Goal: Task Accomplishment & Management: Complete application form

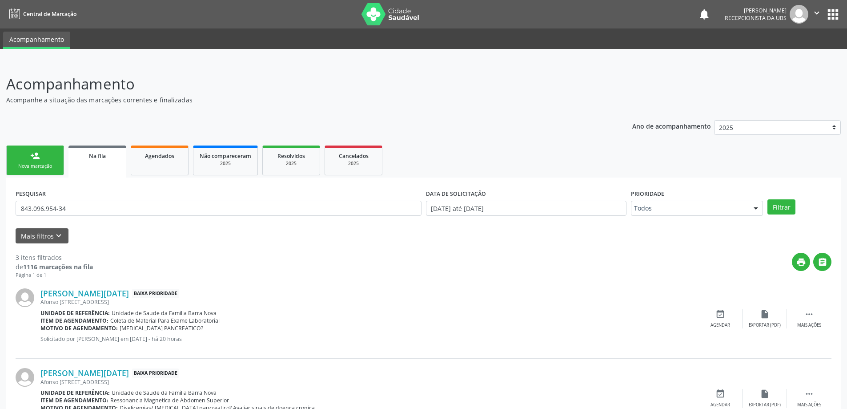
scroll to position [125, 0]
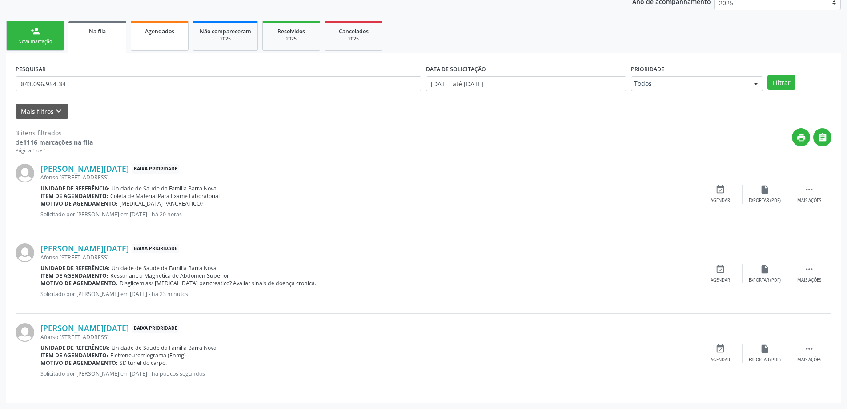
click at [160, 32] on span "Agendados" at bounding box center [159, 32] width 29 height 8
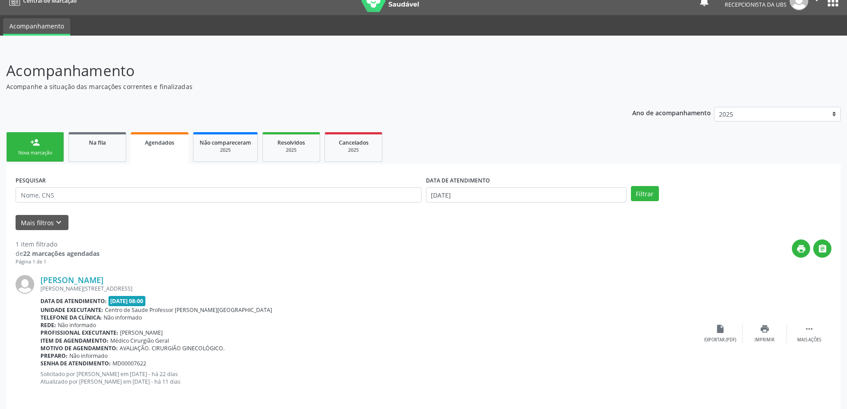
scroll to position [21, 0]
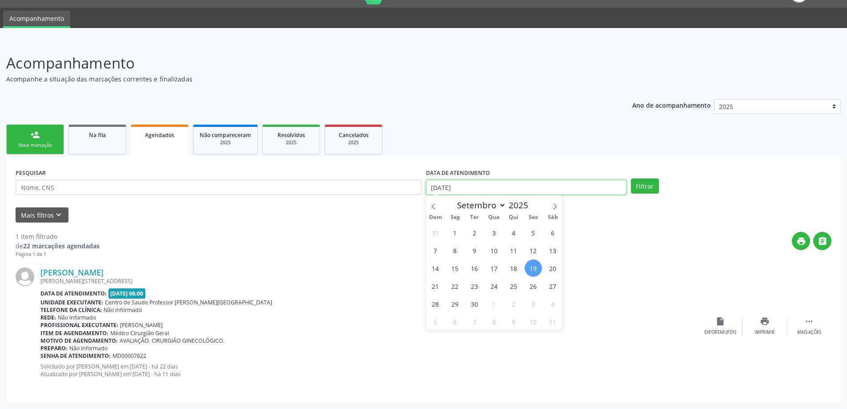
click at [508, 186] on input "[DATE]" at bounding box center [526, 187] width 201 height 15
click at [451, 233] on span "1" at bounding box center [455, 232] width 17 height 17
type input "[DATE]"
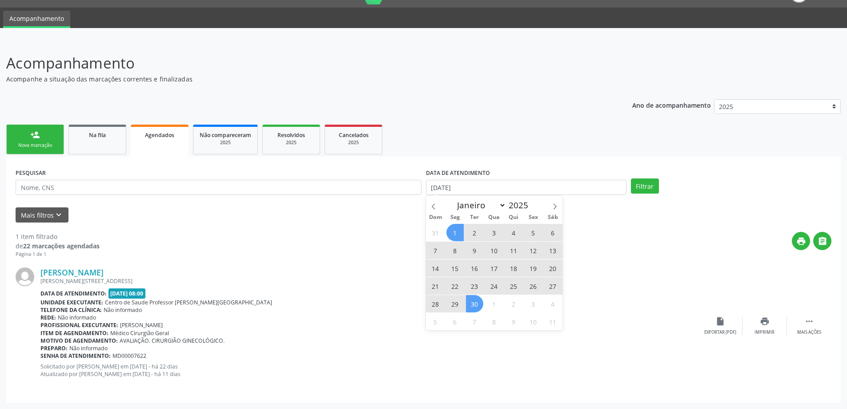
click at [472, 305] on span "30" at bounding box center [474, 303] width 17 height 17
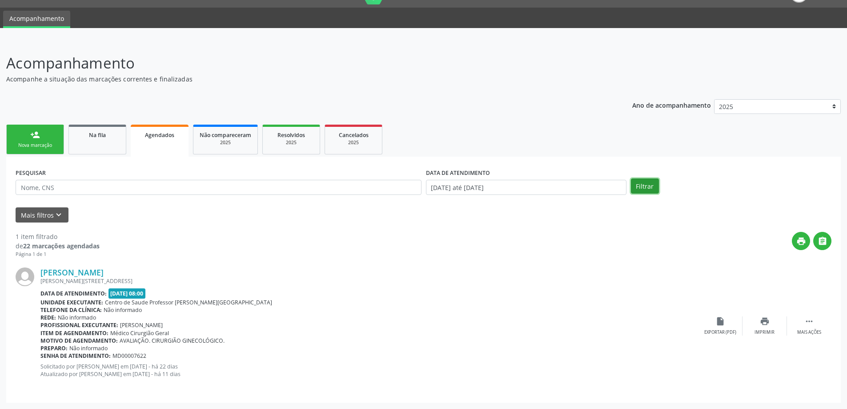
click at [639, 183] on button "Filtrar" at bounding box center [645, 185] width 28 height 15
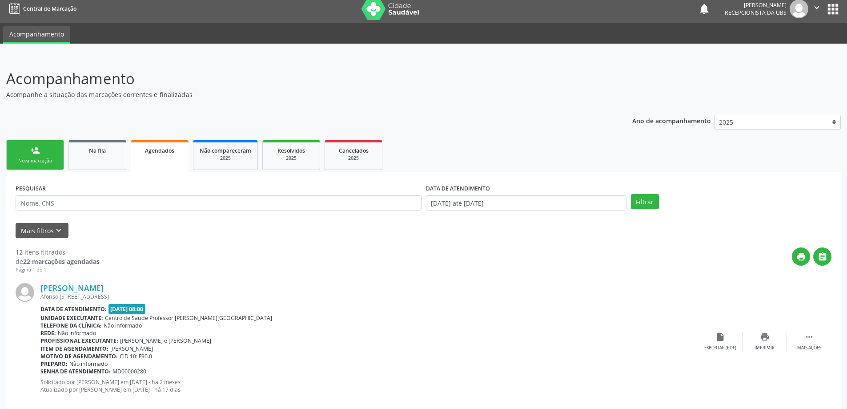
scroll to position [0, 0]
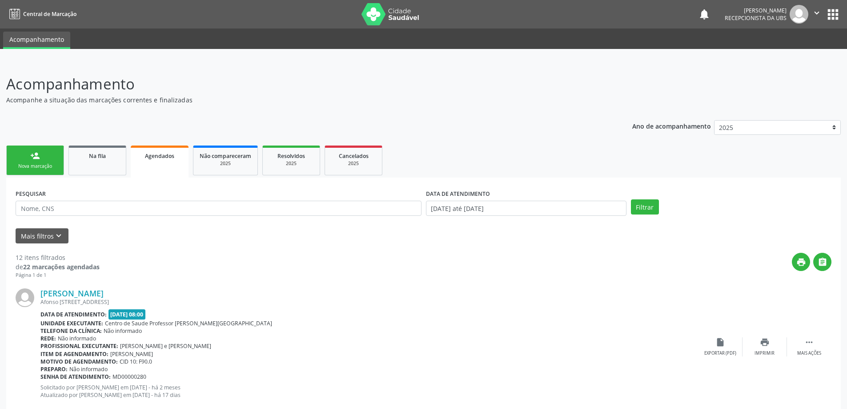
click at [27, 162] on link "person_add Nova marcação" at bounding box center [35, 160] width 58 height 30
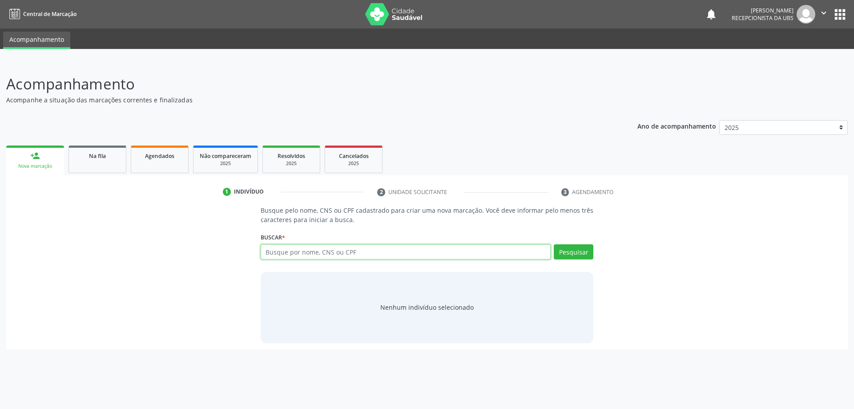
click at [354, 254] on input "text" at bounding box center [406, 251] width 290 height 15
type input "706809256139126"
click at [578, 252] on button "Pesquisar" at bounding box center [574, 251] width 40 height 15
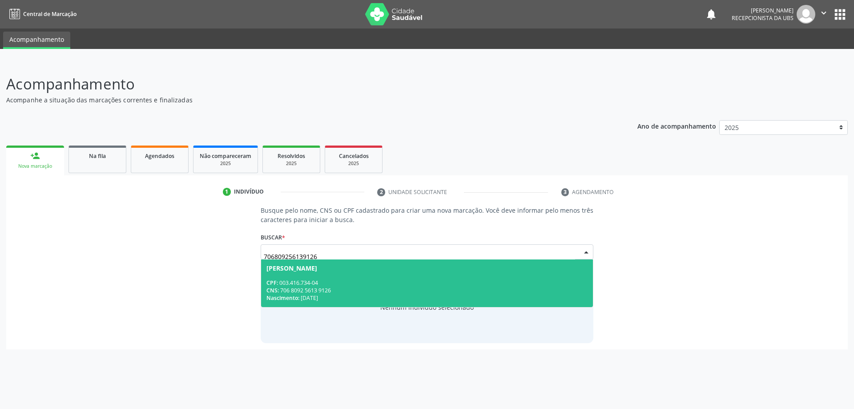
click at [463, 280] on div "CPF: 003.416.734-04" at bounding box center [427, 283] width 322 height 8
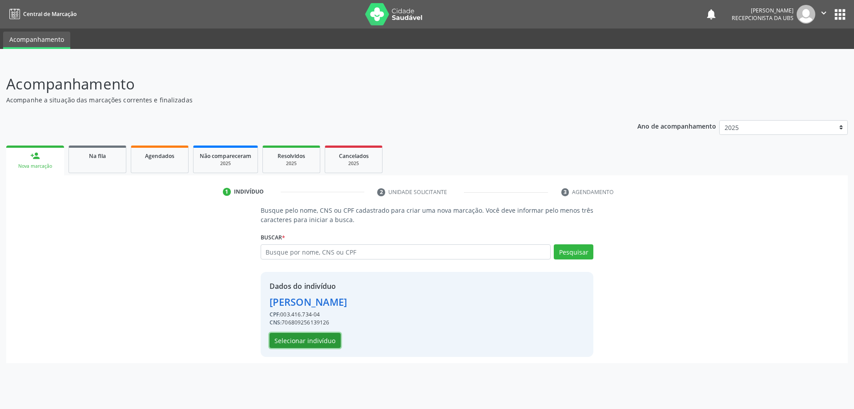
click at [318, 341] on button "Selecionar indivíduo" at bounding box center [305, 340] width 71 height 15
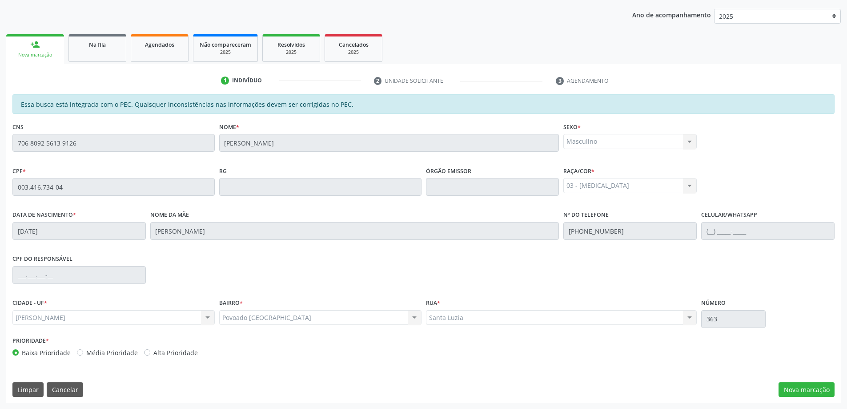
scroll to position [112, 0]
click at [824, 392] on button "Nova marcação" at bounding box center [807, 389] width 56 height 15
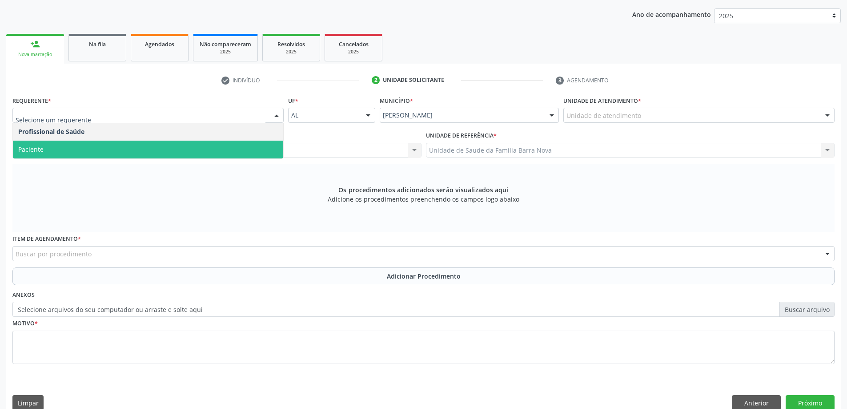
click at [75, 154] on span "Paciente" at bounding box center [148, 150] width 270 height 18
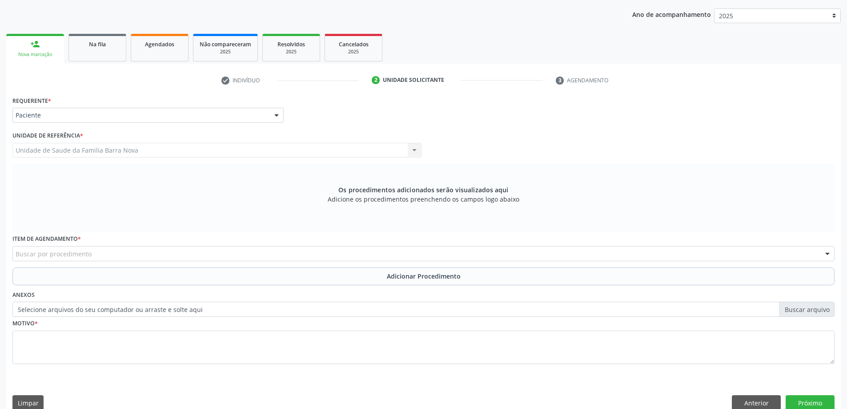
click at [181, 253] on div "Buscar por procedimento" at bounding box center [423, 253] width 822 height 15
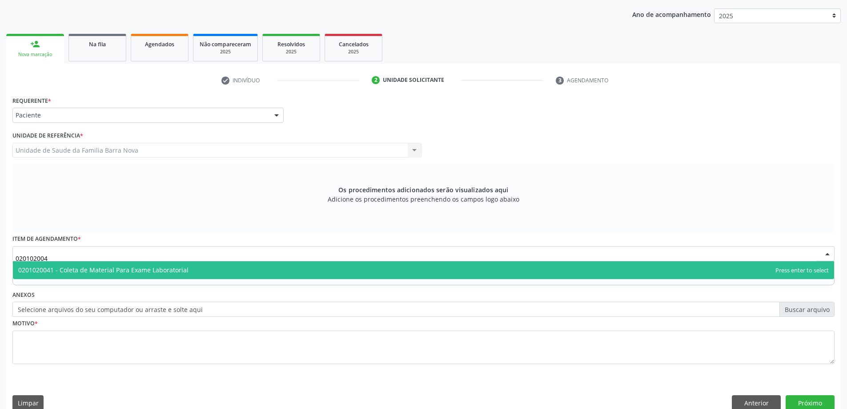
type input "0201020041"
click at [188, 272] on span "0201020041 - Coleta de Material Para Exame Laboratorial" at bounding box center [423, 270] width 821 height 18
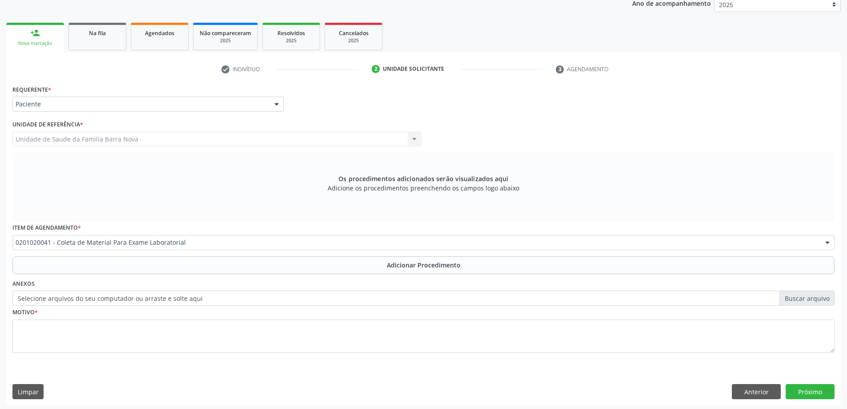
scroll to position [125, 0]
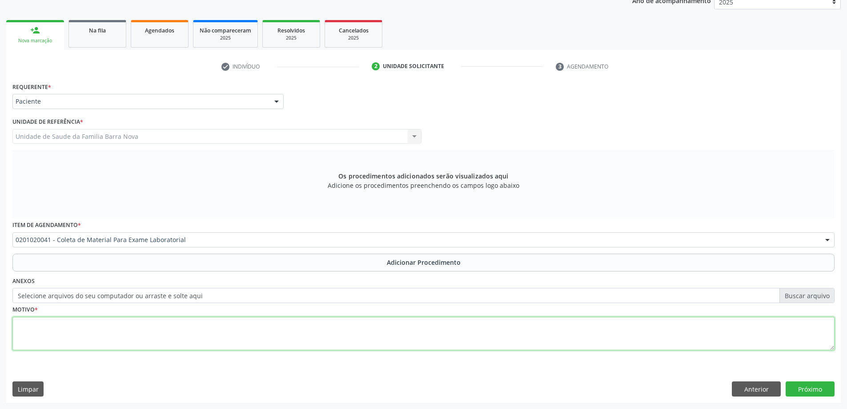
click at [187, 336] on textarea at bounding box center [423, 334] width 822 height 34
type textarea "Avaliação clínica."
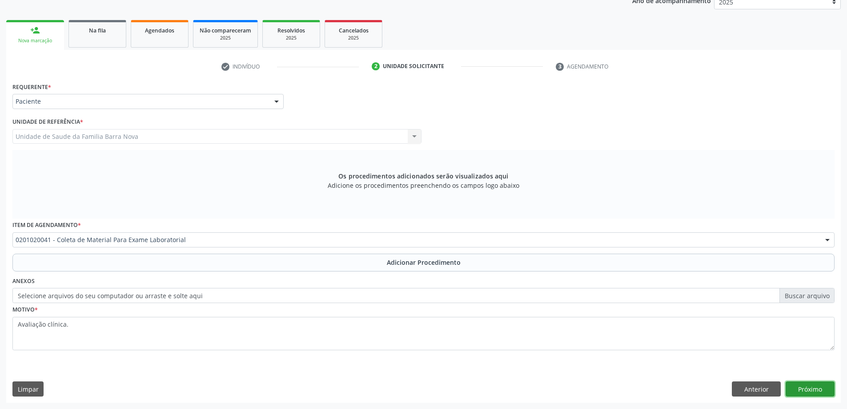
click at [799, 392] on button "Próximo" at bounding box center [810, 388] width 49 height 15
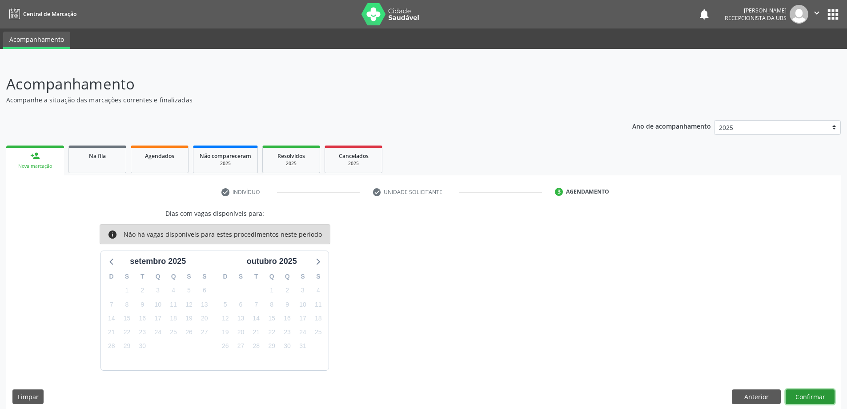
click at [809, 396] on button "Confirmar" at bounding box center [810, 396] width 49 height 15
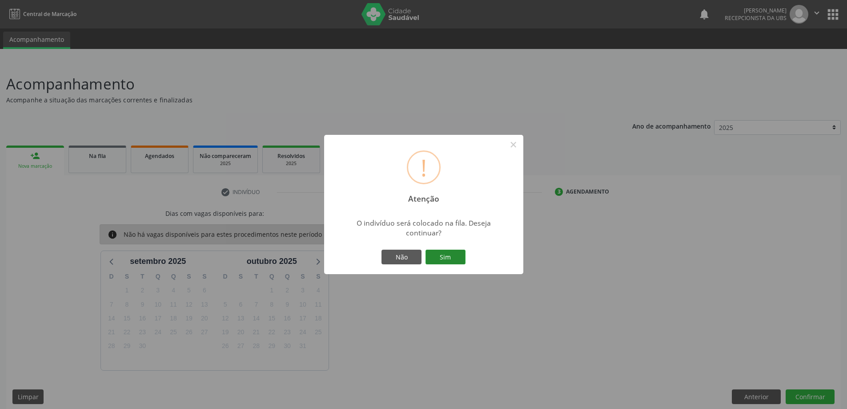
click at [445, 257] on button "Sim" at bounding box center [446, 256] width 40 height 15
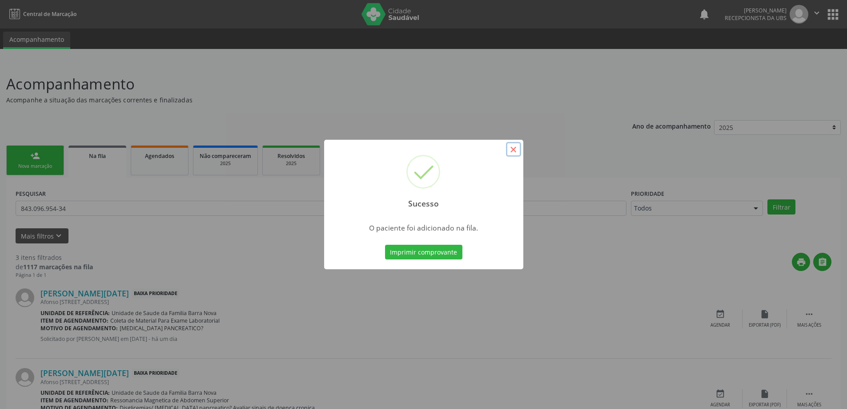
click at [515, 152] on button "×" at bounding box center [513, 149] width 15 height 15
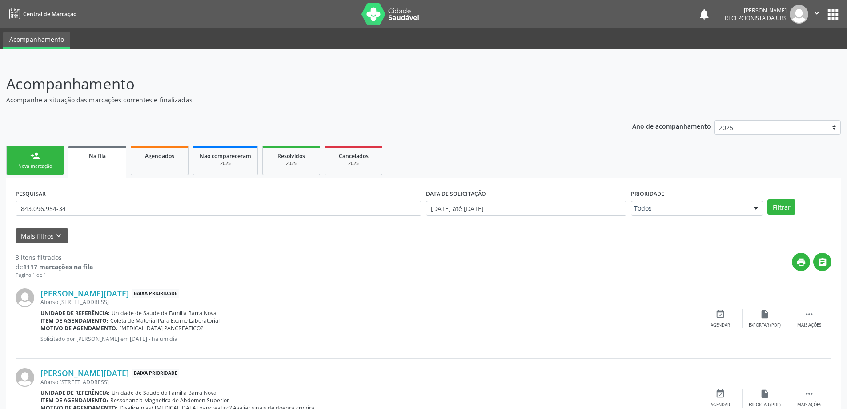
click at [45, 161] on link "person_add Nova marcação" at bounding box center [35, 160] width 58 height 30
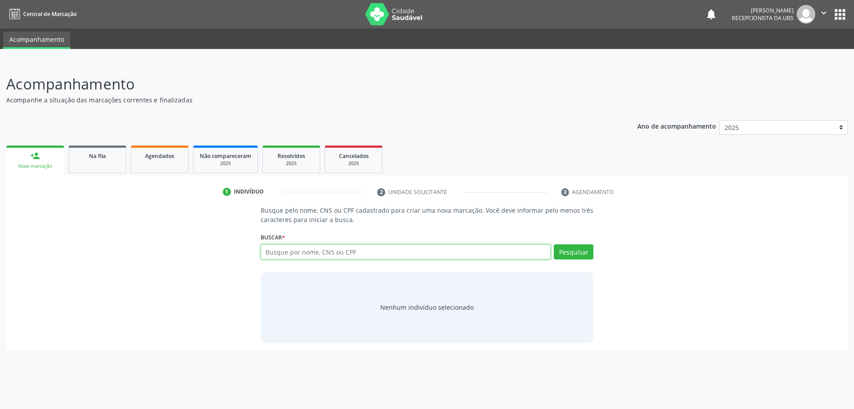
click at [343, 248] on input "text" at bounding box center [406, 251] width 290 height 15
type input "704503370282715"
click at [587, 251] on button "Pesquisar" at bounding box center [574, 251] width 40 height 15
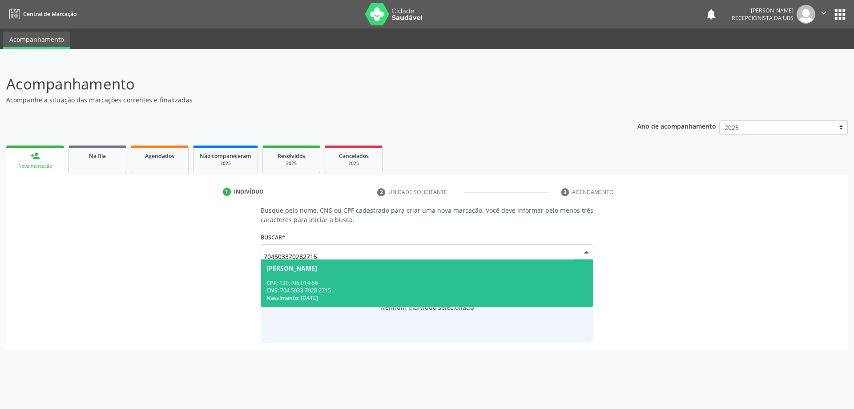
click at [357, 284] on div "CPF: 130.706.014-56" at bounding box center [427, 283] width 322 height 8
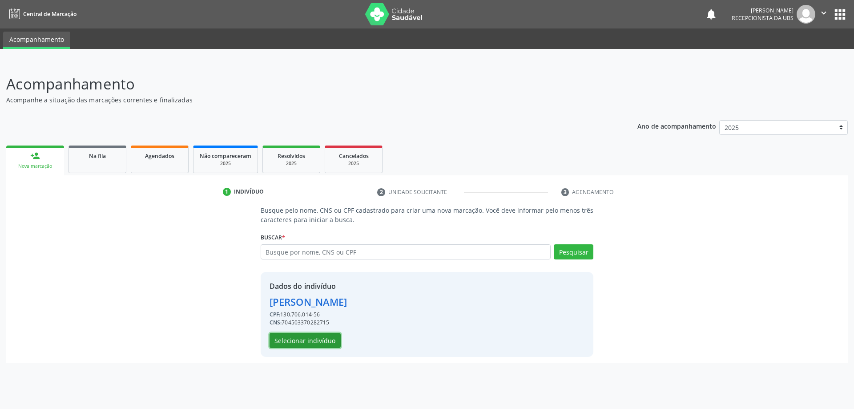
click at [317, 340] on button "Selecionar indivíduo" at bounding box center [305, 340] width 71 height 15
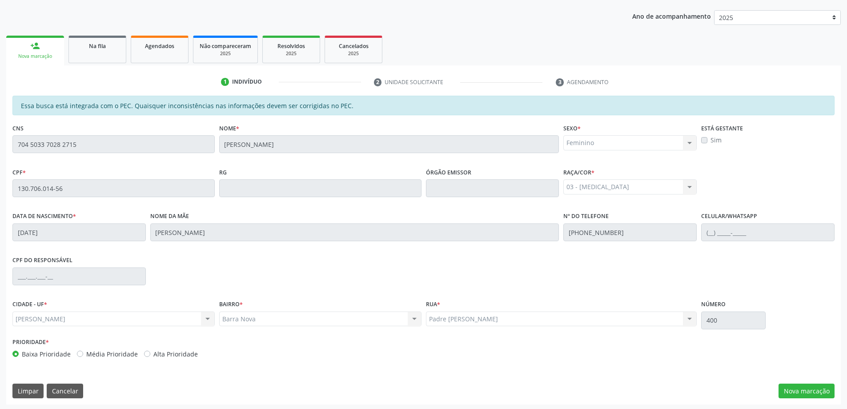
scroll to position [112, 0]
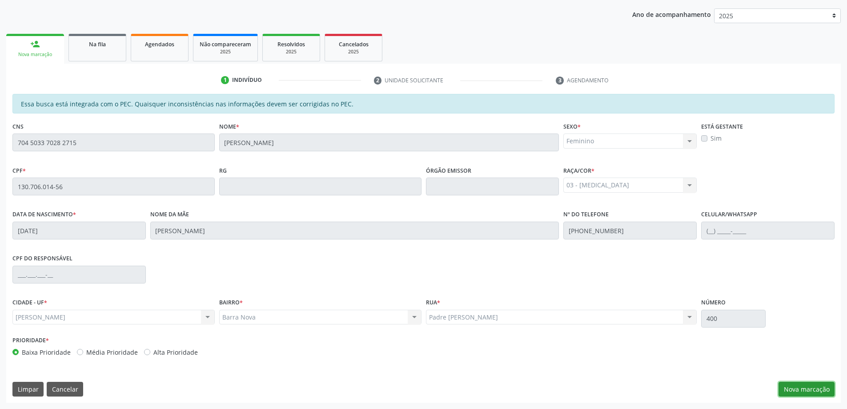
click at [795, 388] on button "Nova marcação" at bounding box center [807, 389] width 56 height 15
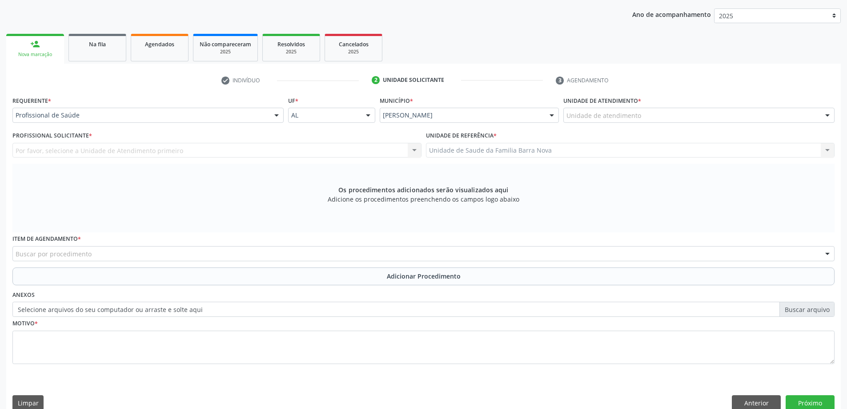
click at [673, 117] on div "Unidade de atendimento" at bounding box center [698, 115] width 271 height 15
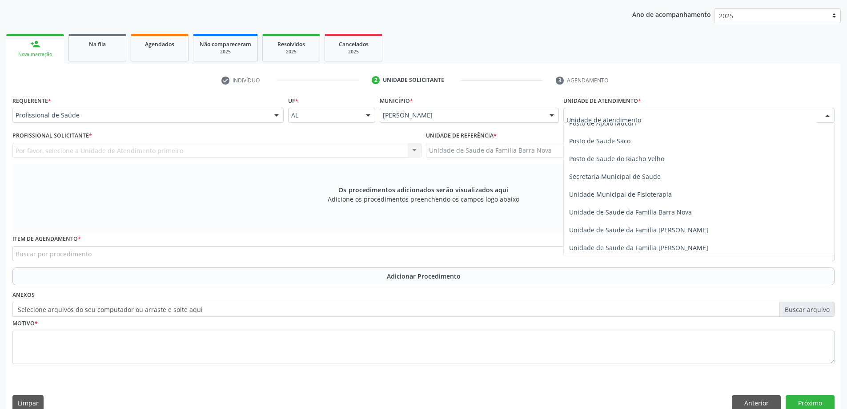
scroll to position [400, 0]
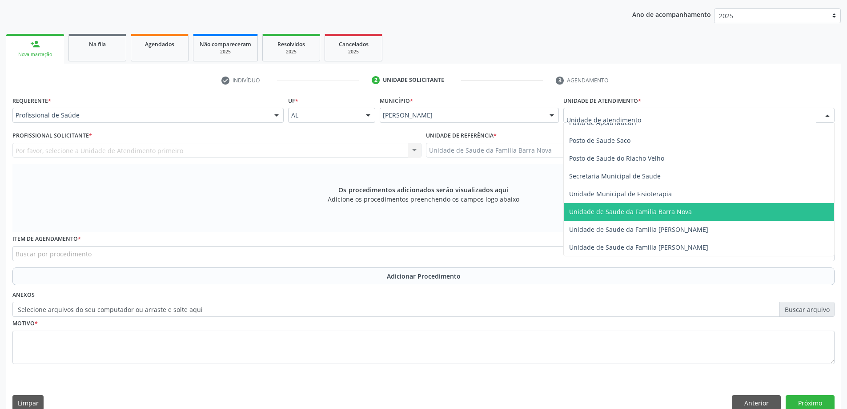
click at [652, 214] on span "Unidade de Saude da Familia Barra Nova" at bounding box center [630, 211] width 123 height 8
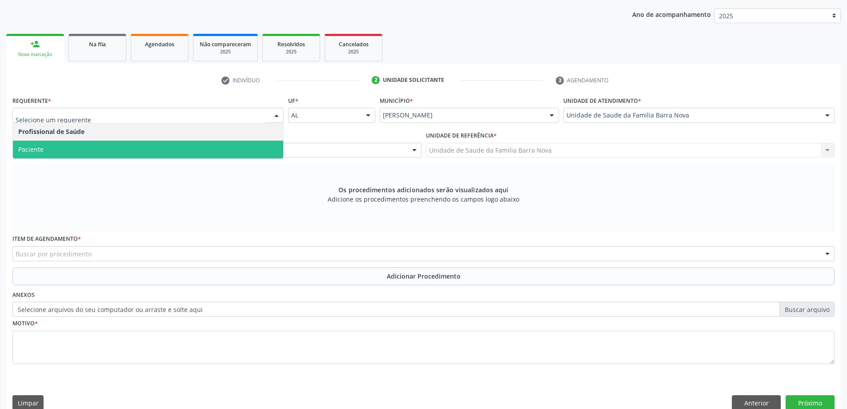
click at [207, 195] on div "Os procedimentos adicionados serão visualizados aqui Adicione os procedimentos …" at bounding box center [423, 198] width 822 height 68
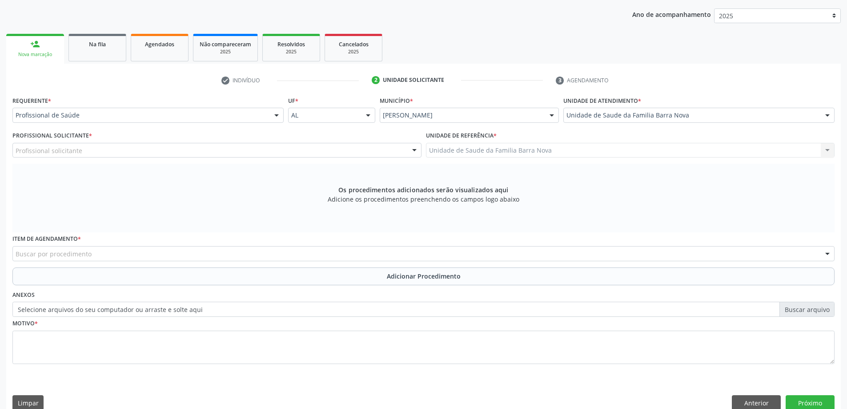
click at [264, 150] on div "Profissional solicitante" at bounding box center [216, 150] width 409 height 15
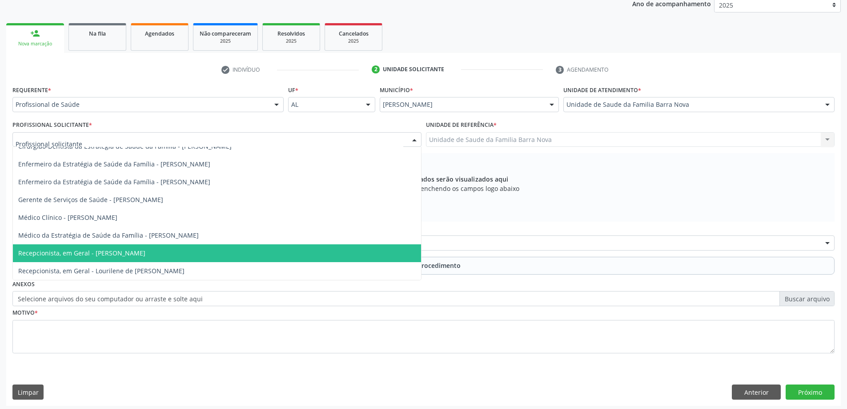
scroll to position [125, 0]
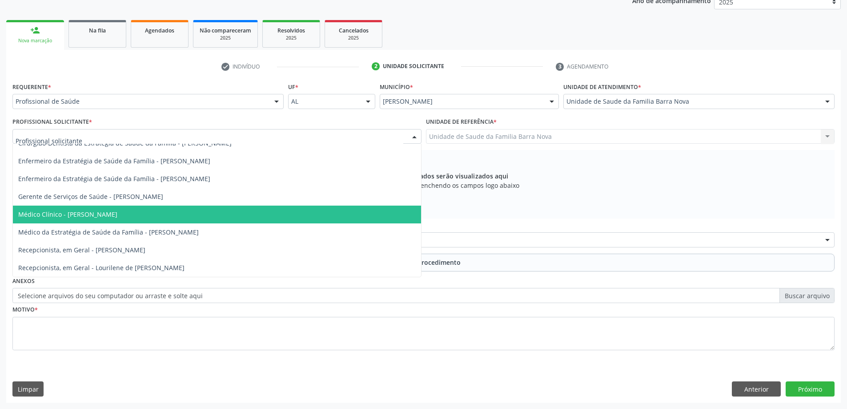
click at [218, 217] on span "Médico Clínico - [PERSON_NAME]" at bounding box center [217, 214] width 408 height 18
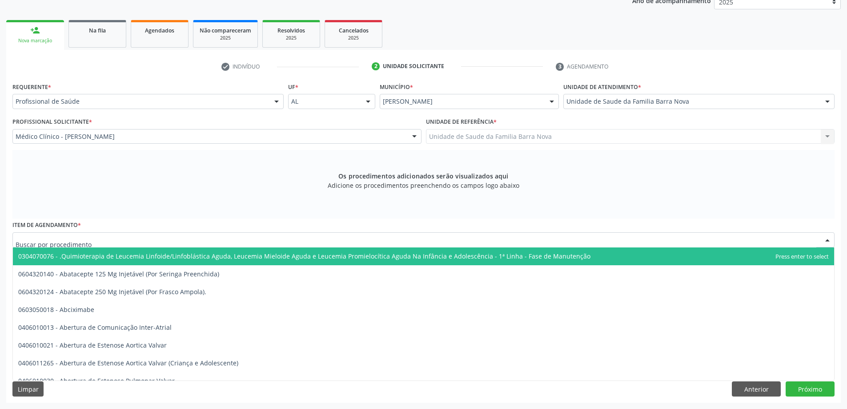
click at [389, 244] on div at bounding box center [423, 239] width 822 height 15
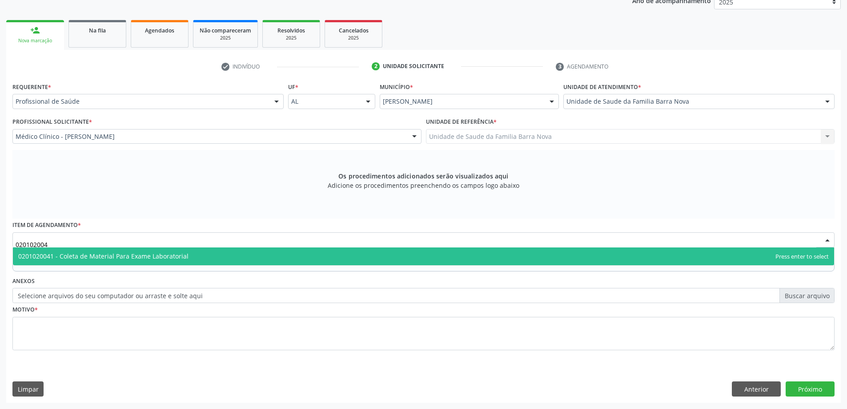
type input "0201020041"
click at [306, 251] on span "0201020041 - Coleta de Material Para Exame Laboratorial" at bounding box center [423, 256] width 821 height 18
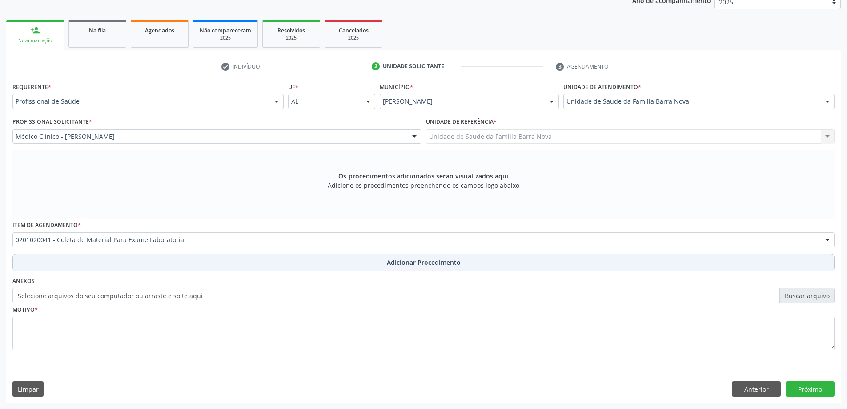
click at [414, 267] on button "Adicionar Procedimento" at bounding box center [423, 262] width 822 height 18
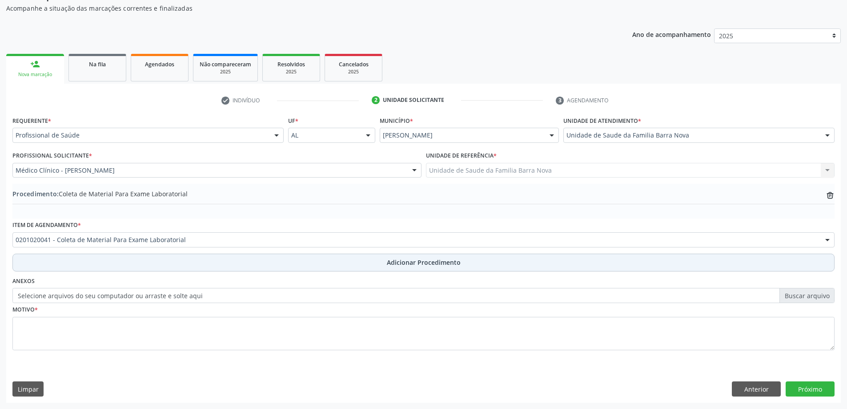
scroll to position [92, 0]
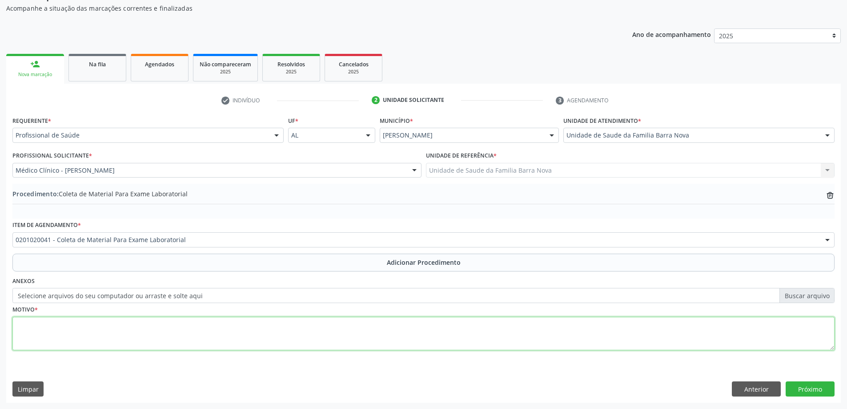
click at [125, 330] on textarea at bounding box center [423, 334] width 822 height 34
type textarea "Avaliação clínica."
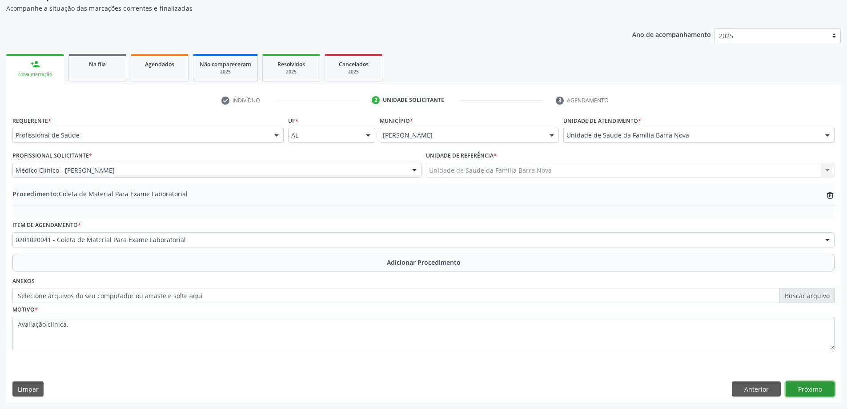
click at [813, 389] on button "Próximo" at bounding box center [810, 388] width 49 height 15
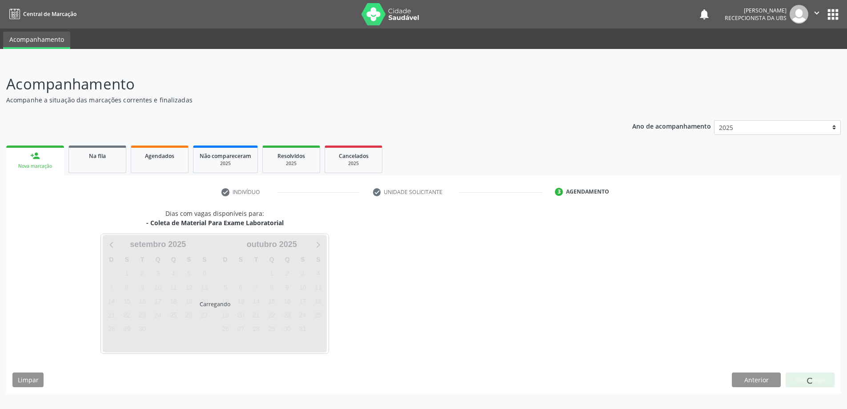
scroll to position [0, 0]
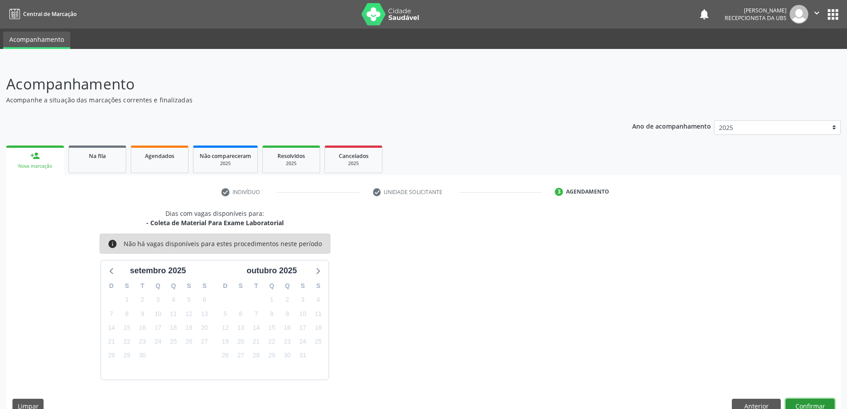
click at [803, 404] on button "Confirmar" at bounding box center [810, 405] width 49 height 15
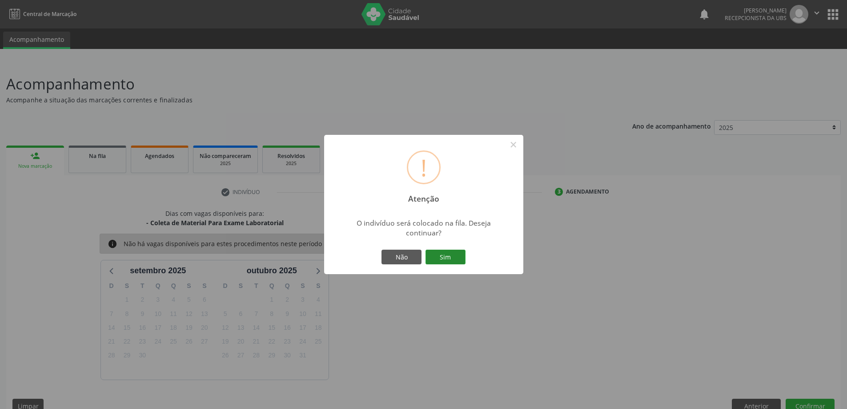
click at [442, 262] on button "Sim" at bounding box center [446, 256] width 40 height 15
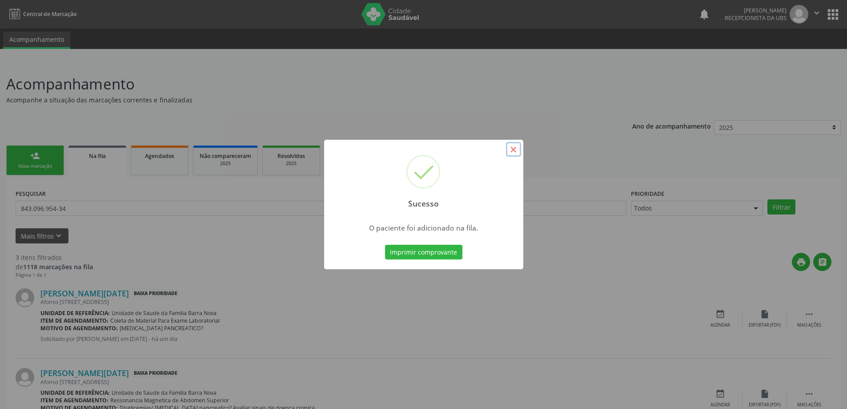
click at [516, 146] on button "×" at bounding box center [513, 149] width 15 height 15
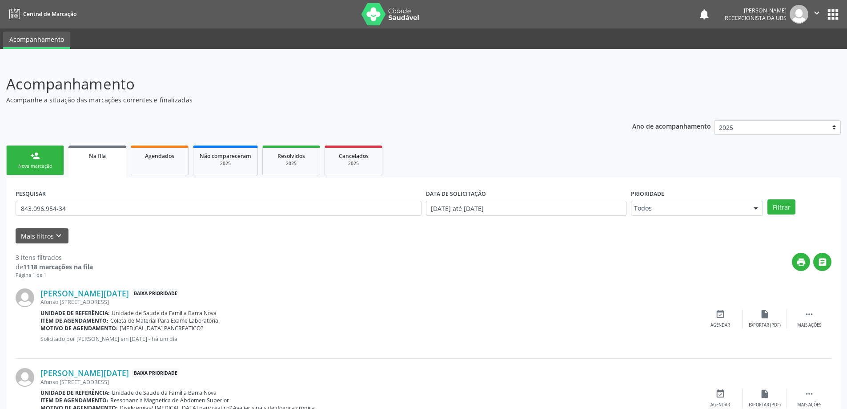
click at [32, 163] on div "Nova marcação" at bounding box center [35, 166] width 44 height 7
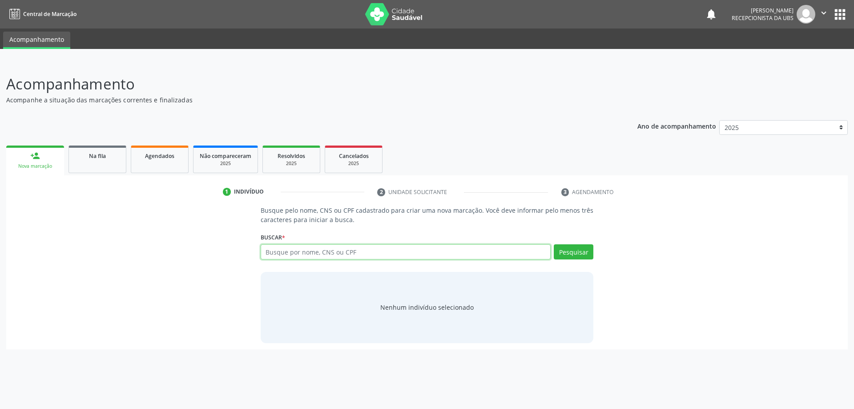
click at [326, 258] on input "text" at bounding box center [406, 251] width 290 height 15
type input "704503370282715"
click at [579, 253] on button "Pesquisar" at bounding box center [574, 251] width 40 height 15
type input "704503370282715"
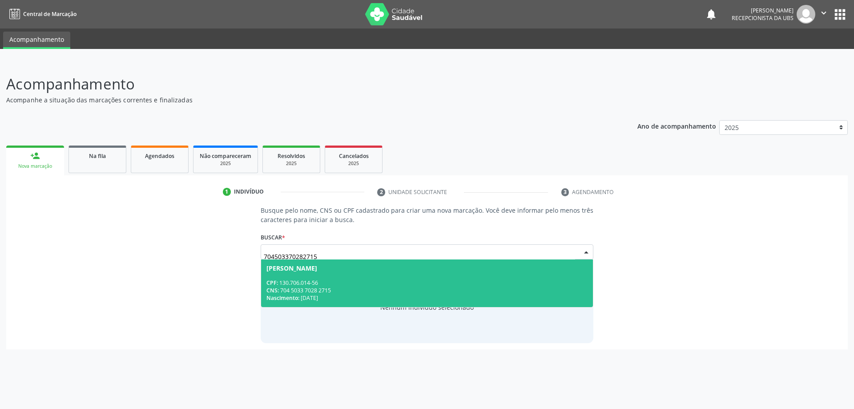
click at [402, 284] on div "CPF: 130.706.014-56" at bounding box center [427, 283] width 322 height 8
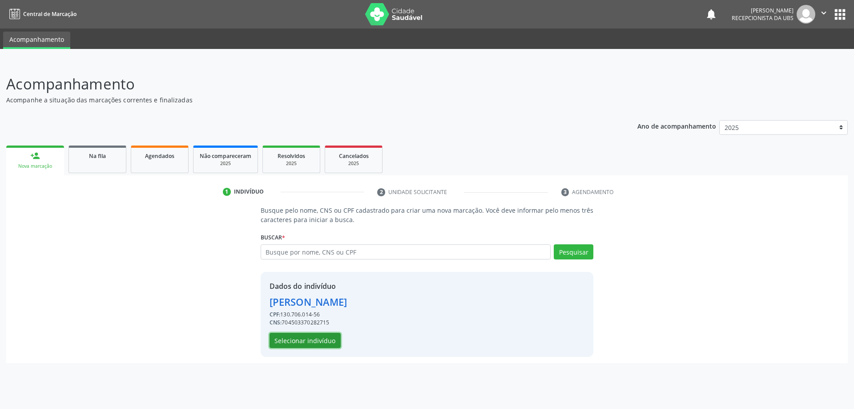
click at [309, 339] on button "Selecionar indivíduo" at bounding box center [305, 340] width 71 height 15
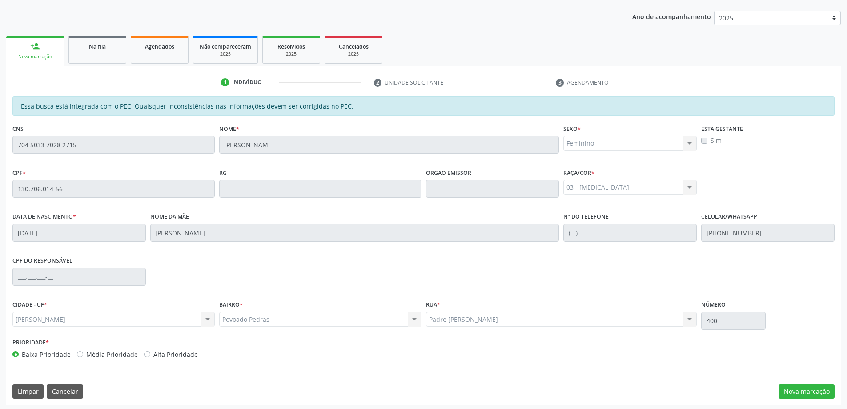
scroll to position [112, 0]
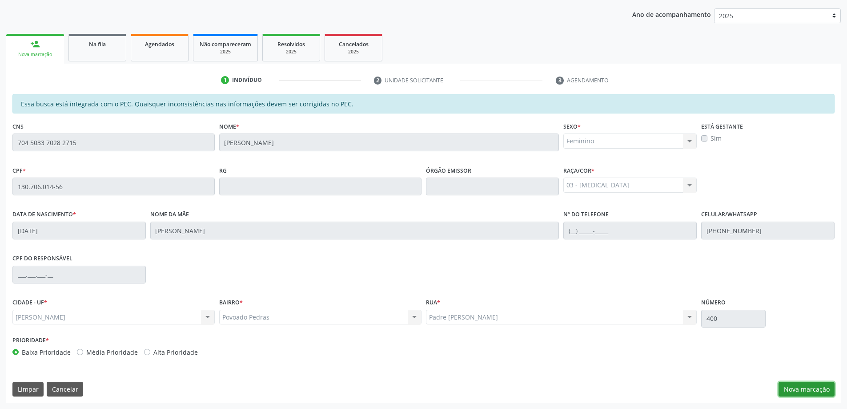
click at [801, 392] on button "Nova marcação" at bounding box center [807, 389] width 56 height 15
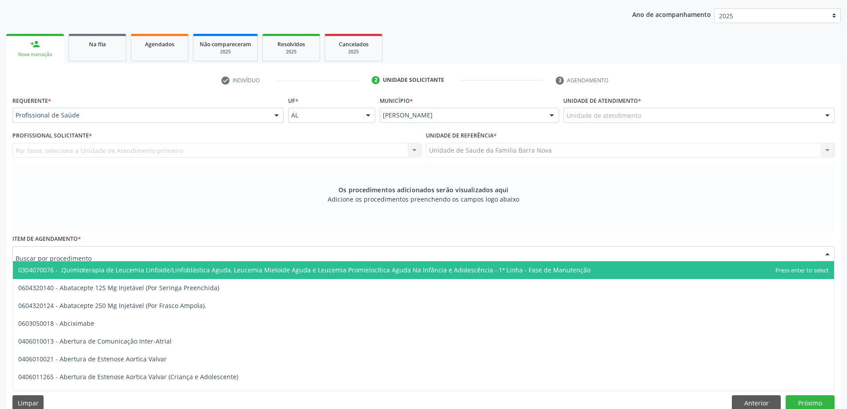
click at [185, 250] on div at bounding box center [423, 253] width 822 height 15
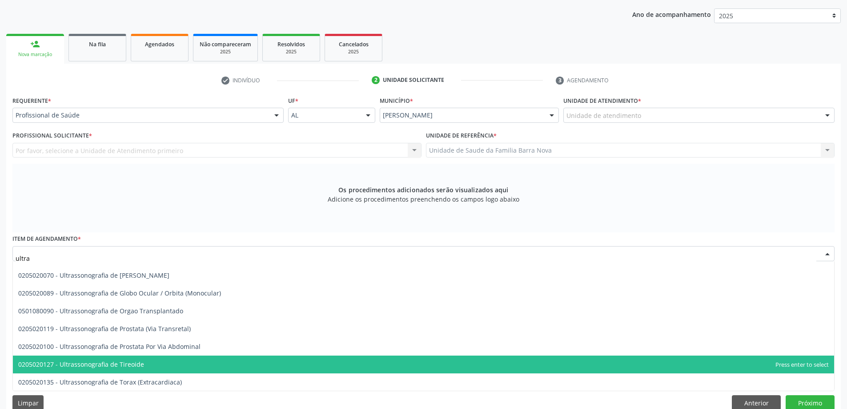
scroll to position [125, 0]
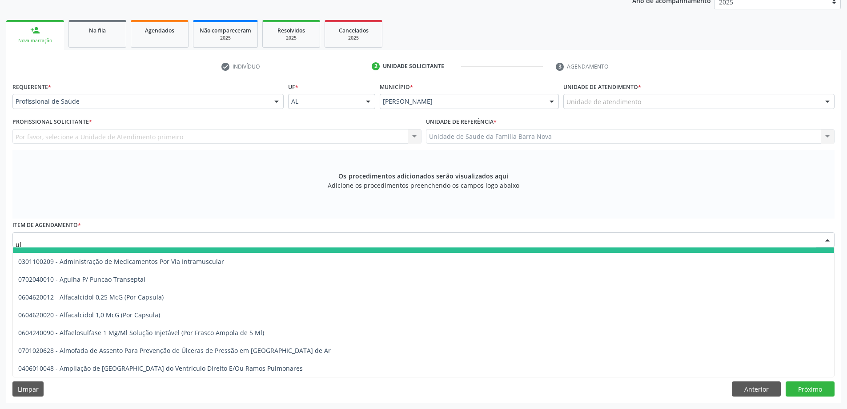
type input "u"
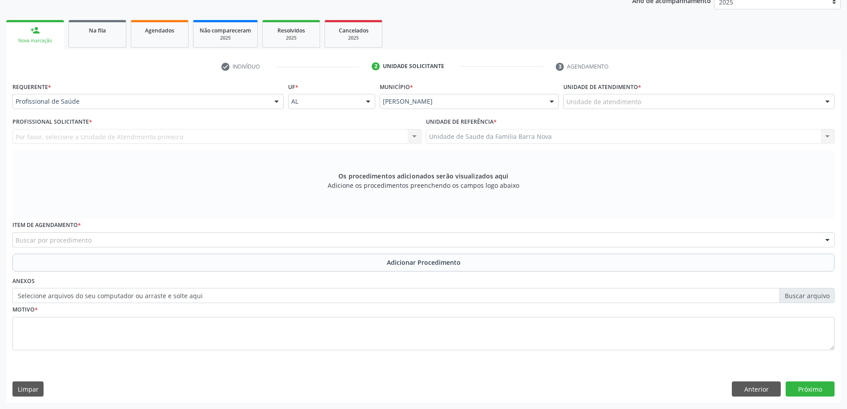
scroll to position [333, 0]
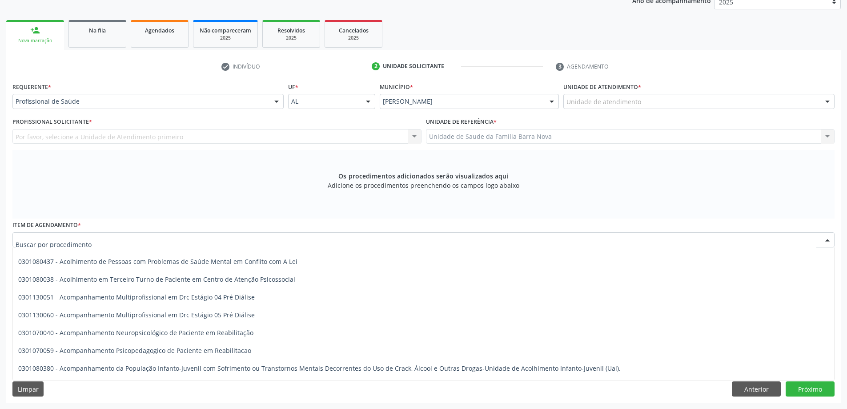
click at [152, 239] on div at bounding box center [423, 239] width 822 height 15
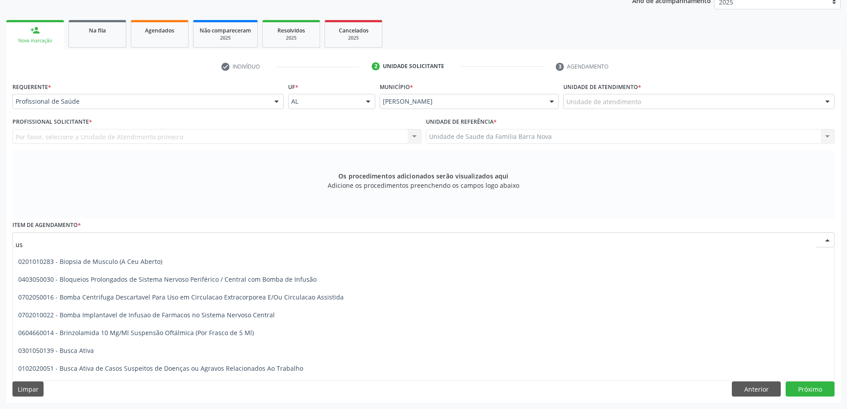
type input "usg"
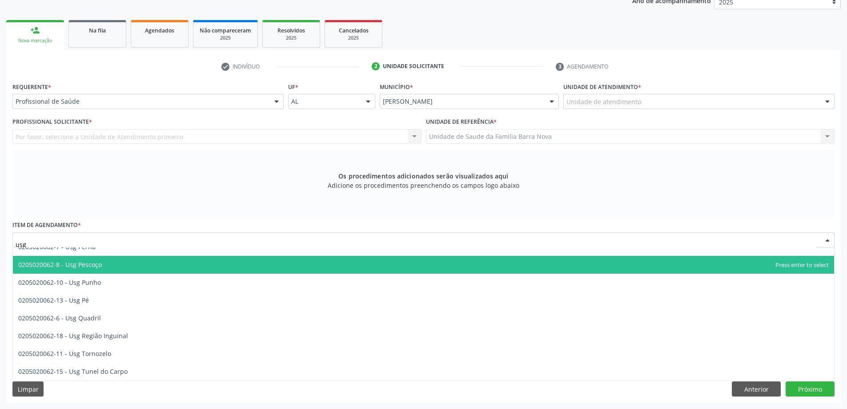
click at [142, 270] on span "0205020062-8 - Usg Pescoço" at bounding box center [423, 265] width 821 height 18
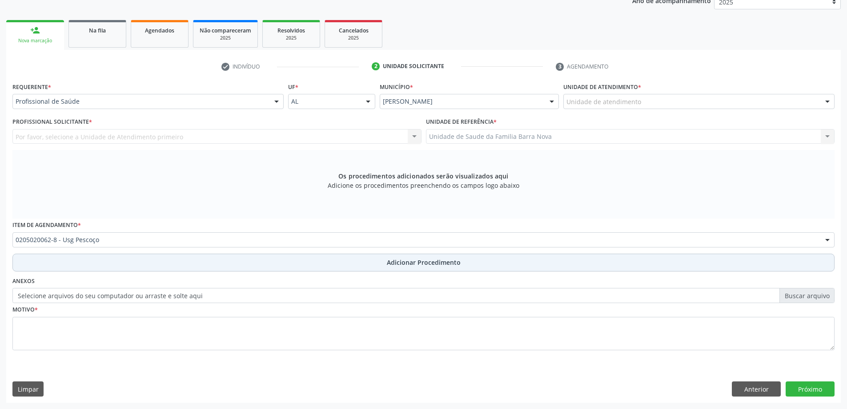
click at [421, 261] on span "Adicionar Procedimento" at bounding box center [424, 261] width 74 height 9
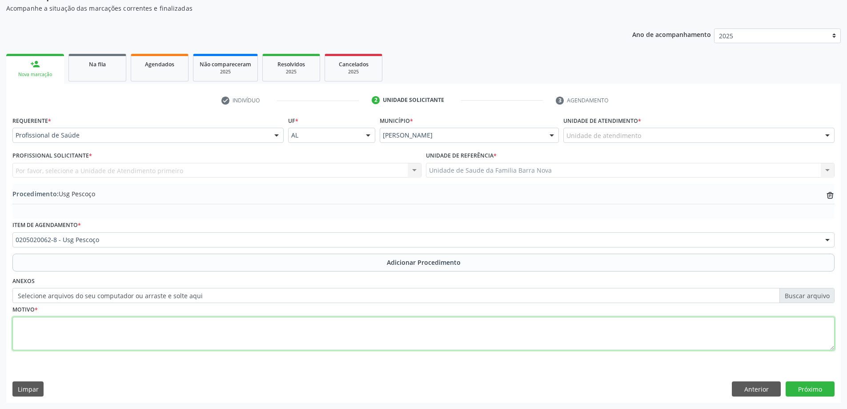
paste textarea "lesão puntiforme"
click at [21, 324] on textarea "lesão puntiforme" at bounding box center [423, 334] width 822 height 34
click at [73, 327] on textarea "Lesão puntiforme" at bounding box center [423, 334] width 822 height 34
type textarea "Lesão puntiforme, móvel, indolor A/E."
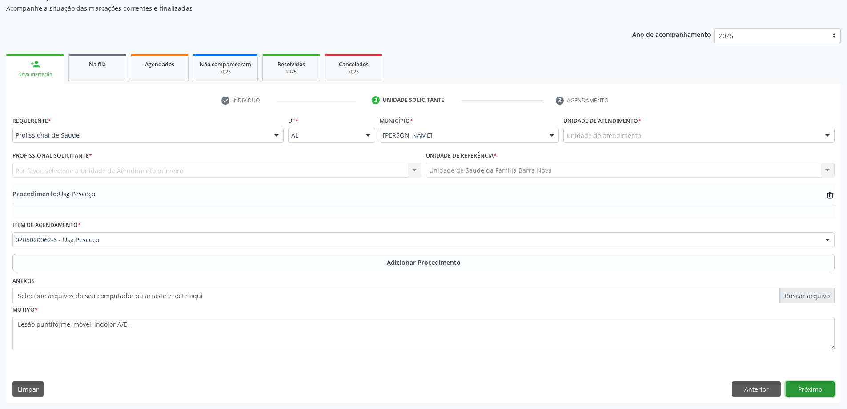
click at [811, 389] on button "Próximo" at bounding box center [810, 388] width 49 height 15
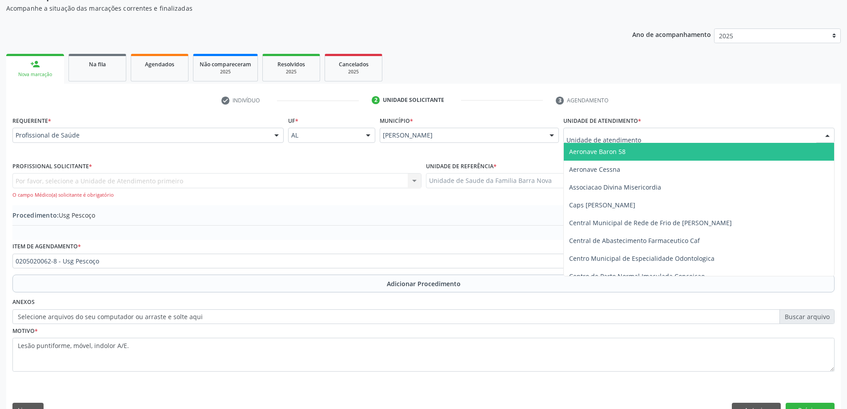
click at [773, 133] on div at bounding box center [698, 135] width 271 height 15
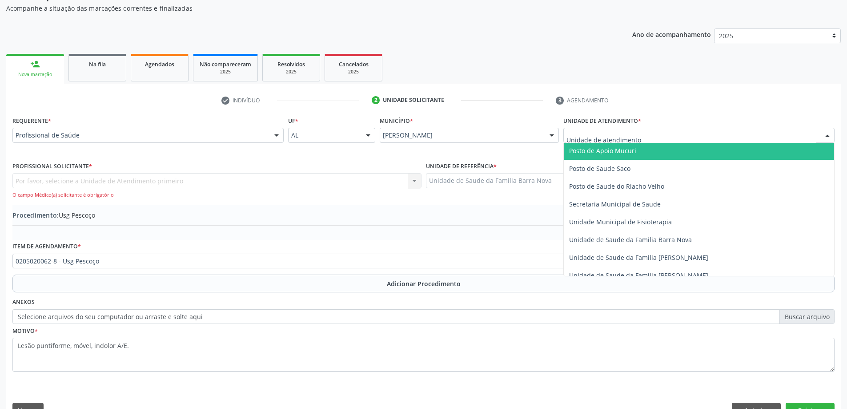
scroll to position [400, 0]
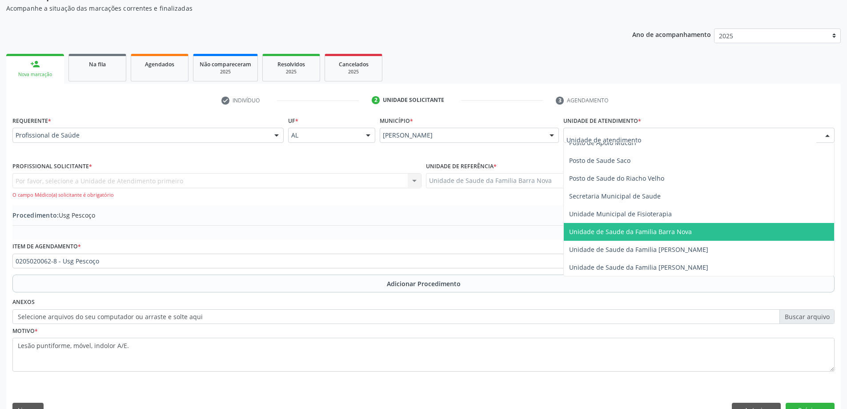
click at [703, 233] on span "Unidade de Saude da Familia Barra Nova" at bounding box center [699, 232] width 270 height 18
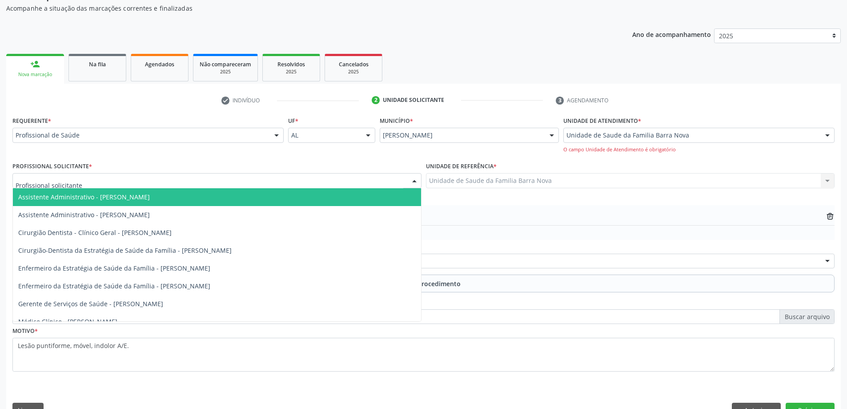
click at [271, 181] on div at bounding box center [216, 180] width 409 height 15
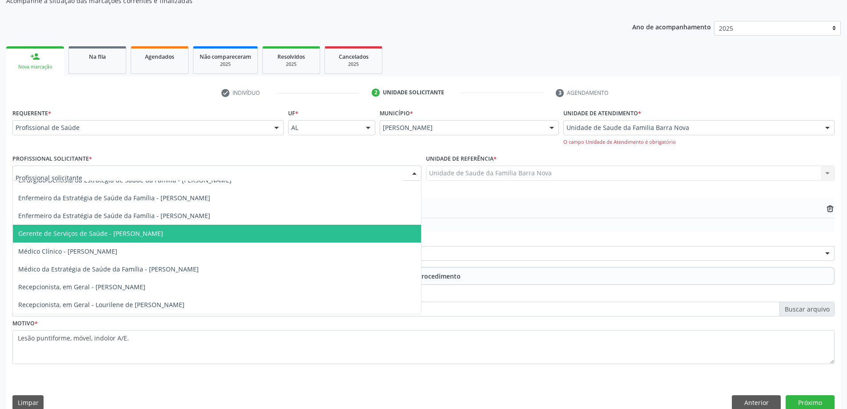
scroll to position [113, 0]
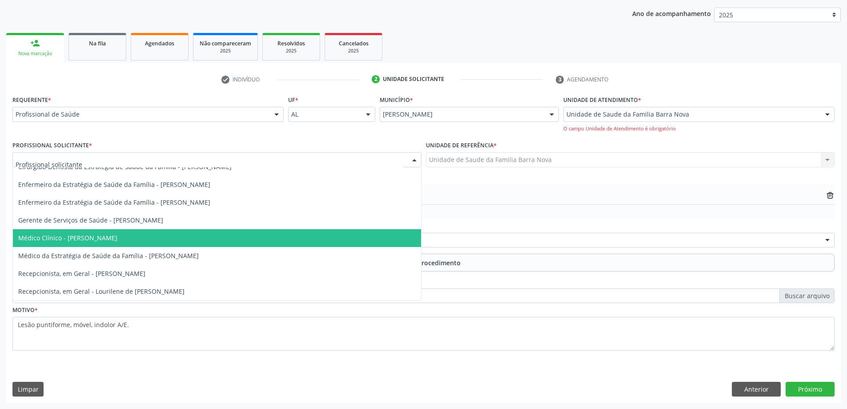
click at [245, 241] on span "Médico Clínico - [PERSON_NAME]" at bounding box center [217, 238] width 408 height 18
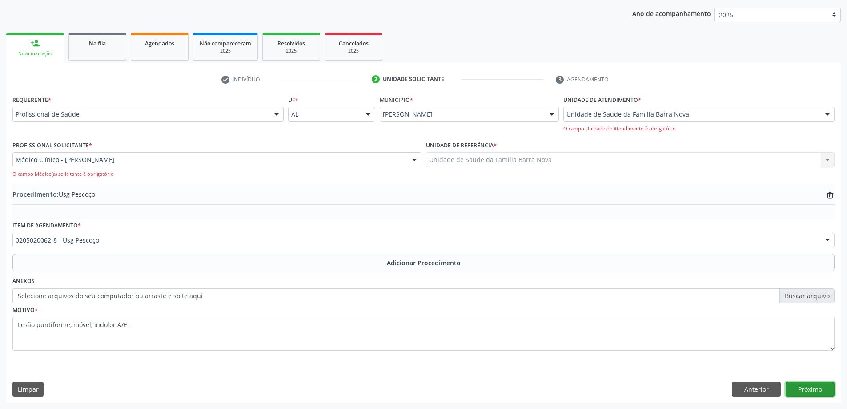
click at [809, 389] on button "Próximo" at bounding box center [810, 389] width 49 height 15
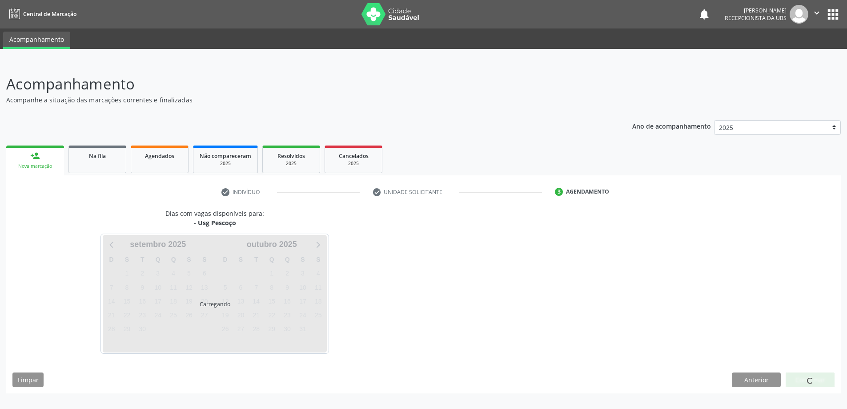
scroll to position [0, 0]
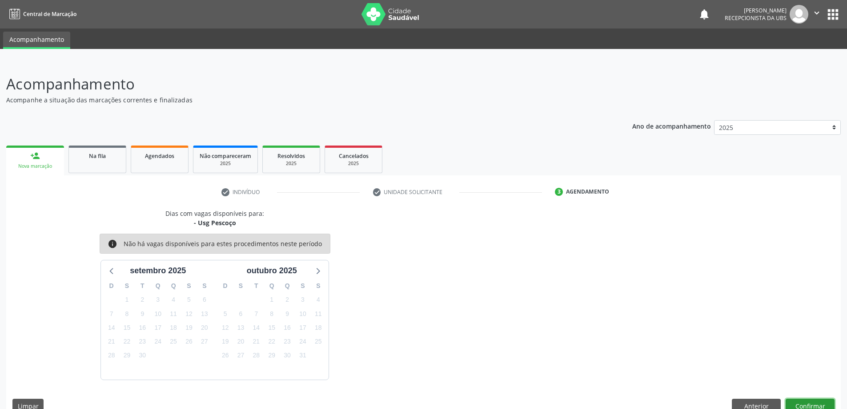
click at [802, 402] on button "Confirmar" at bounding box center [810, 405] width 49 height 15
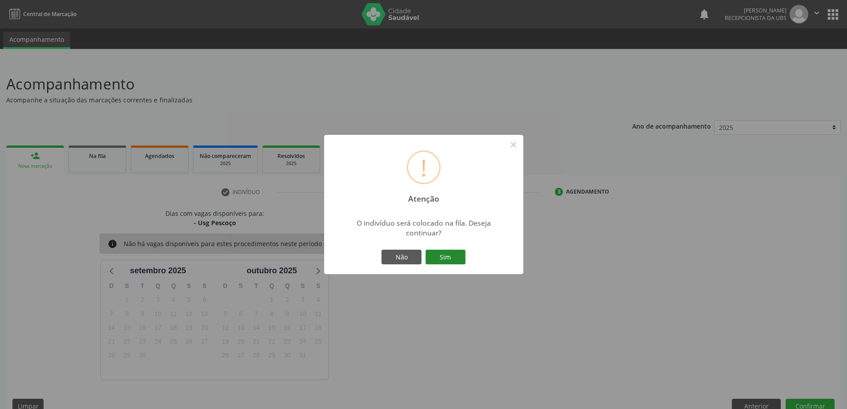
click at [455, 257] on button "Sim" at bounding box center [446, 256] width 40 height 15
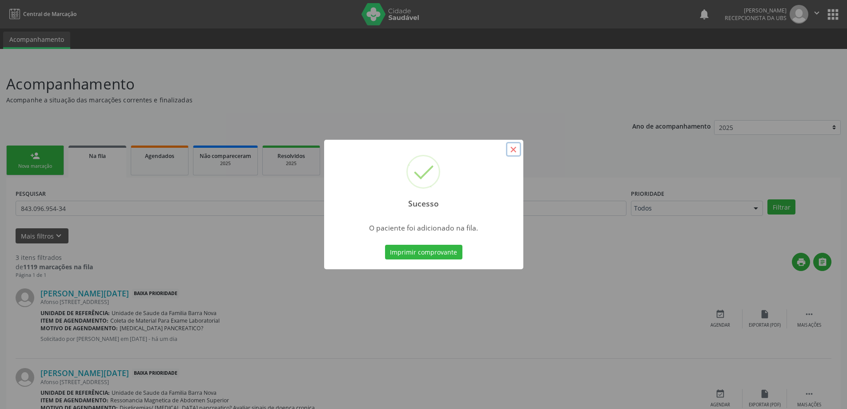
click at [513, 150] on button "×" at bounding box center [513, 149] width 15 height 15
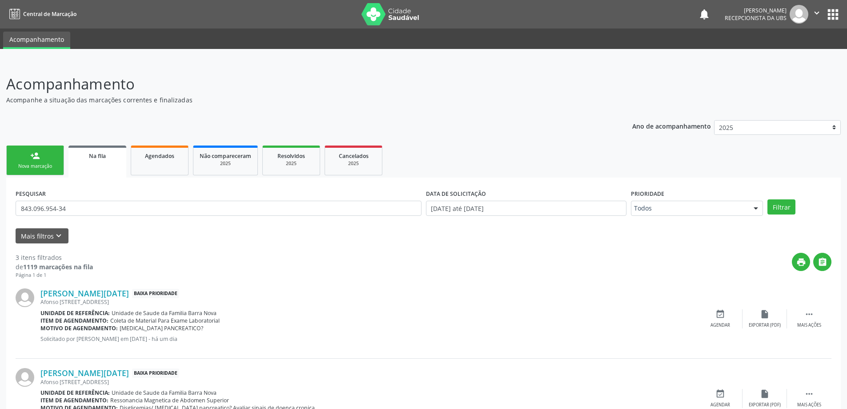
click at [29, 160] on link "person_add Nova marcação" at bounding box center [35, 160] width 58 height 30
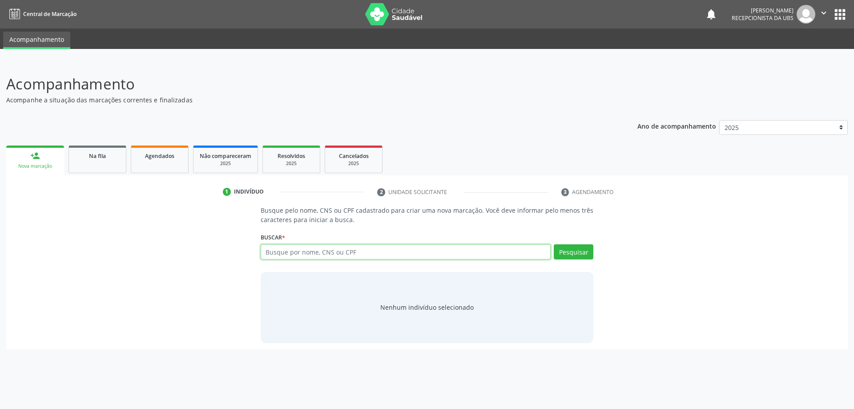
click at [333, 253] on input "text" at bounding box center [406, 251] width 290 height 15
type input "702401562630927"
click at [584, 253] on button "Pesquisar" at bounding box center [574, 251] width 40 height 15
type input "702401562630927"
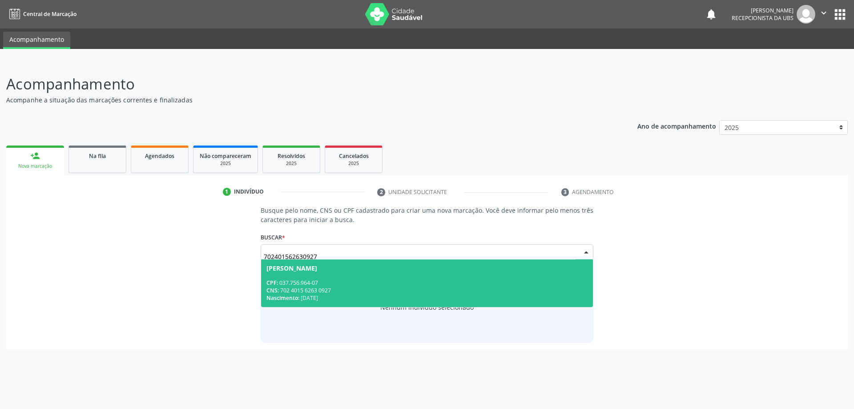
click at [422, 279] on div "CPF: 037.756.964-07" at bounding box center [427, 283] width 322 height 8
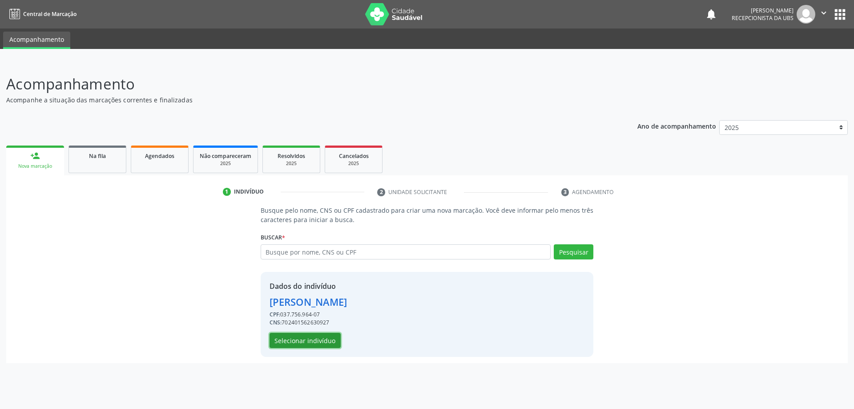
click at [315, 340] on button "Selecionar indivíduo" at bounding box center [305, 340] width 71 height 15
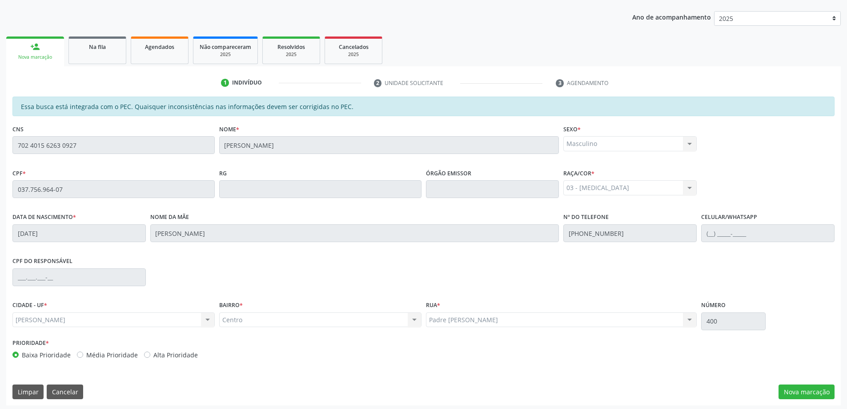
scroll to position [112, 0]
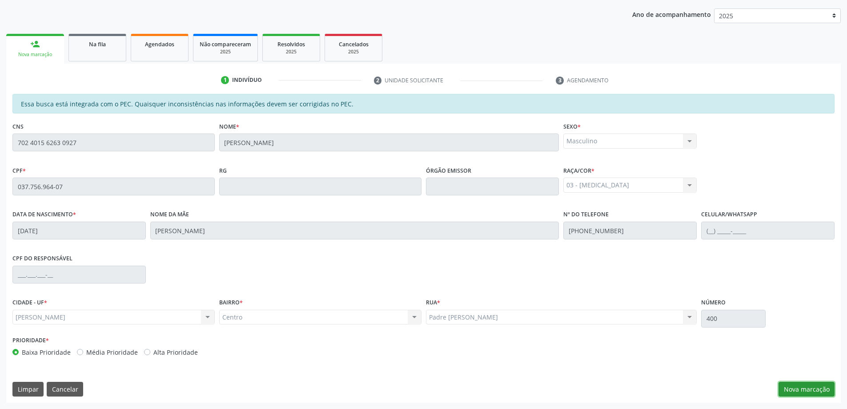
click at [794, 390] on button "Nova marcação" at bounding box center [807, 389] width 56 height 15
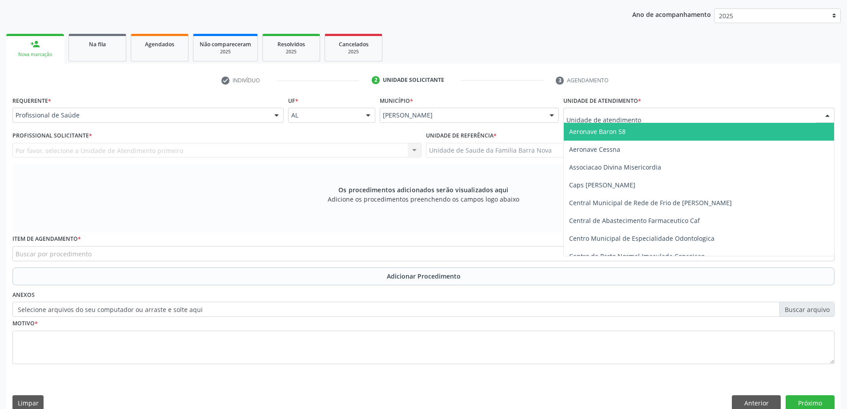
click at [654, 117] on div at bounding box center [698, 115] width 271 height 15
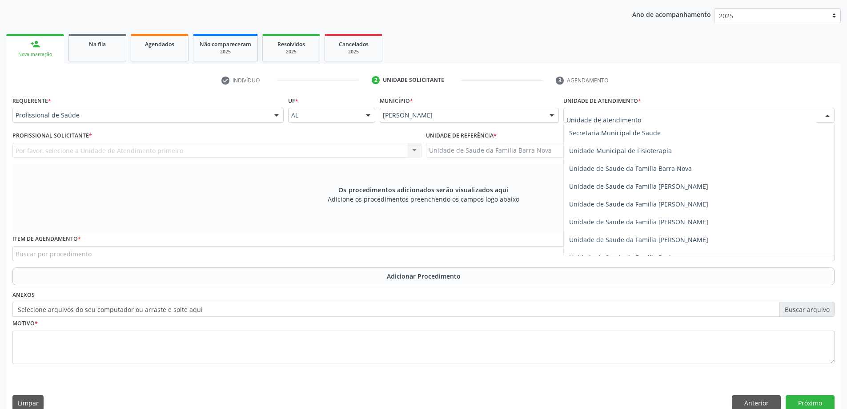
scroll to position [445, 0]
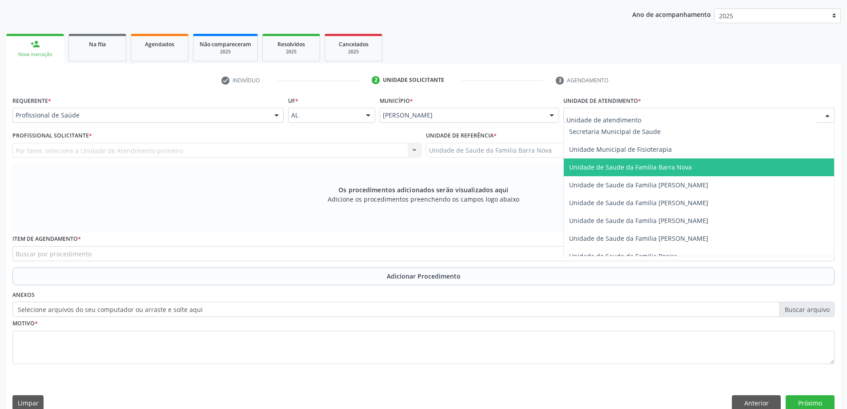
click at [667, 171] on span "Unidade de Saude da Familia Barra Nova" at bounding box center [699, 167] width 270 height 18
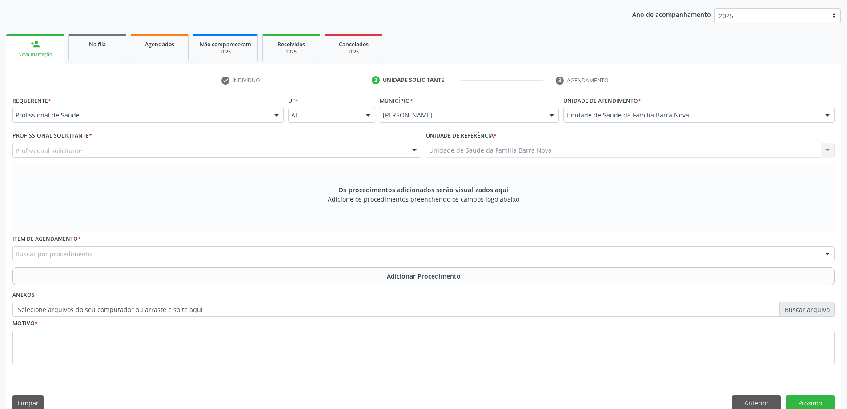
click at [344, 153] on div "Profissional solicitante" at bounding box center [216, 150] width 409 height 15
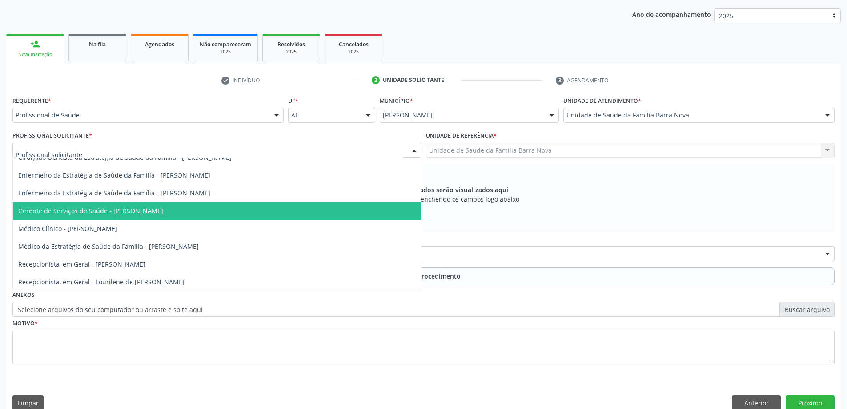
scroll to position [63, 0]
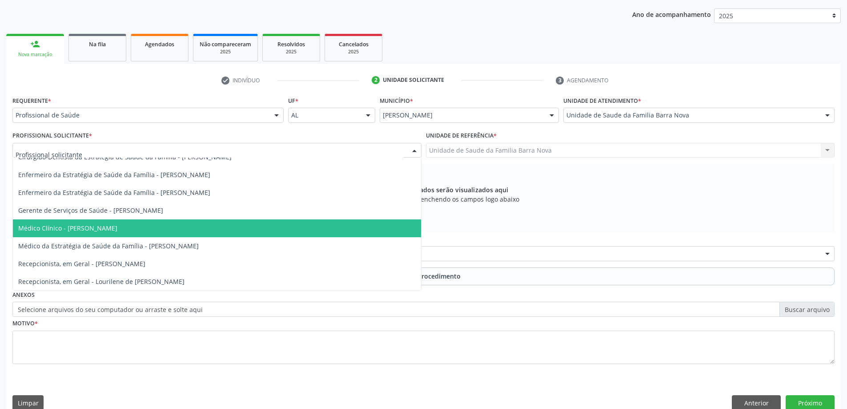
click at [327, 231] on span "Médico Clínico - [PERSON_NAME]" at bounding box center [217, 228] width 408 height 18
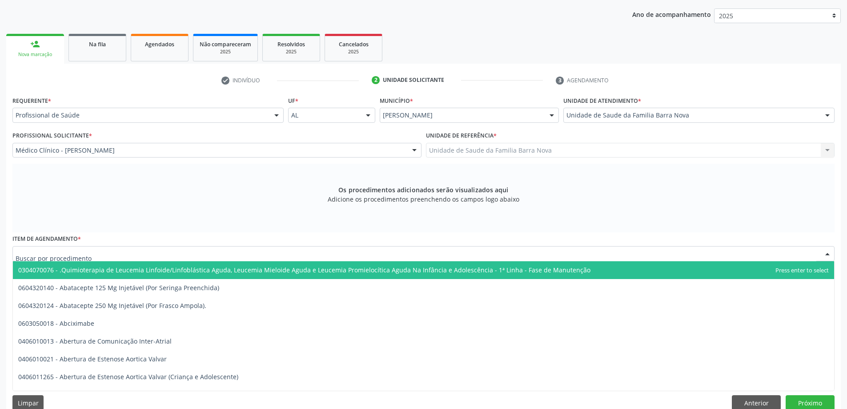
click at [113, 256] on div at bounding box center [423, 253] width 822 height 15
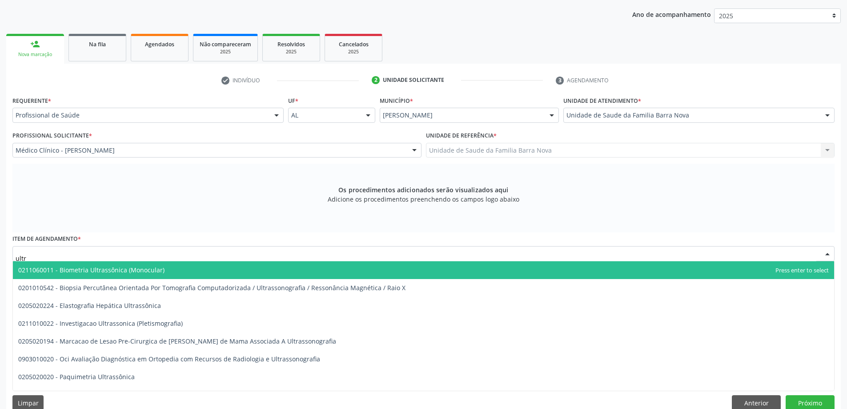
type input "ultra"
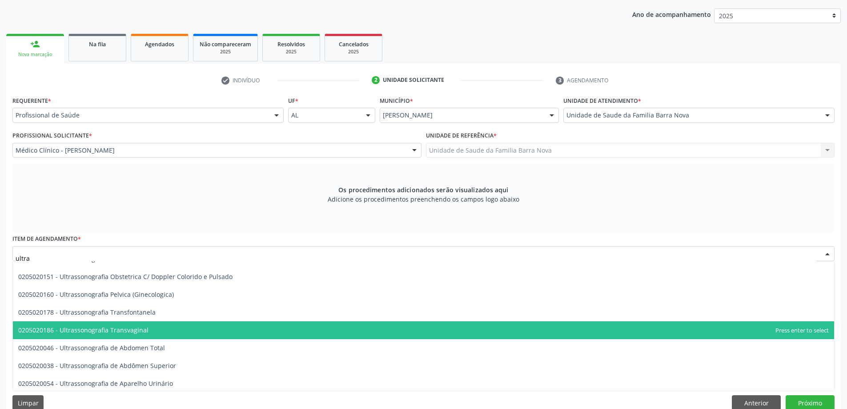
scroll to position [222, 0]
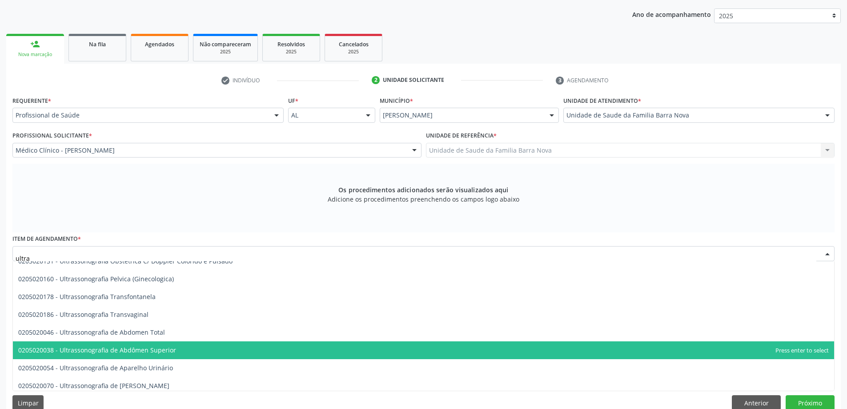
click at [220, 352] on span "0205020038 - Ultrassonografia de Abdômen Superior" at bounding box center [423, 350] width 821 height 18
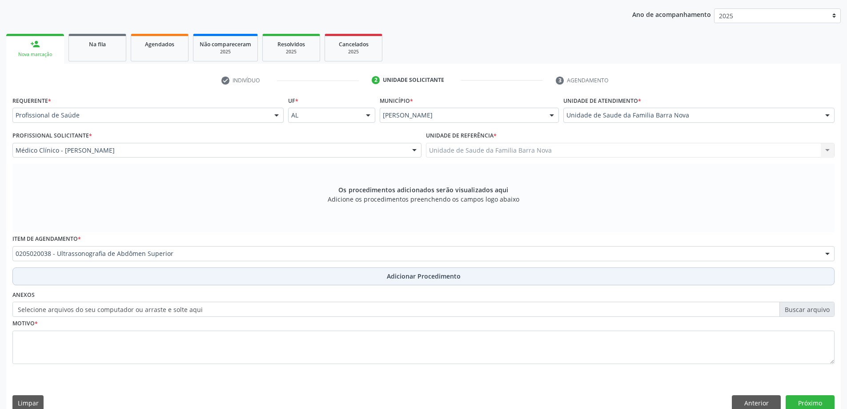
click at [418, 274] on span "Adicionar Procedimento" at bounding box center [424, 275] width 74 height 9
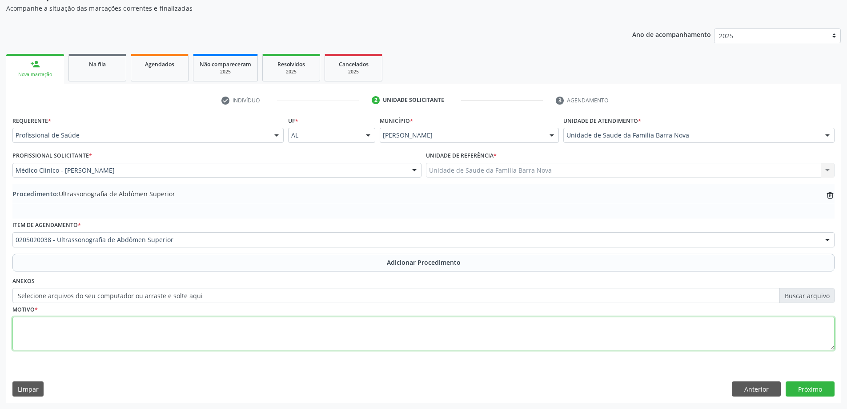
paste textarea "Hipertrigliceridemia"
type textarea "Hipertrigliceridemia"
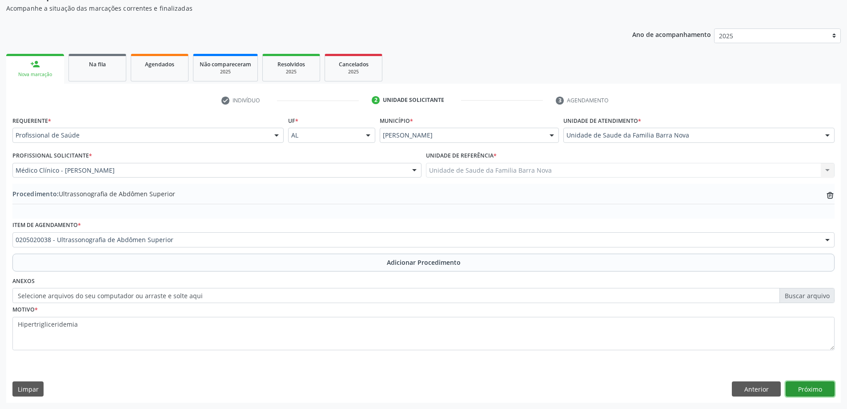
click at [804, 391] on button "Próximo" at bounding box center [810, 388] width 49 height 15
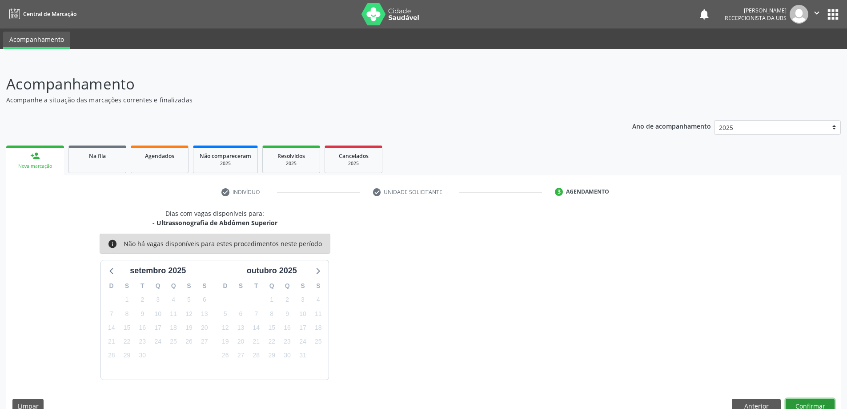
click at [806, 402] on button "Confirmar" at bounding box center [810, 405] width 49 height 15
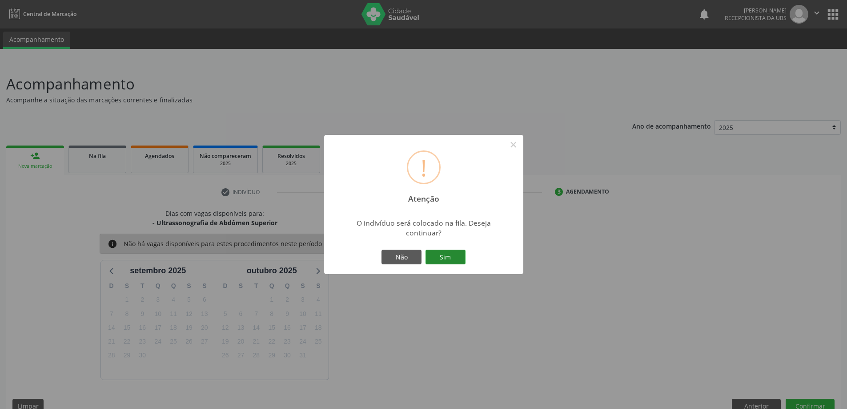
click at [433, 254] on button "Sim" at bounding box center [446, 256] width 40 height 15
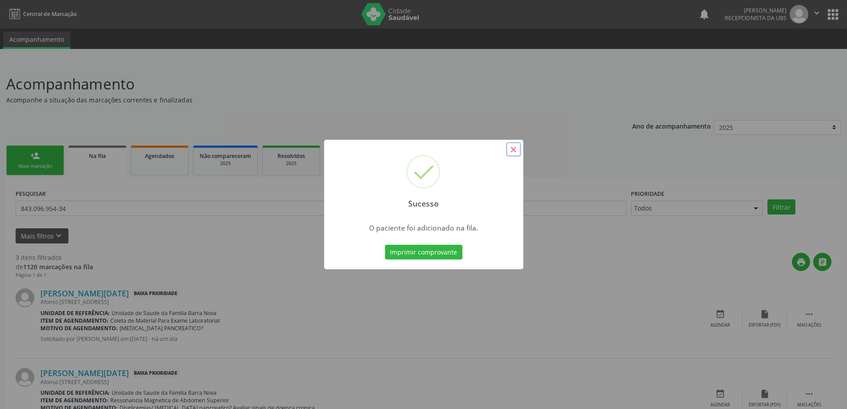
click at [513, 151] on button "×" at bounding box center [513, 149] width 15 height 15
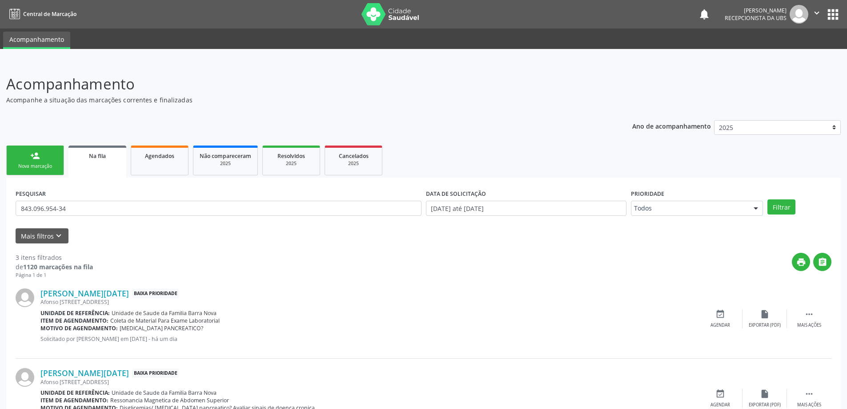
click at [35, 159] on div "person_add" at bounding box center [35, 156] width 10 height 10
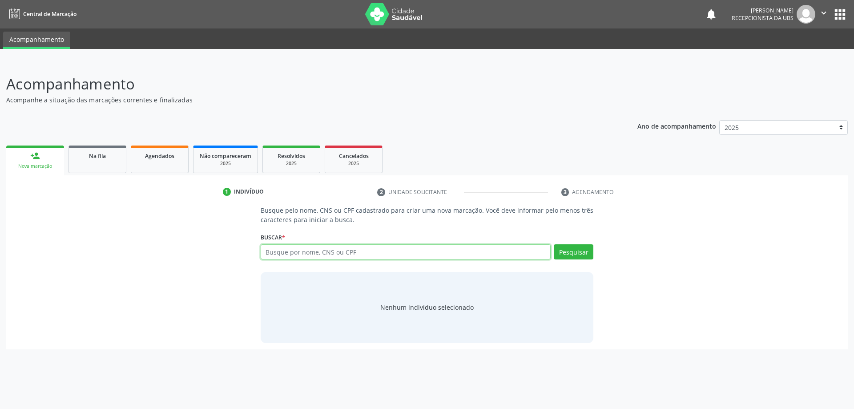
click at [310, 253] on input "text" at bounding box center [406, 251] width 290 height 15
type input "702401562630927"
click at [570, 246] on button "Pesquisar" at bounding box center [574, 251] width 40 height 15
type input "702401562630927"
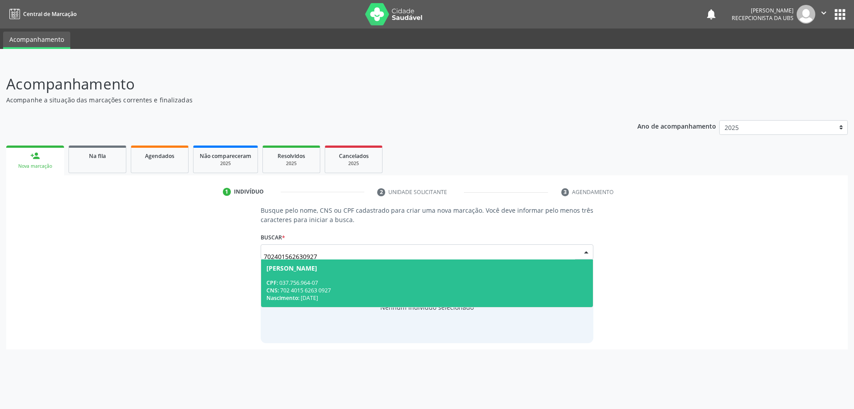
click at [413, 285] on div "CPF: 037.756.964-07" at bounding box center [427, 283] width 322 height 8
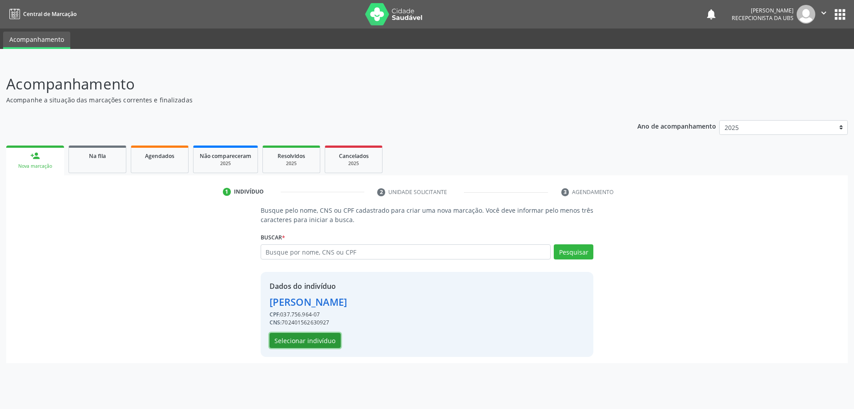
click at [313, 341] on button "Selecionar indivíduo" at bounding box center [305, 340] width 71 height 15
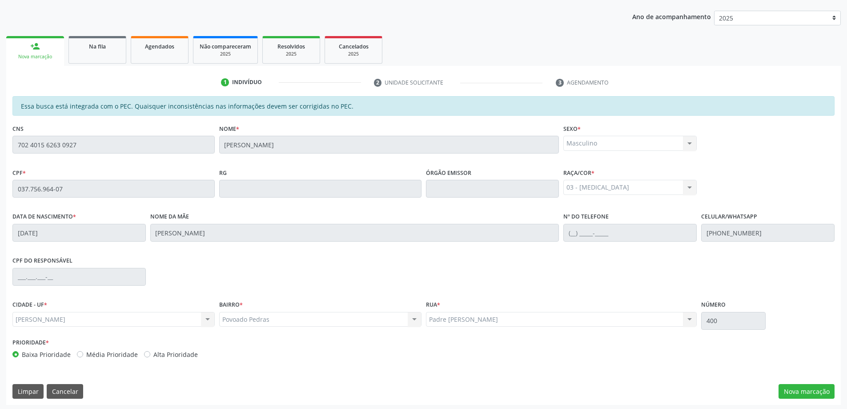
scroll to position [112, 0]
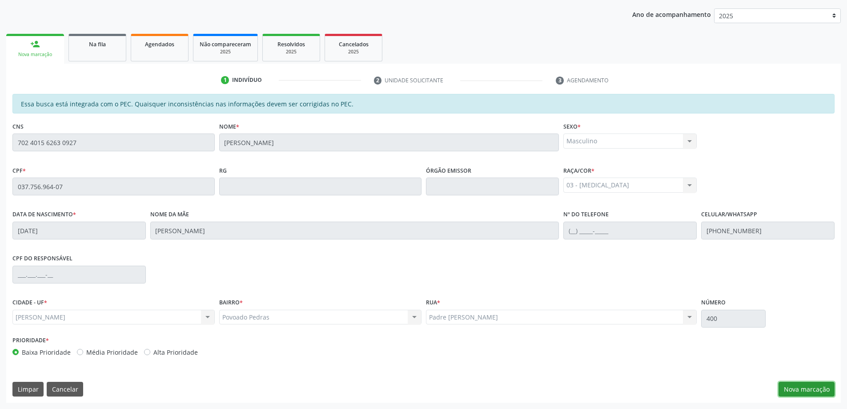
click at [794, 390] on button "Nova marcação" at bounding box center [807, 389] width 56 height 15
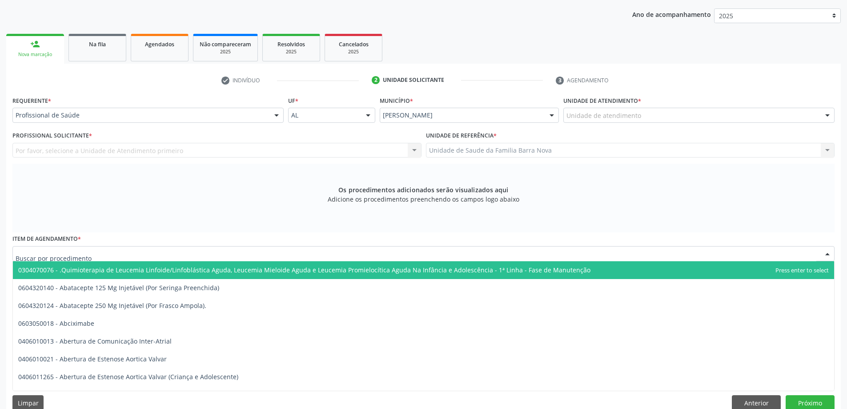
click at [149, 253] on div at bounding box center [423, 253] width 822 height 15
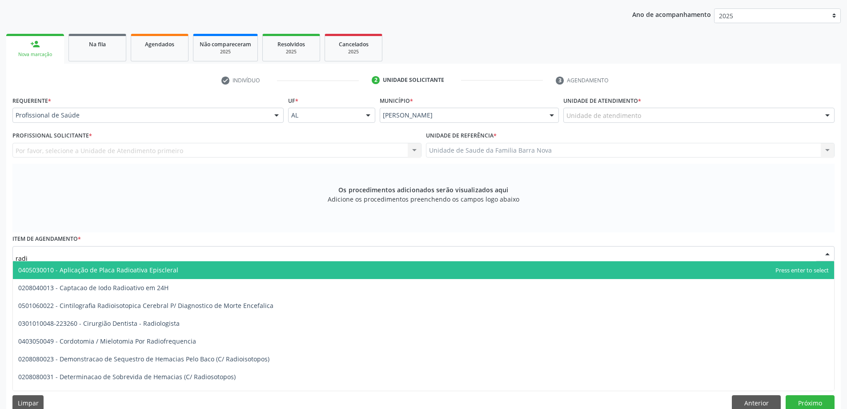
type input "radio"
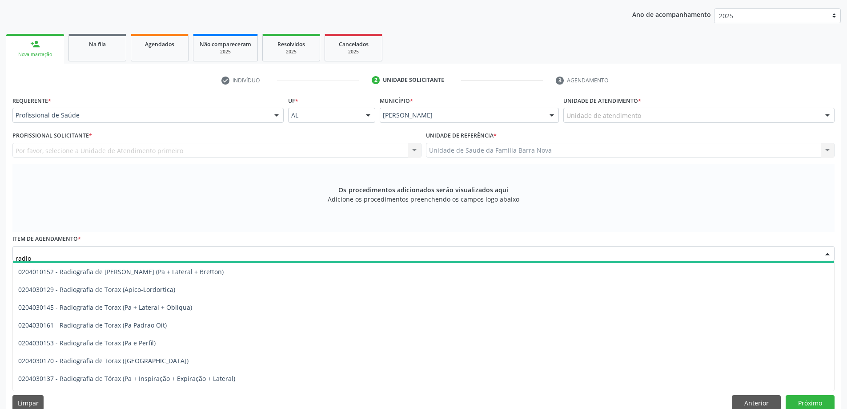
scroll to position [1512, 0]
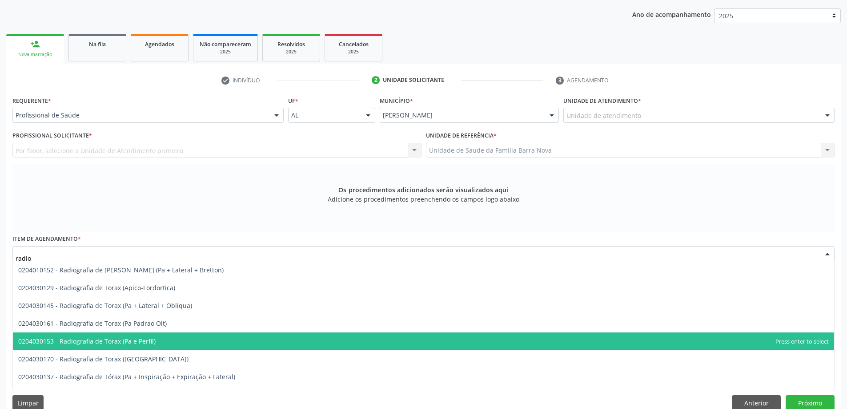
click at [192, 344] on span "0204030153 - Radiografia de Torax (Pa e Perfil)" at bounding box center [423, 341] width 821 height 18
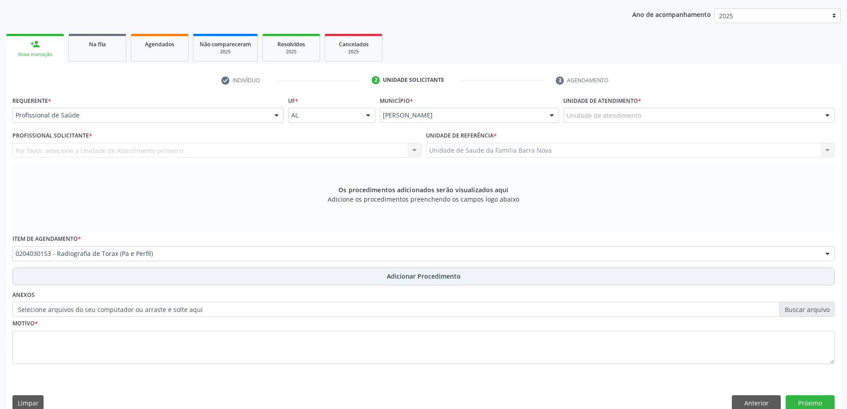
click at [398, 277] on span "Adicionar Procedimento" at bounding box center [424, 275] width 74 height 9
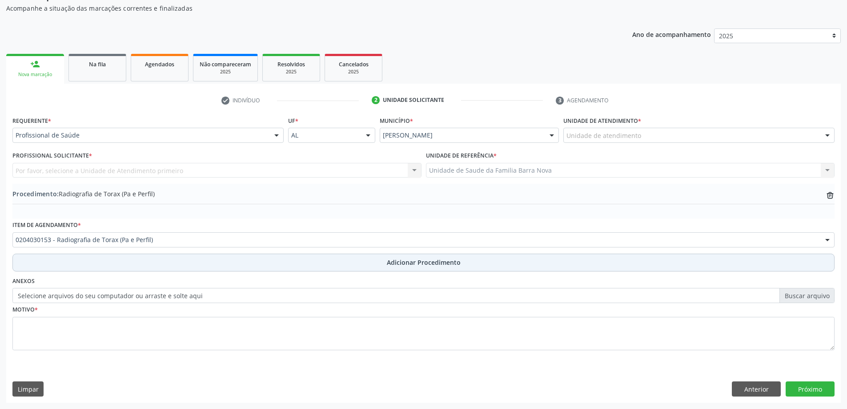
scroll to position [92, 0]
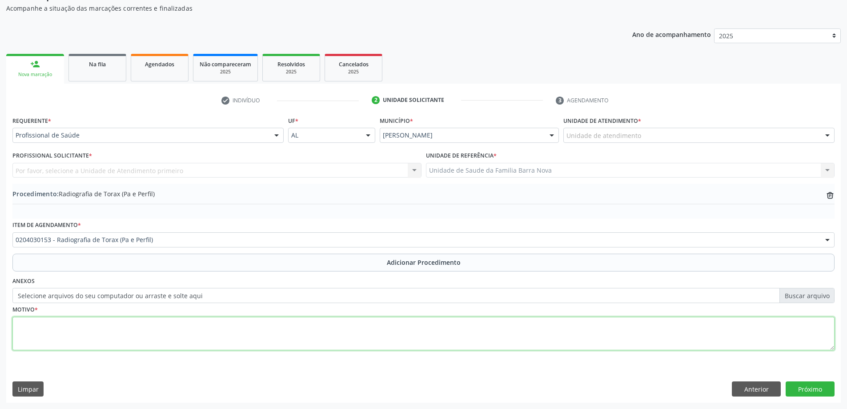
click at [115, 343] on textarea at bounding box center [423, 334] width 822 height 34
type textarea "Avaliação, dor torácica A/E."
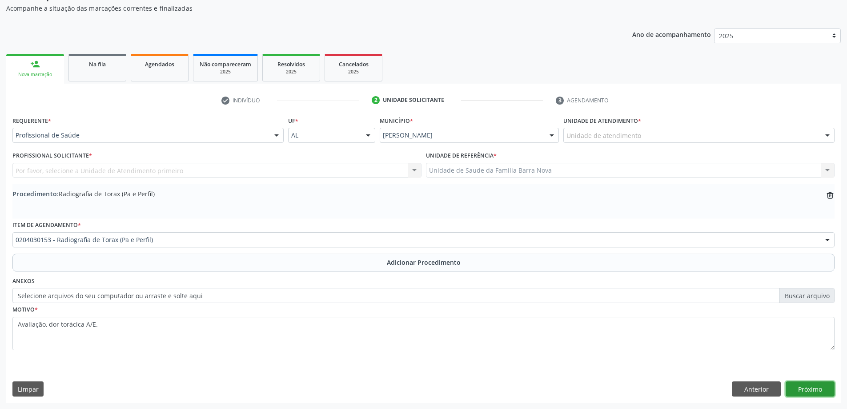
click at [803, 390] on button "Próximo" at bounding box center [810, 388] width 49 height 15
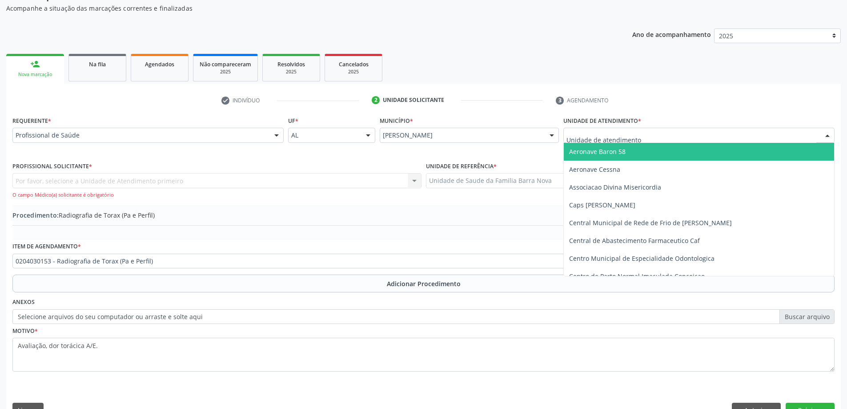
click at [730, 135] on div at bounding box center [698, 135] width 271 height 15
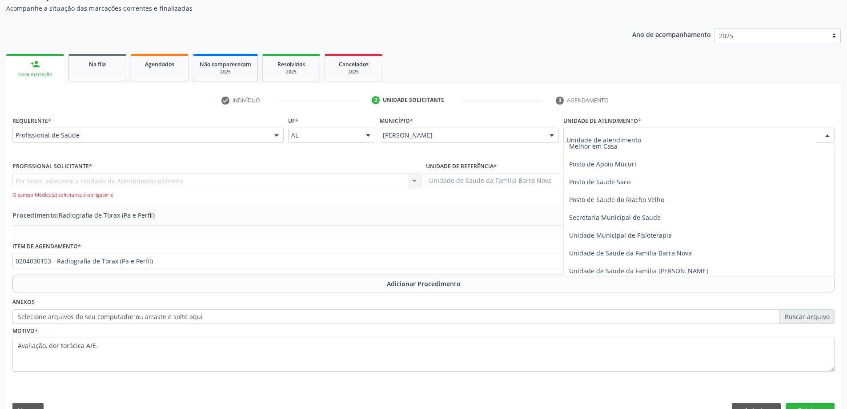
scroll to position [400, 0]
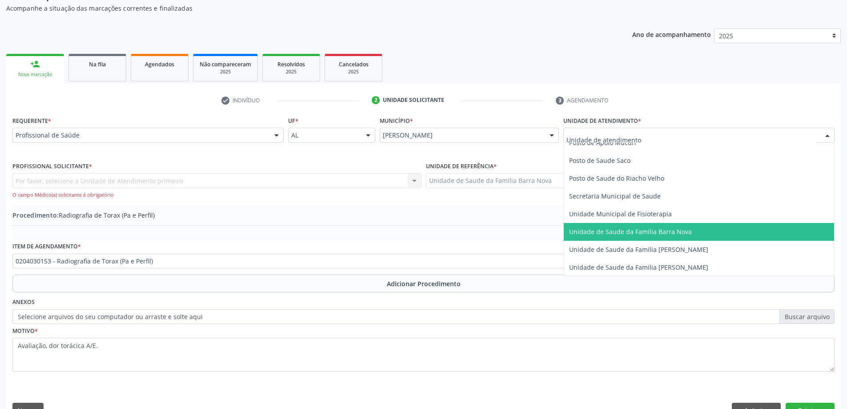
click at [691, 226] on span "Unidade de Saude da Familia Barra Nova" at bounding box center [699, 232] width 270 height 18
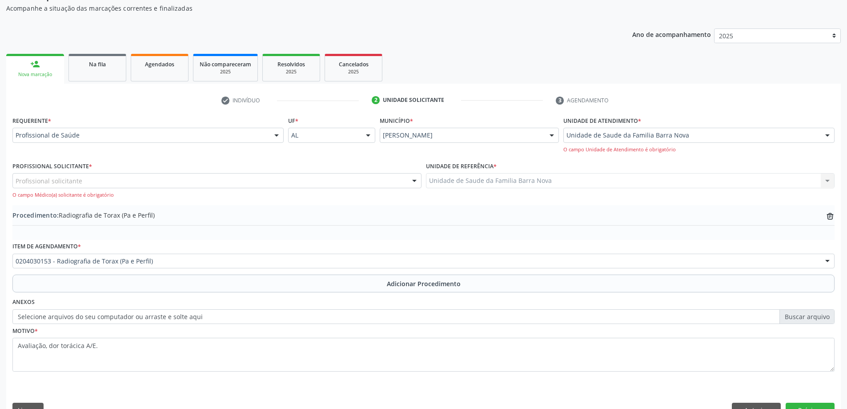
click at [211, 181] on div "Profissional solicitante" at bounding box center [216, 180] width 409 height 15
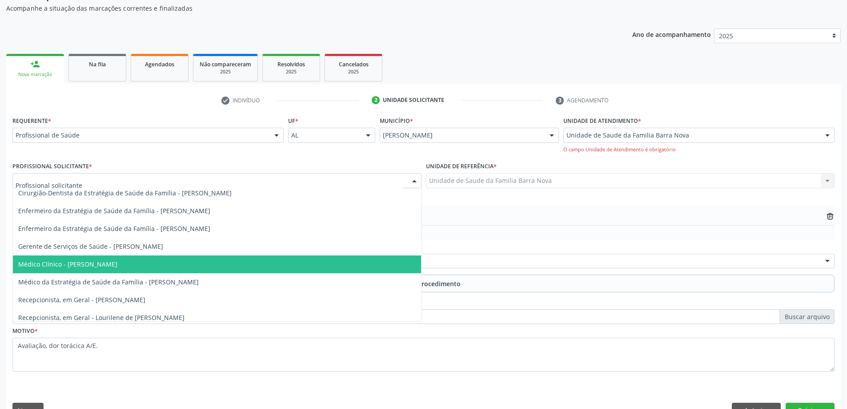
scroll to position [63, 0]
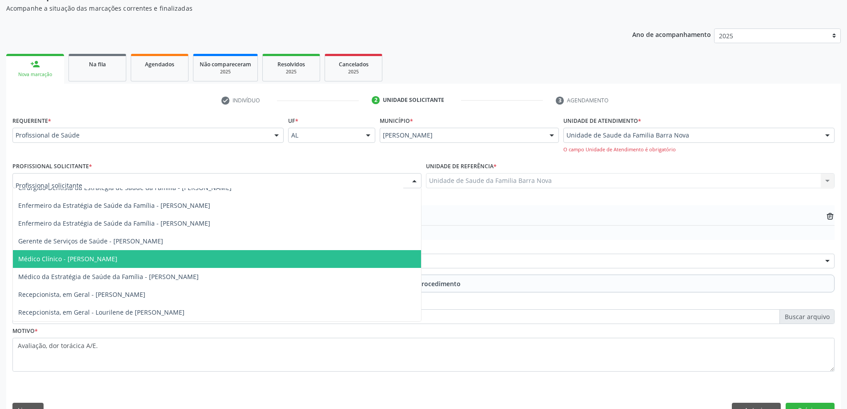
click at [213, 263] on span "Médico Clínico - [PERSON_NAME]" at bounding box center [217, 259] width 408 height 18
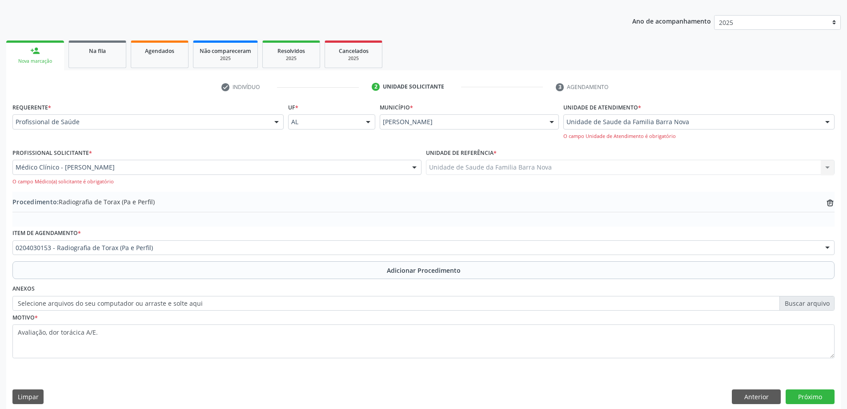
scroll to position [113, 0]
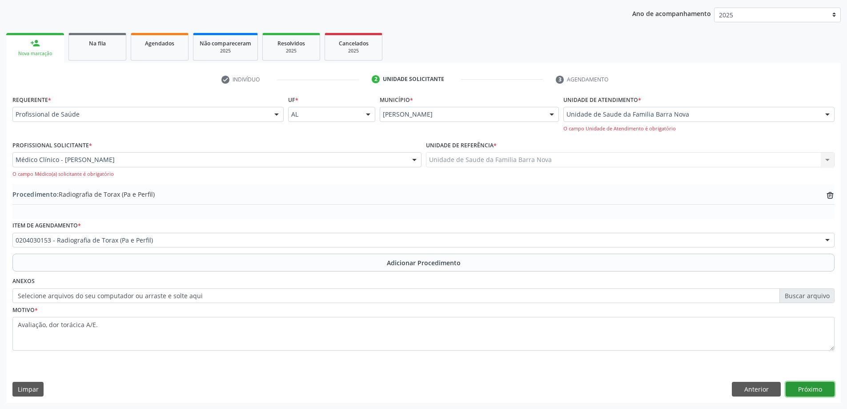
click at [811, 391] on button "Próximo" at bounding box center [810, 389] width 49 height 15
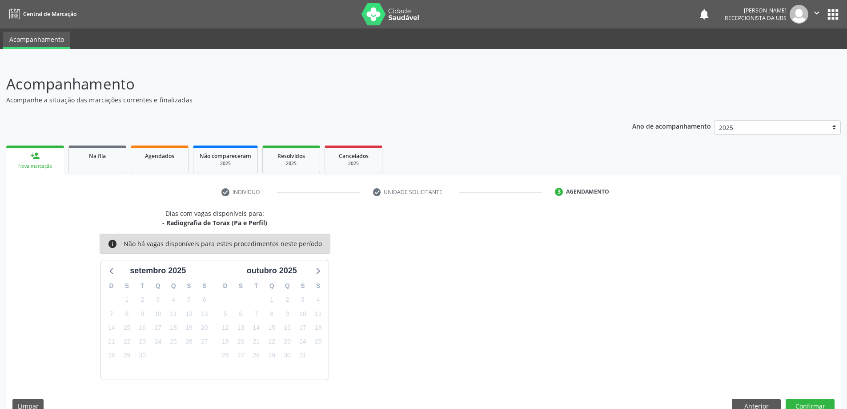
scroll to position [17, 0]
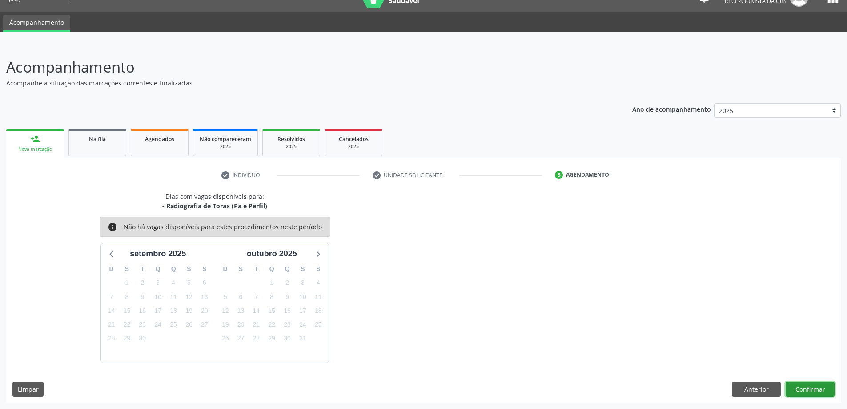
click at [813, 392] on button "Confirmar" at bounding box center [810, 389] width 49 height 15
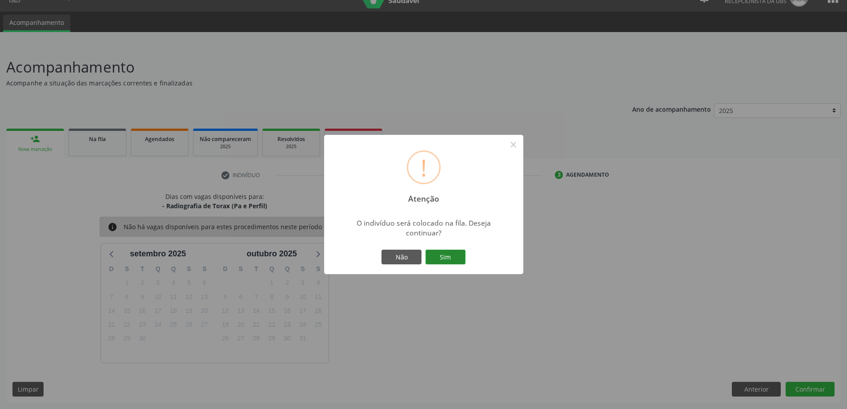
click at [441, 254] on button "Sim" at bounding box center [446, 256] width 40 height 15
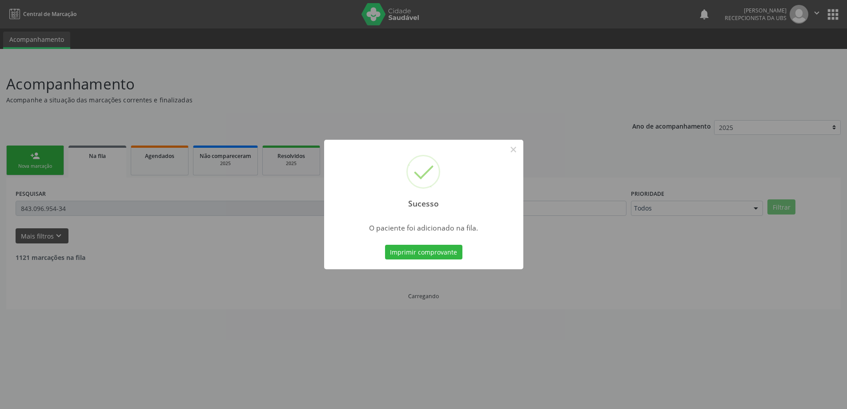
scroll to position [0, 0]
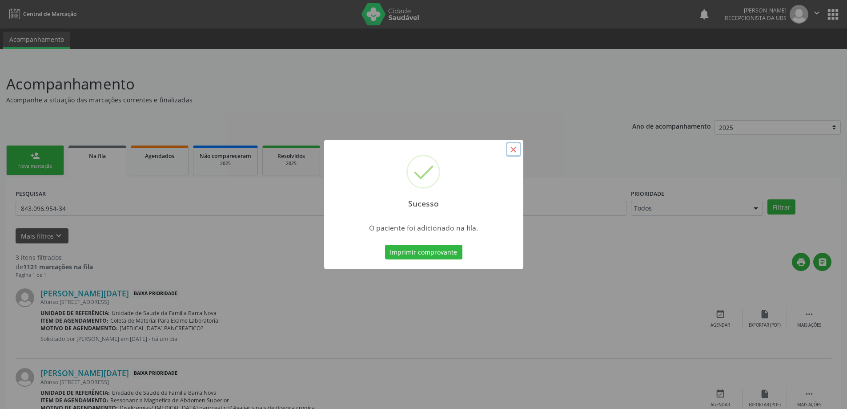
click at [513, 147] on button "×" at bounding box center [513, 149] width 15 height 15
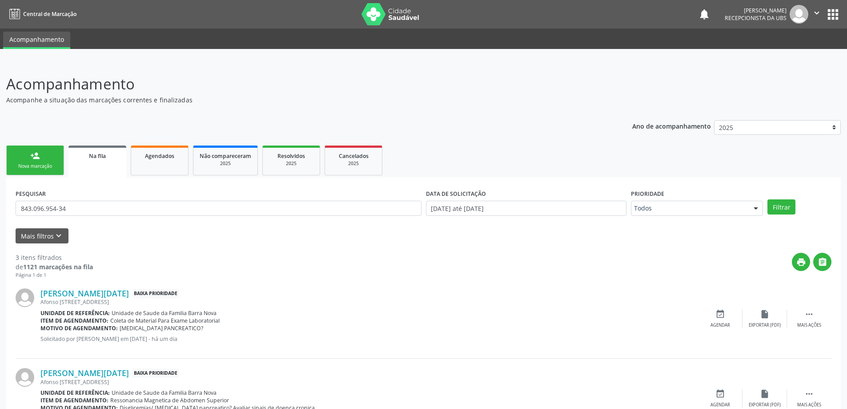
click at [42, 158] on link "person_add Nova marcação" at bounding box center [35, 160] width 58 height 30
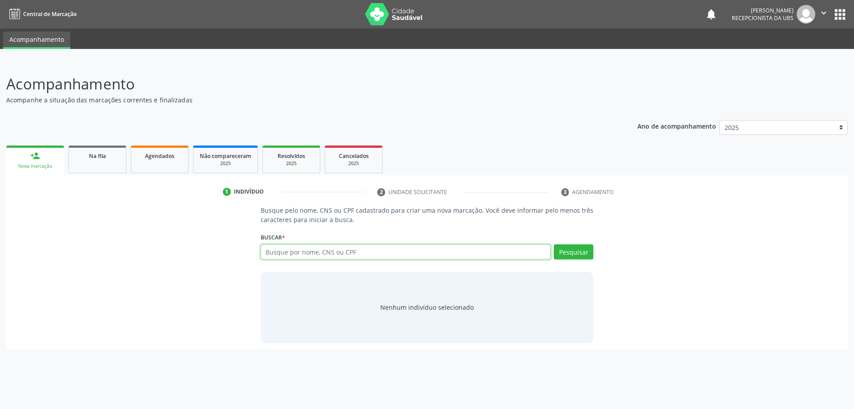
click at [332, 249] on input "text" at bounding box center [406, 251] width 290 height 15
type input "707605203337795"
click at [571, 256] on button "Pesquisar" at bounding box center [574, 251] width 40 height 15
type input "707605203337795"
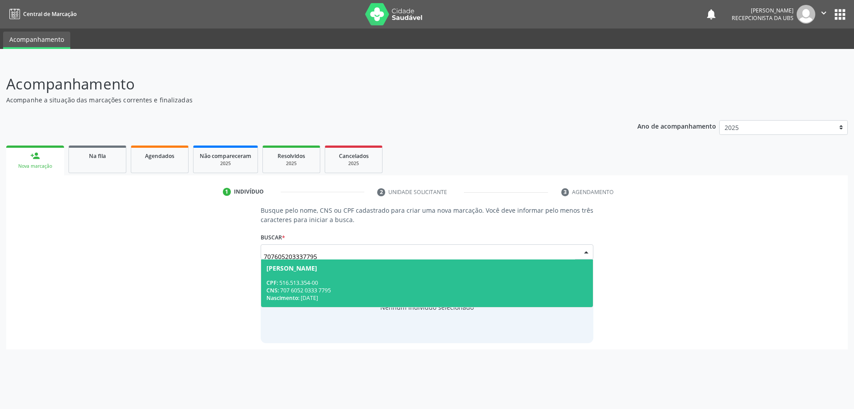
click at [387, 289] on div "CNS: 707 6052 0333 7795" at bounding box center [427, 290] width 322 height 8
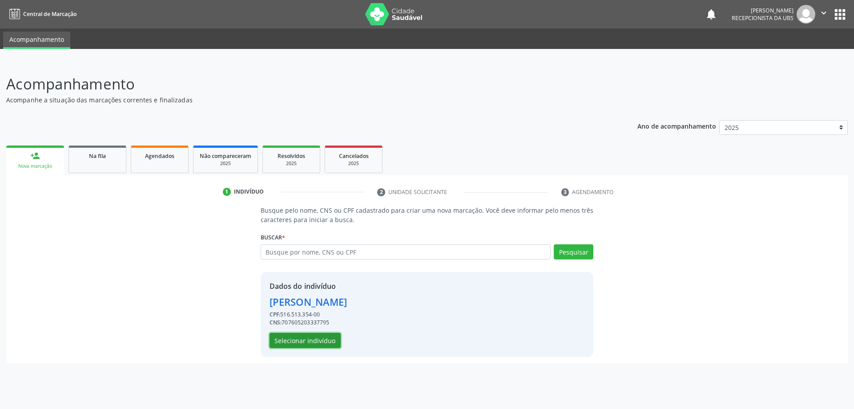
click at [317, 340] on button "Selecionar indivíduo" at bounding box center [305, 340] width 71 height 15
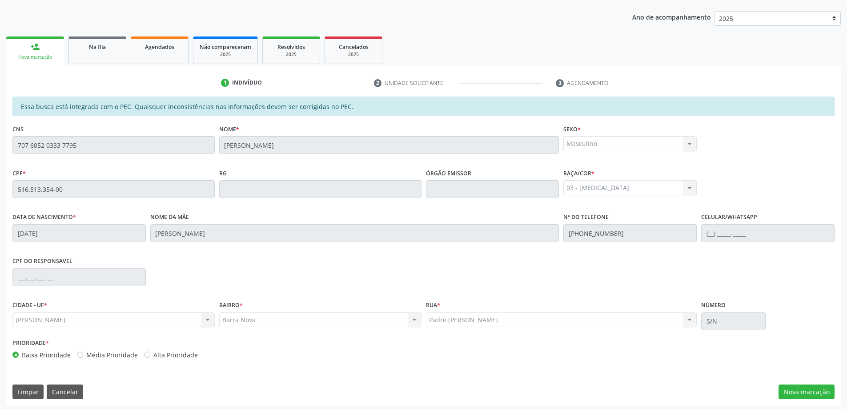
scroll to position [112, 0]
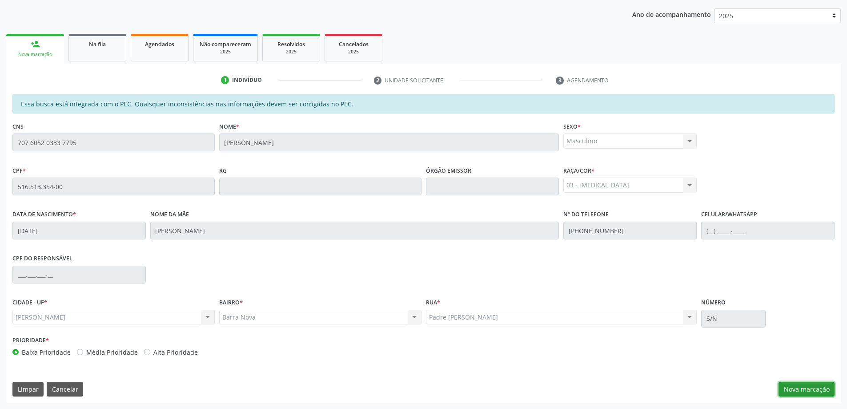
click at [803, 389] on button "Nova marcação" at bounding box center [807, 389] width 56 height 15
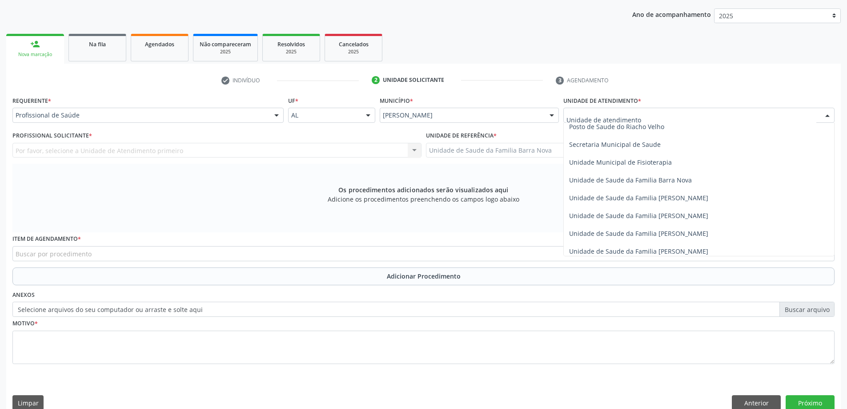
scroll to position [445, 0]
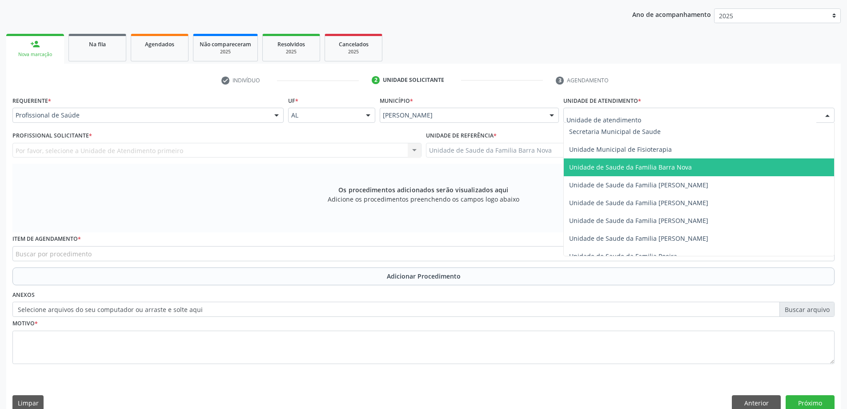
click at [646, 171] on span "Unidade de Saude da Familia Barra Nova" at bounding box center [630, 167] width 123 height 8
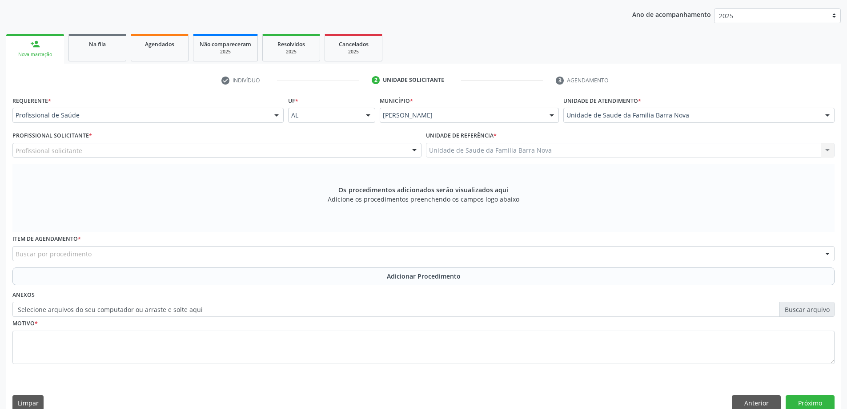
click at [225, 152] on div "Profissional solicitante" at bounding box center [216, 150] width 409 height 15
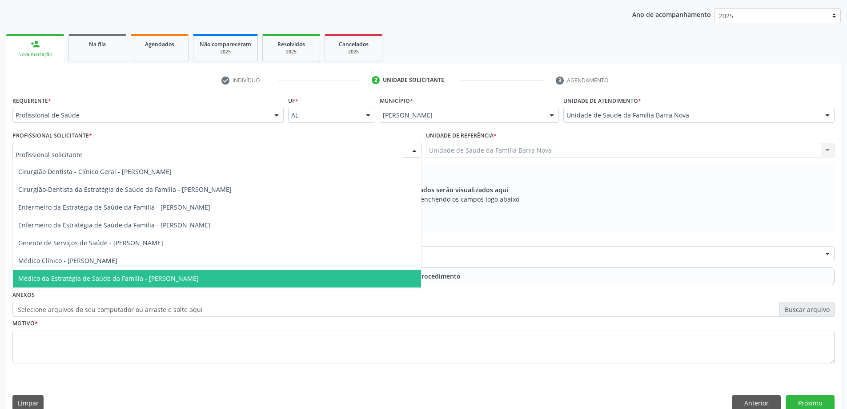
scroll to position [63, 0]
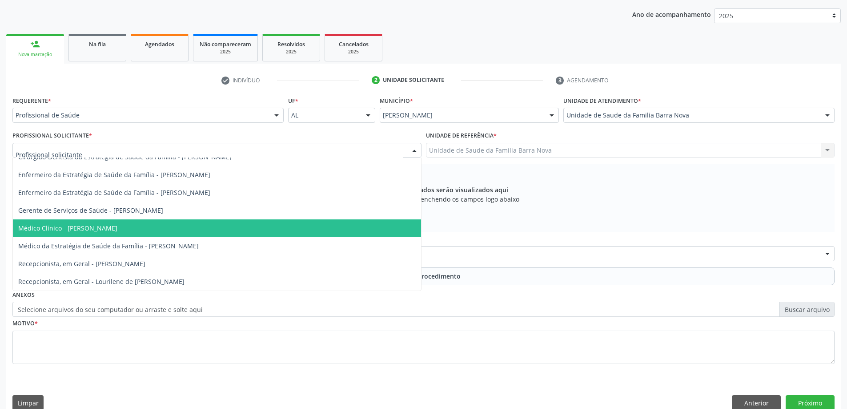
click at [231, 231] on span "Médico Clínico - [PERSON_NAME]" at bounding box center [217, 228] width 408 height 18
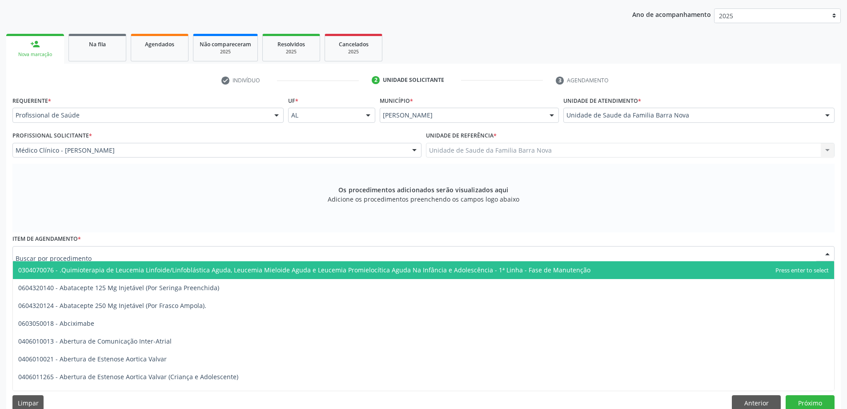
click at [226, 253] on div at bounding box center [423, 253] width 822 height 15
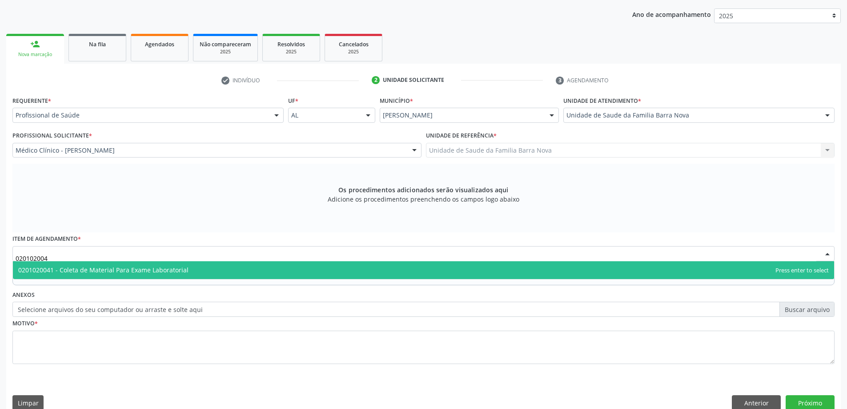
type input "0201020041"
click at [366, 270] on span "0201020041 - Coleta de Material Para Exame Laboratorial" at bounding box center [423, 270] width 821 height 18
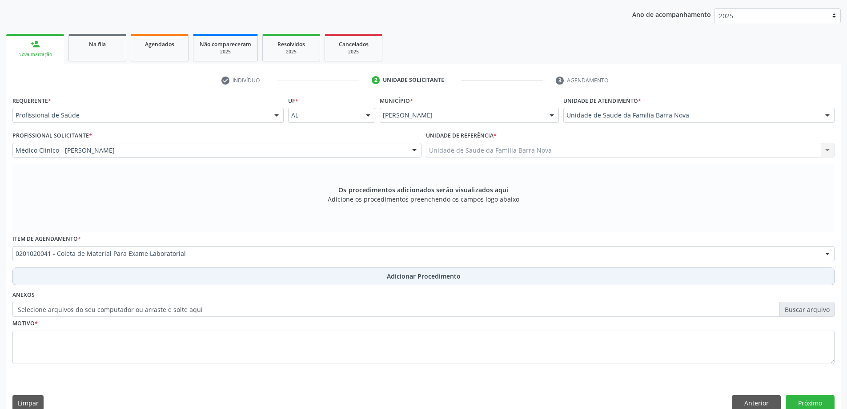
click at [404, 281] on button "Adicionar Procedimento" at bounding box center [423, 276] width 822 height 18
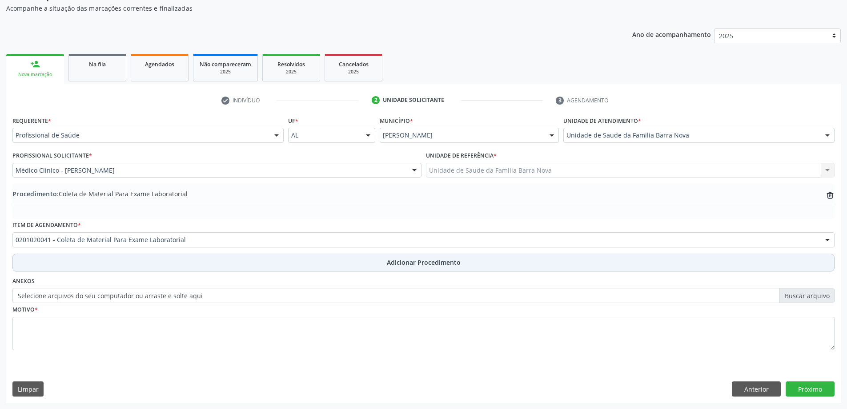
scroll to position [92, 0]
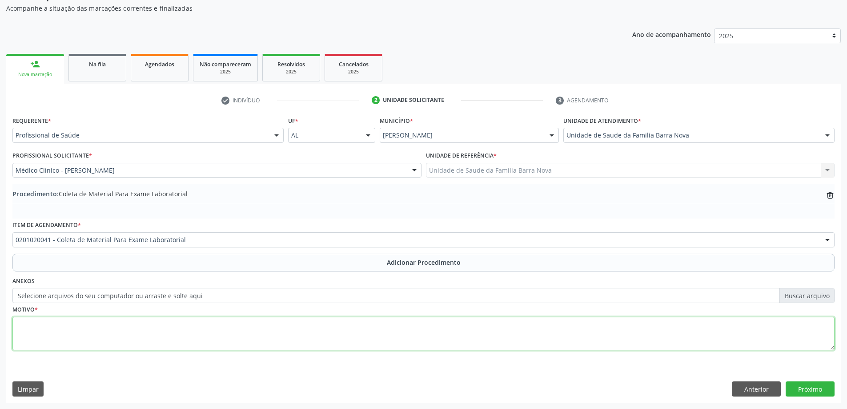
click at [204, 337] on textarea at bounding box center [423, 334] width 822 height 34
type textarea "Proteinúria, ITU em exame anterior."
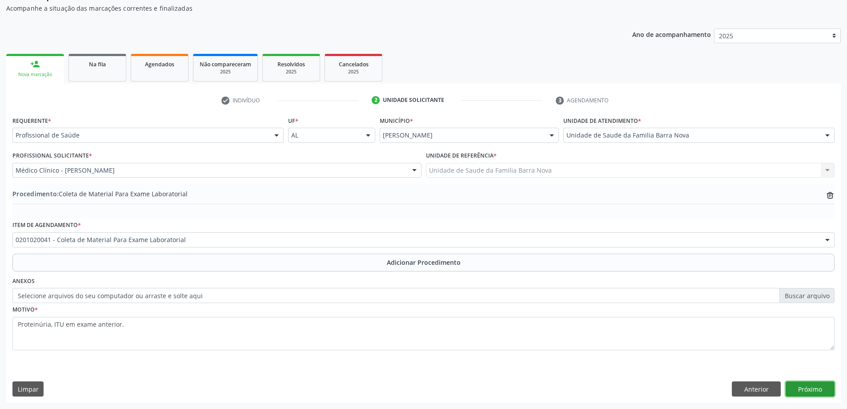
click at [805, 386] on button "Próximo" at bounding box center [810, 388] width 49 height 15
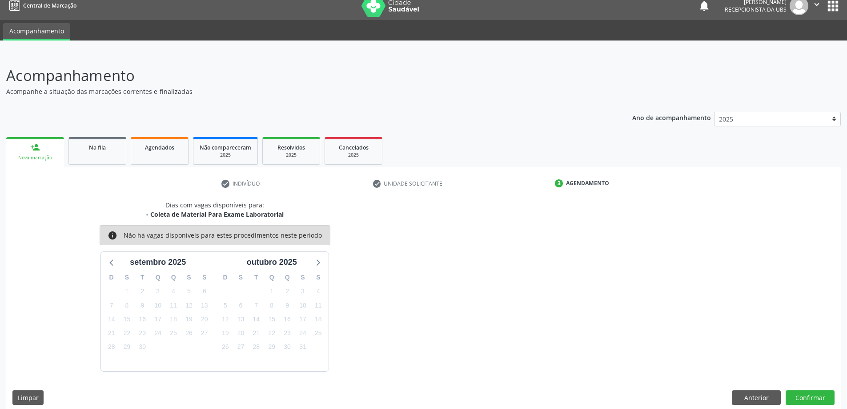
scroll to position [17, 0]
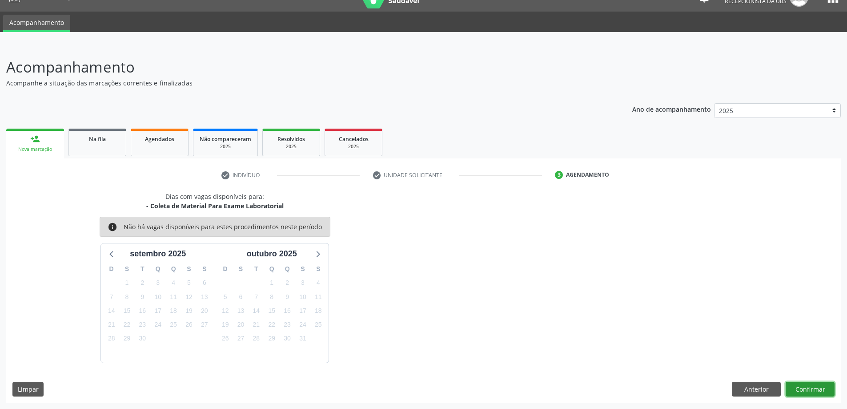
click at [804, 384] on button "Confirmar" at bounding box center [810, 389] width 49 height 15
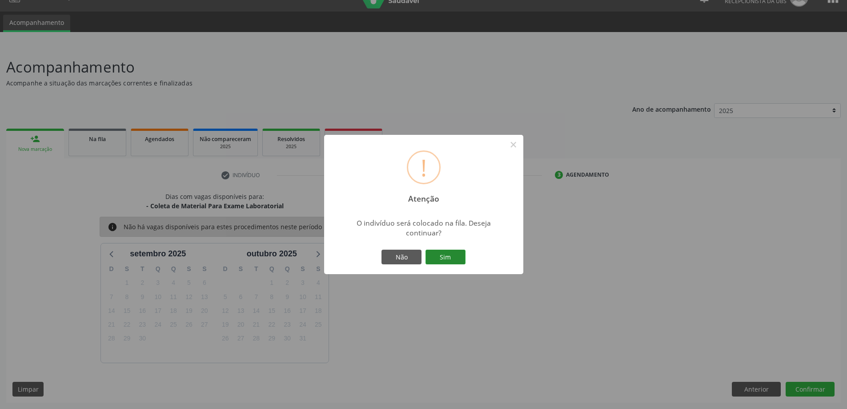
click at [443, 254] on button "Sim" at bounding box center [446, 256] width 40 height 15
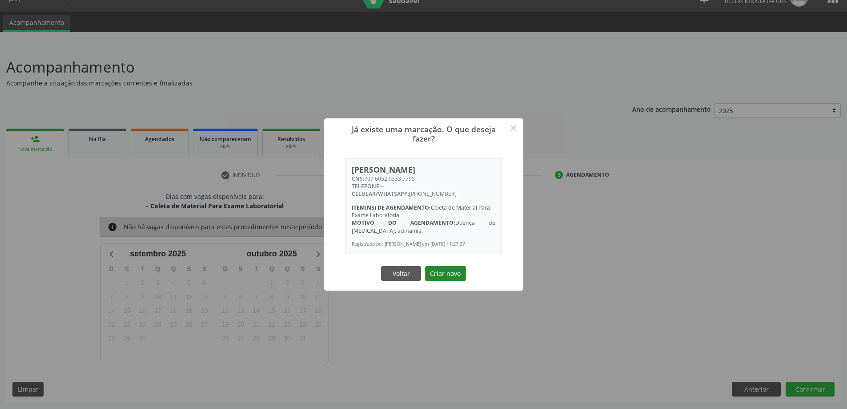
click at [450, 274] on button "Criar novo" at bounding box center [445, 273] width 41 height 15
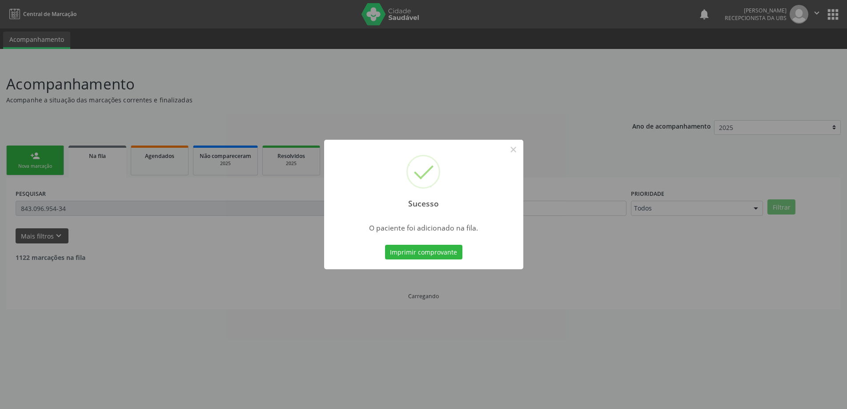
scroll to position [0, 0]
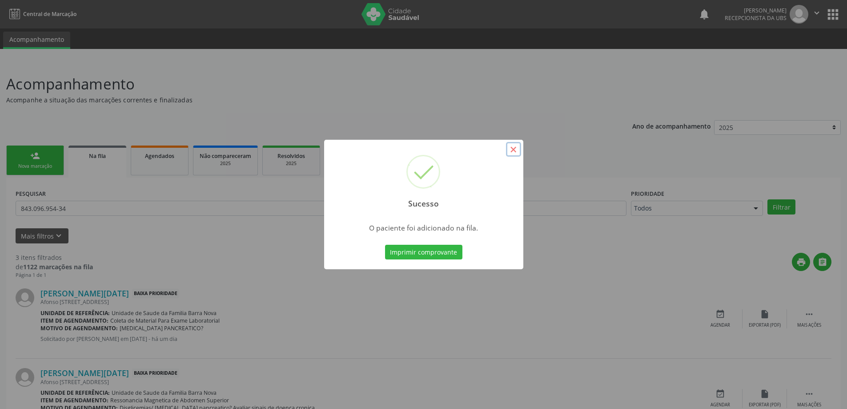
click at [515, 149] on button "×" at bounding box center [513, 149] width 15 height 15
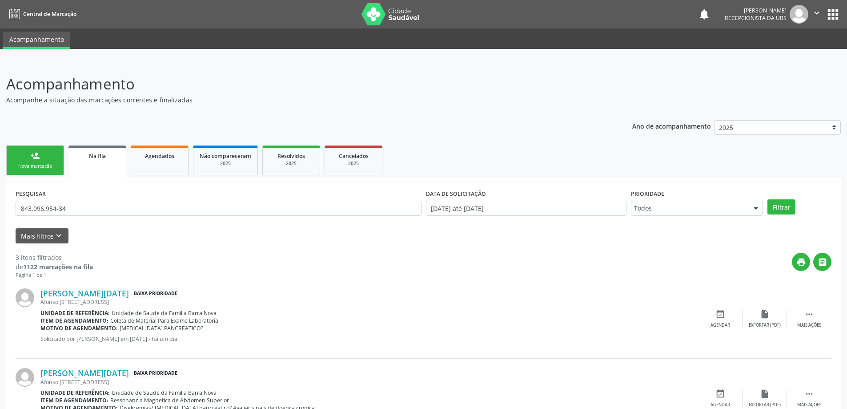
click at [47, 161] on link "person_add Nova marcação" at bounding box center [35, 160] width 58 height 30
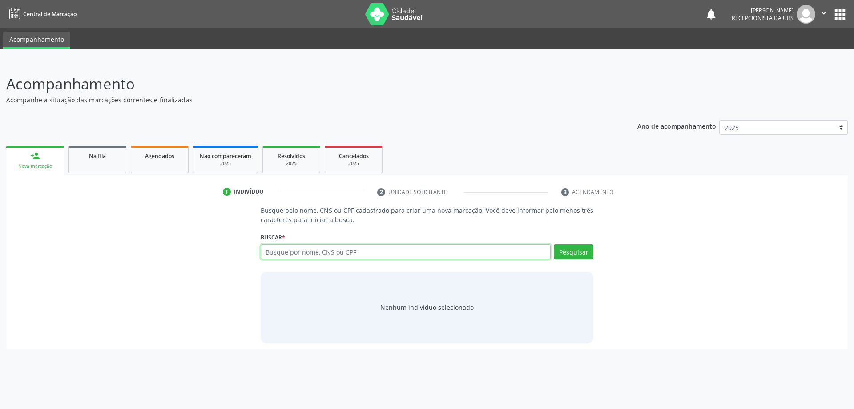
click at [320, 254] on input "text" at bounding box center [406, 251] width 290 height 15
type input "707605203337795"
click at [577, 254] on button "Pesquisar" at bounding box center [574, 251] width 40 height 15
type input "707605203337795"
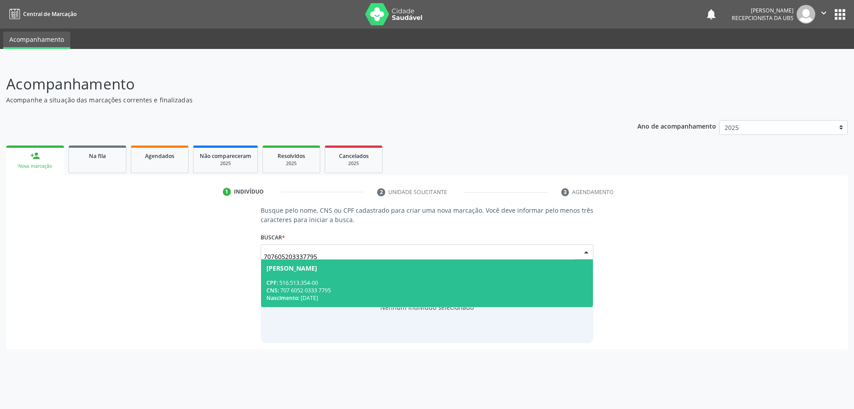
click at [458, 281] on div "CPF: 516.513.354-00" at bounding box center [427, 283] width 322 height 8
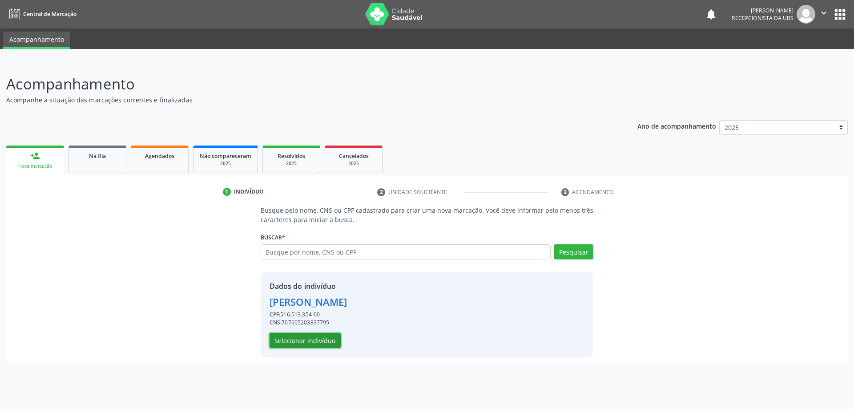
click at [319, 336] on button "Selecionar indivíduo" at bounding box center [305, 340] width 71 height 15
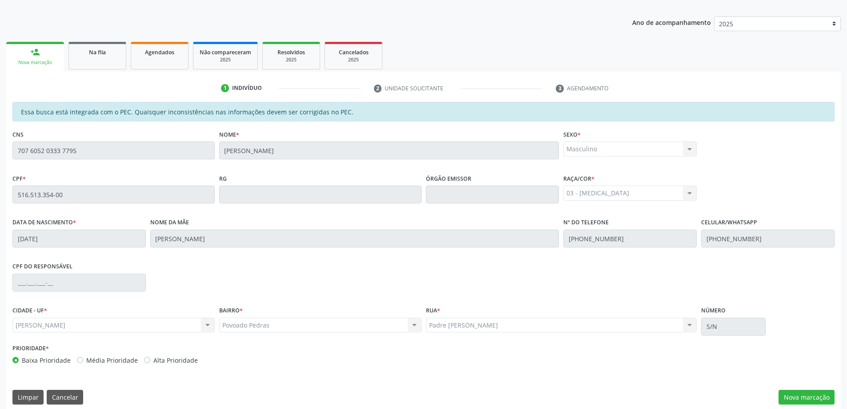
scroll to position [112, 0]
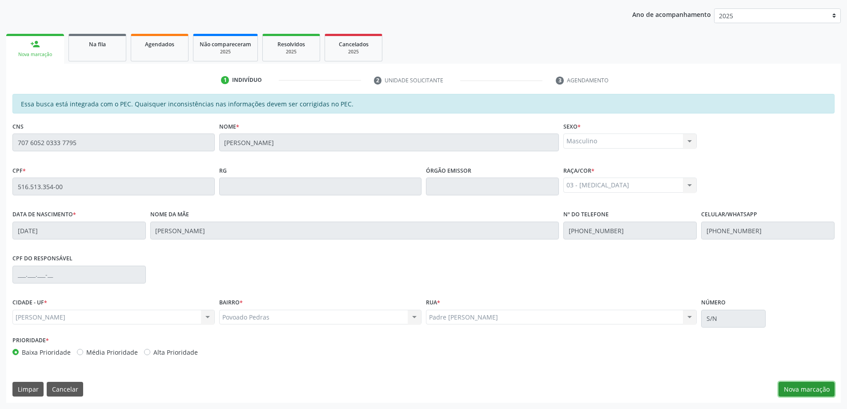
click at [797, 389] on button "Nova marcação" at bounding box center [807, 389] width 56 height 15
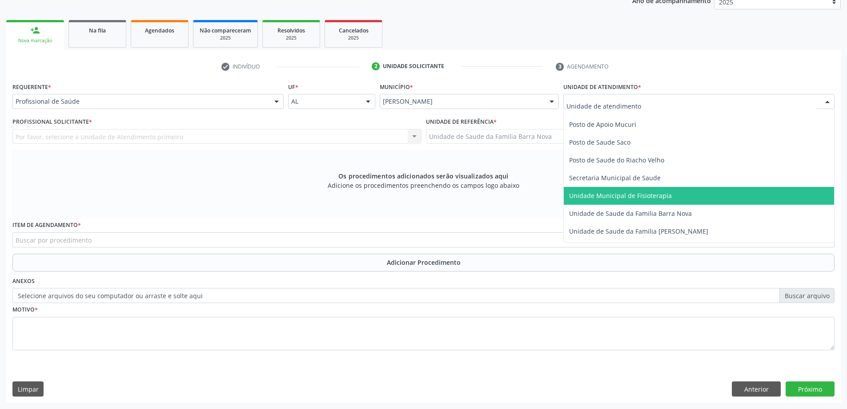
scroll to position [400, 0]
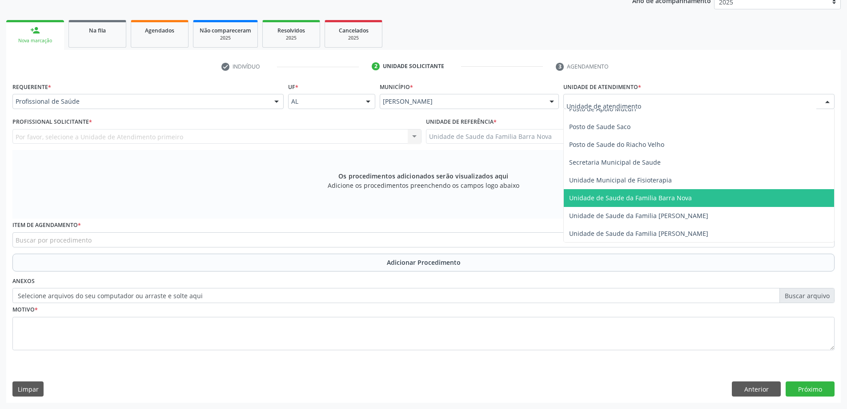
click at [643, 203] on span "Unidade de Saude da Familia Barra Nova" at bounding box center [699, 198] width 270 height 18
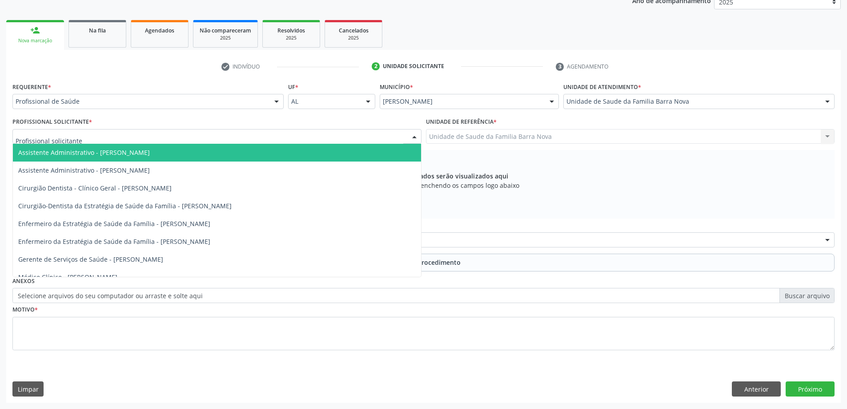
click at [252, 138] on div at bounding box center [216, 136] width 409 height 15
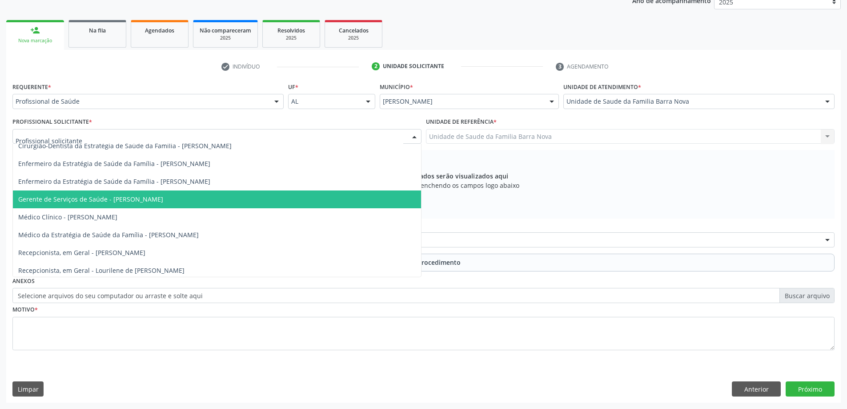
scroll to position [63, 0]
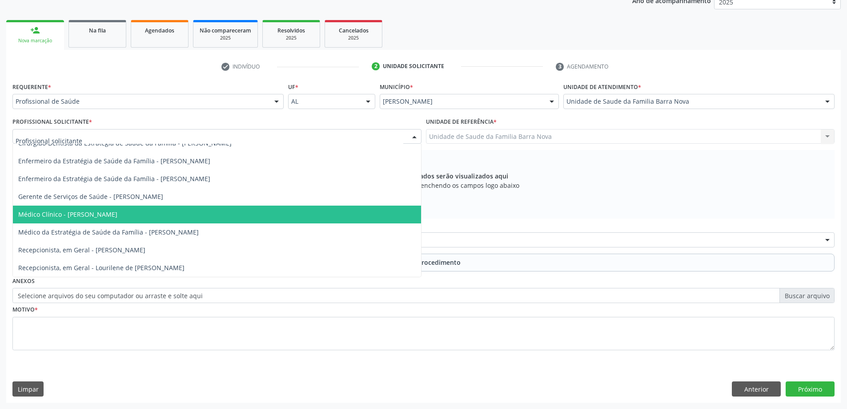
click at [215, 215] on span "Médico Clínico - [PERSON_NAME]" at bounding box center [217, 214] width 408 height 18
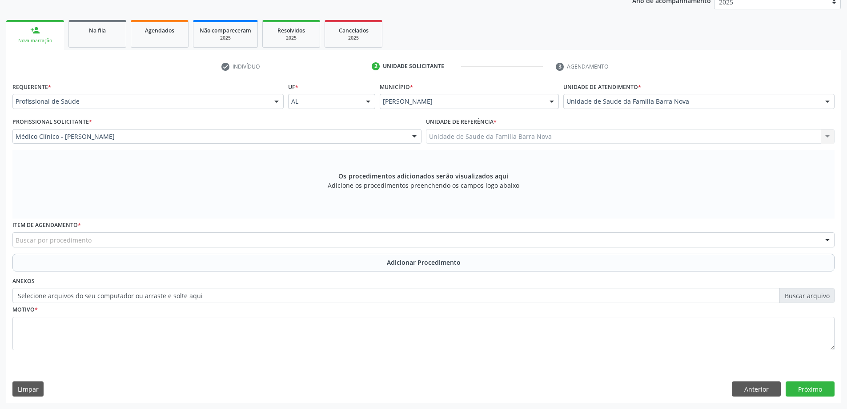
click at [187, 242] on div "Buscar por procedimento" at bounding box center [423, 239] width 822 height 15
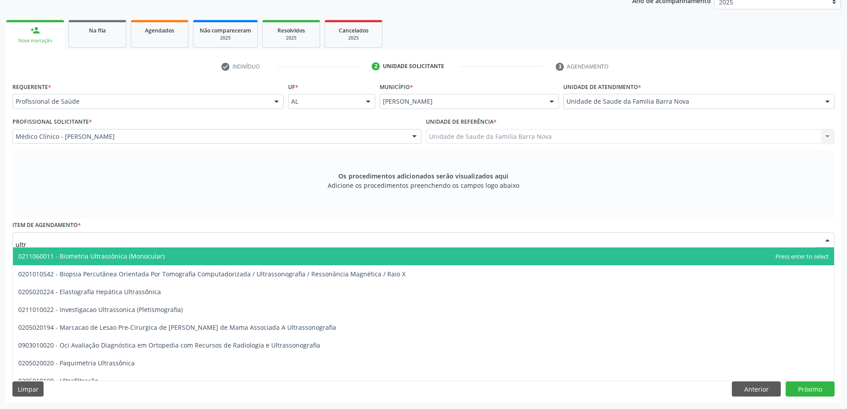
type input "ultra"
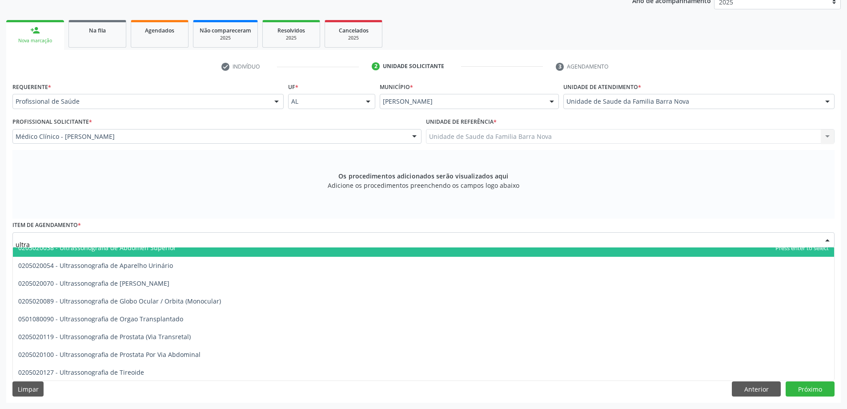
scroll to position [311, 0]
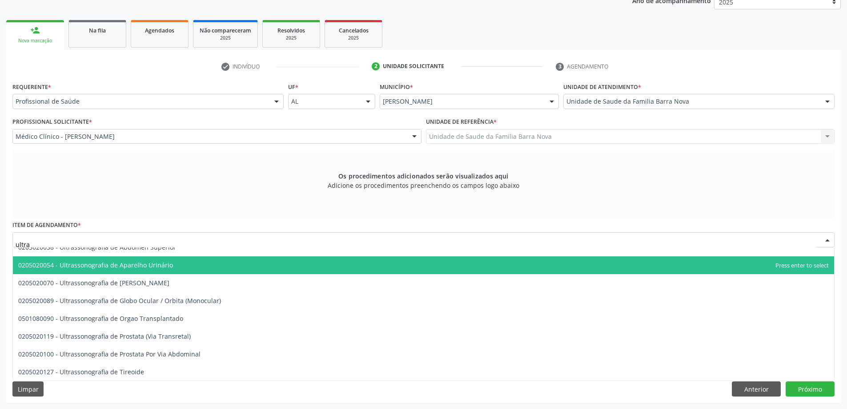
click at [249, 271] on span "0205020054 - Ultrassonografia de Aparelho Urinário" at bounding box center [423, 265] width 821 height 18
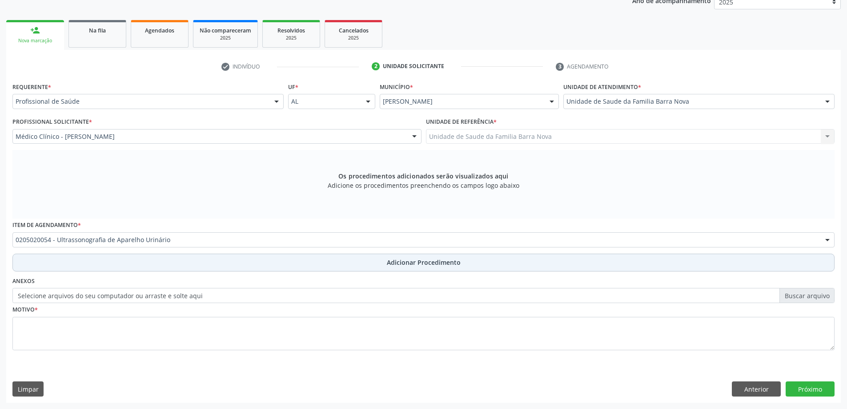
click at [411, 261] on span "Adicionar Procedimento" at bounding box center [424, 261] width 74 height 9
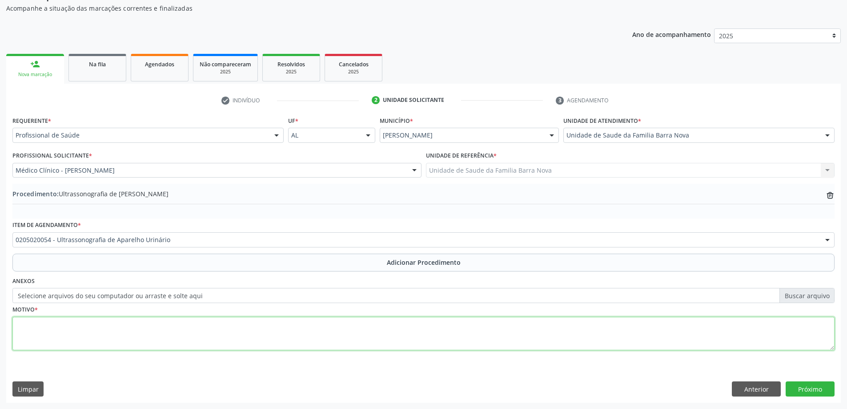
click at [129, 328] on textarea at bounding box center [423, 334] width 822 height 34
type textarea "Proteinúria."
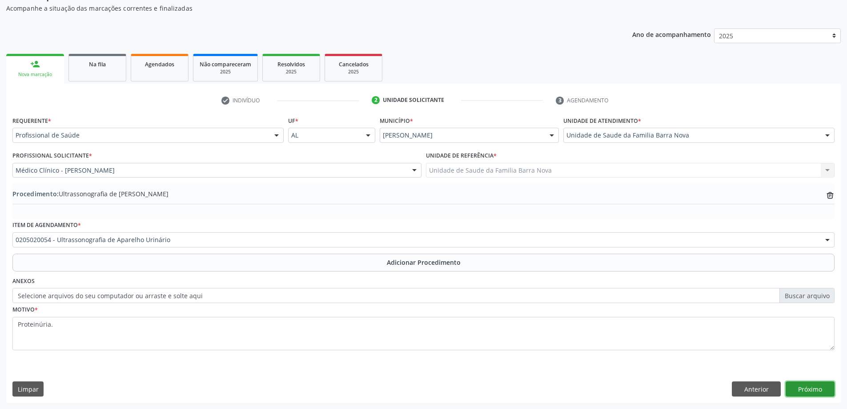
click at [815, 387] on button "Próximo" at bounding box center [810, 388] width 49 height 15
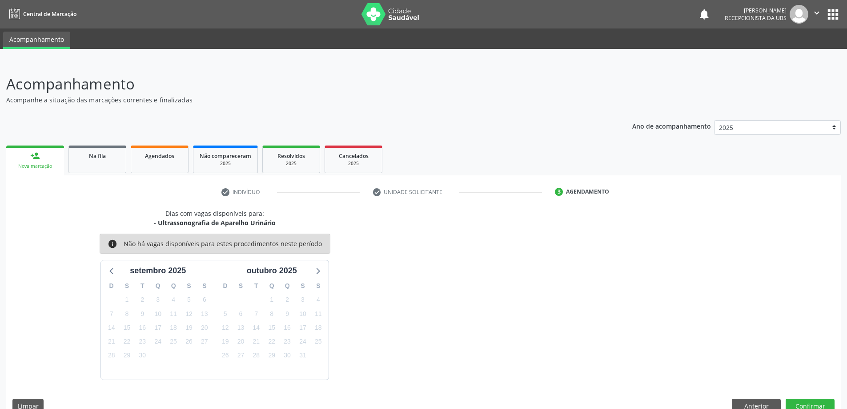
scroll to position [17, 0]
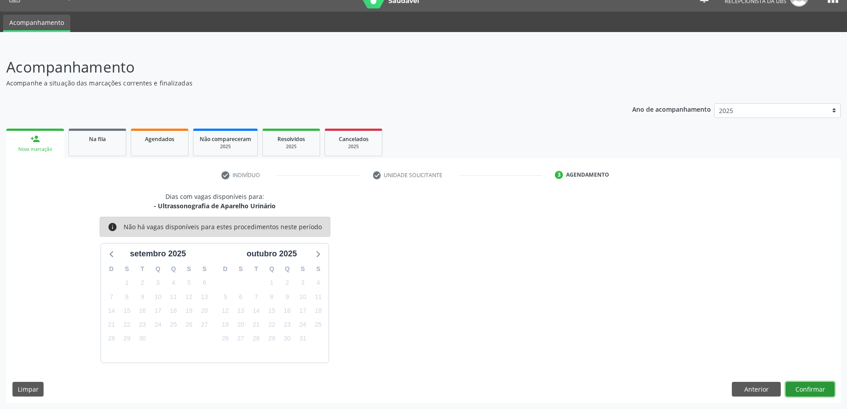
click at [805, 387] on button "Confirmar" at bounding box center [810, 389] width 49 height 15
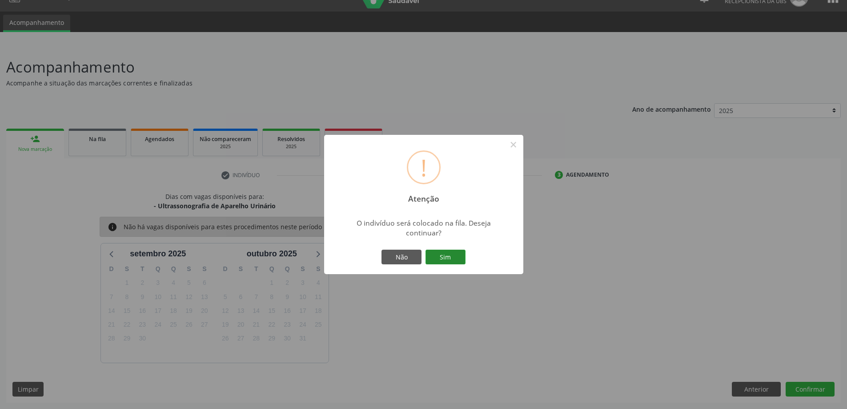
click at [451, 256] on button "Sim" at bounding box center [446, 256] width 40 height 15
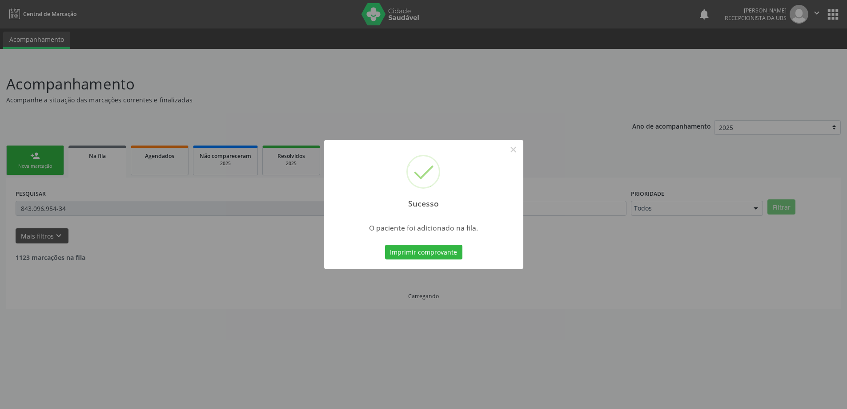
scroll to position [0, 0]
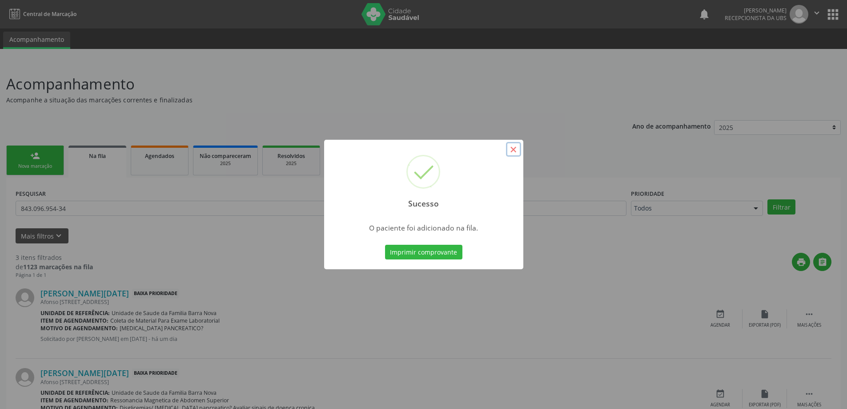
click at [514, 150] on button "×" at bounding box center [513, 149] width 15 height 15
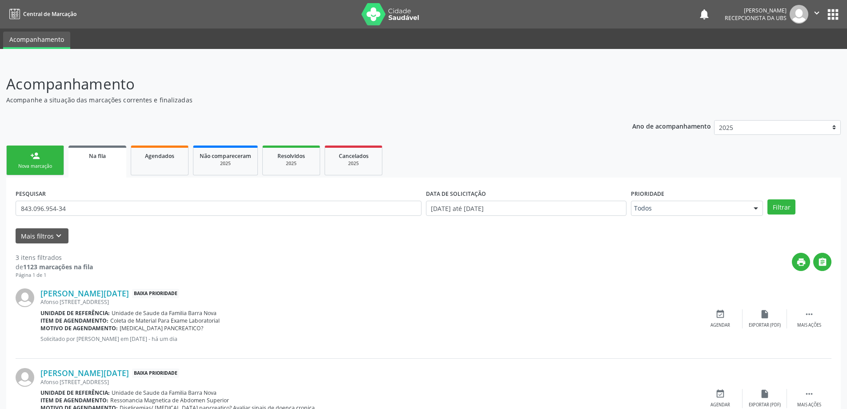
click at [40, 164] on div "Nova marcação" at bounding box center [35, 166] width 44 height 7
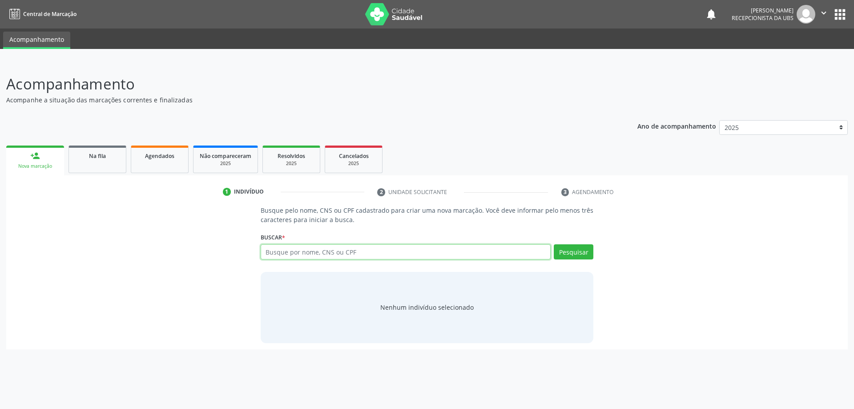
click at [390, 255] on input "text" at bounding box center [406, 251] width 290 height 15
type input "704609169738825"
click at [574, 254] on button "Pesquisar" at bounding box center [574, 251] width 40 height 15
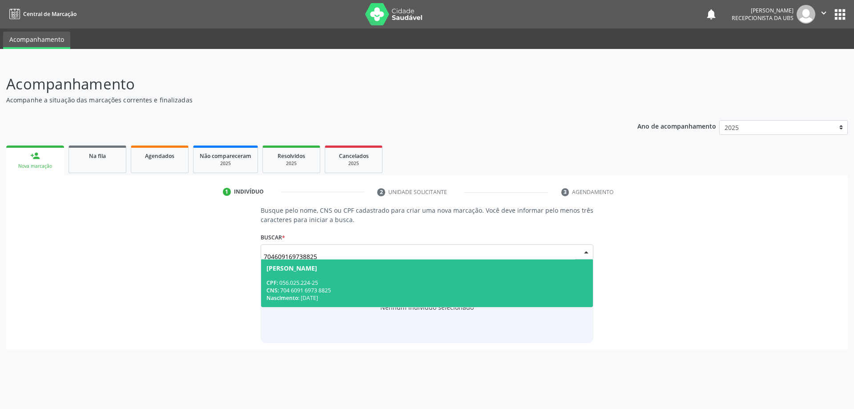
click at [410, 288] on div "CNS: 704 6091 6973 8825" at bounding box center [427, 290] width 322 height 8
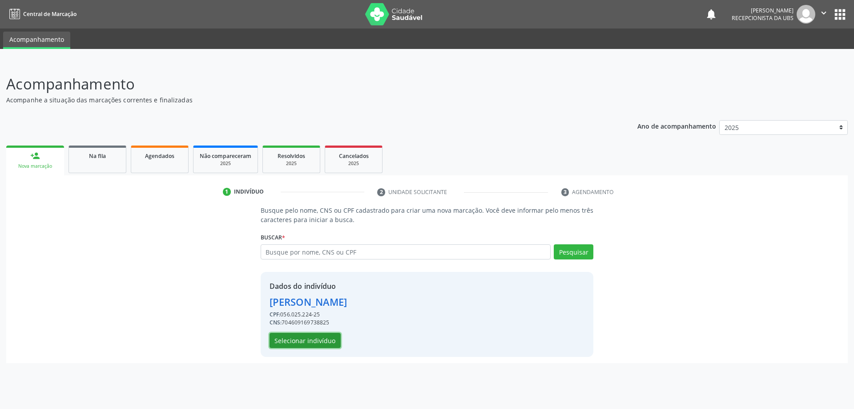
click at [323, 340] on button "Selecionar indivíduo" at bounding box center [305, 340] width 71 height 15
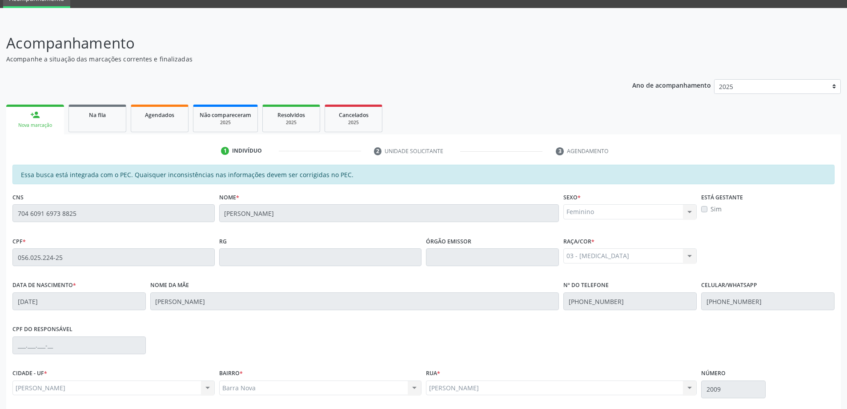
scroll to position [112, 0]
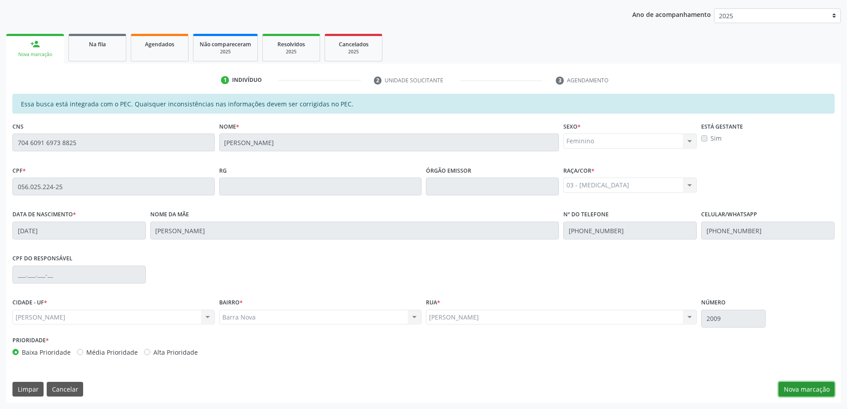
click at [812, 390] on button "Nova marcação" at bounding box center [807, 389] width 56 height 15
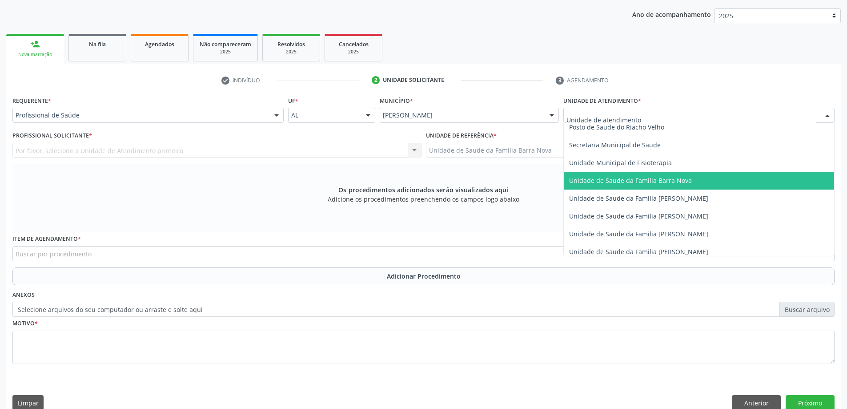
scroll to position [445, 0]
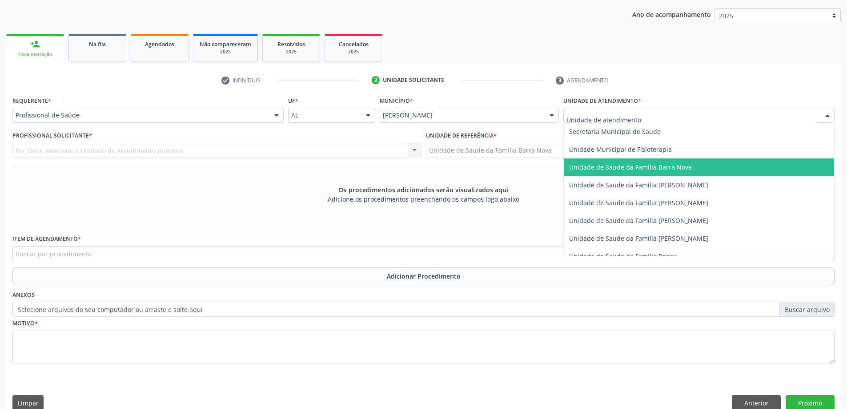
click at [682, 170] on span "Unidade de Saude da Familia Barra Nova" at bounding box center [630, 167] width 123 height 8
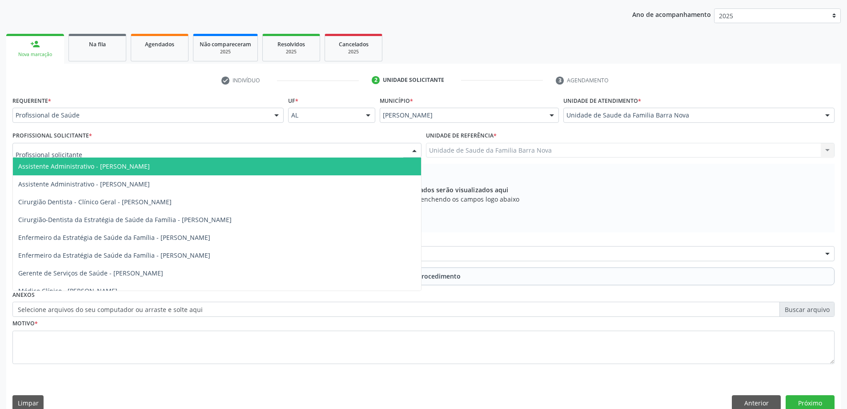
click at [243, 151] on div at bounding box center [216, 150] width 409 height 15
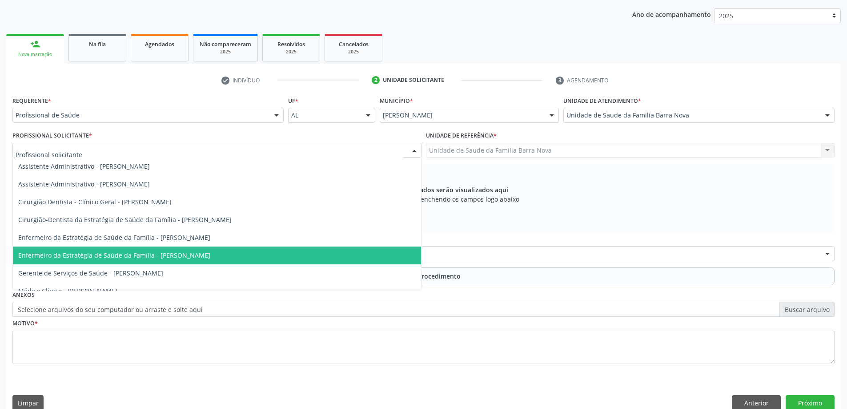
click at [198, 255] on span "Enfermeiro da Estratégia de Saúde da Família - [PERSON_NAME]" at bounding box center [114, 255] width 192 height 8
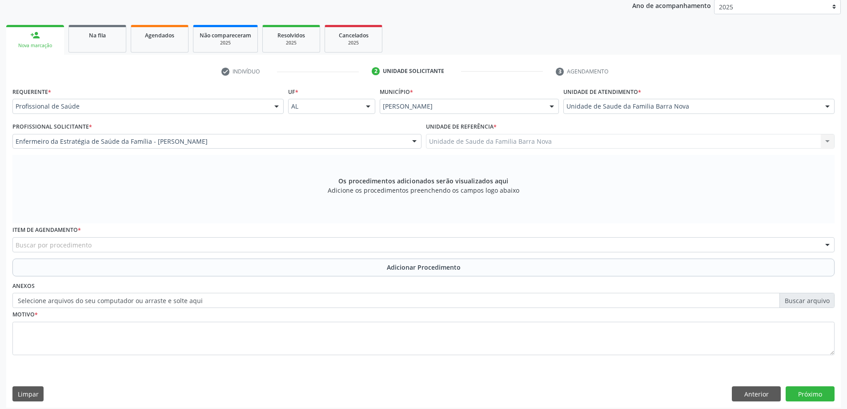
scroll to position [125, 0]
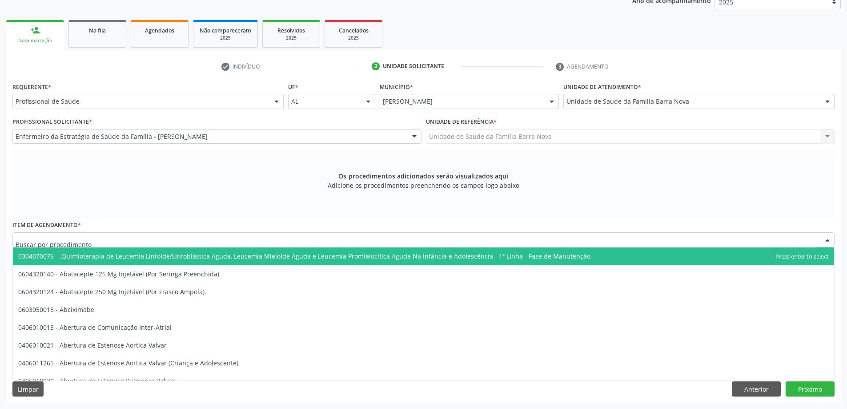
click at [269, 241] on div at bounding box center [423, 239] width 822 height 15
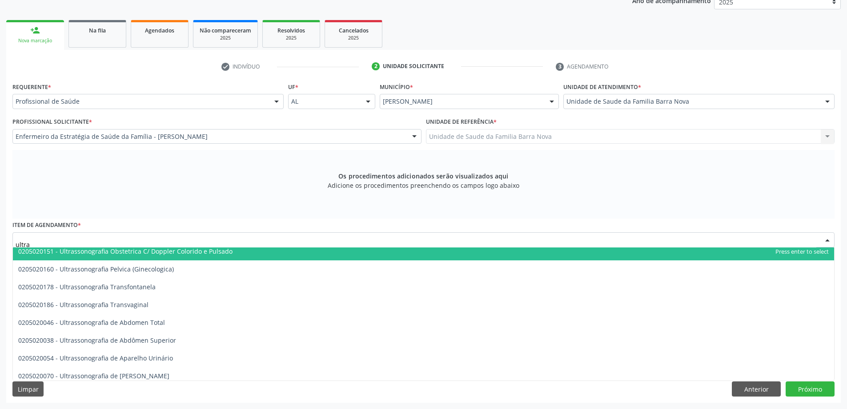
scroll to position [222, 0]
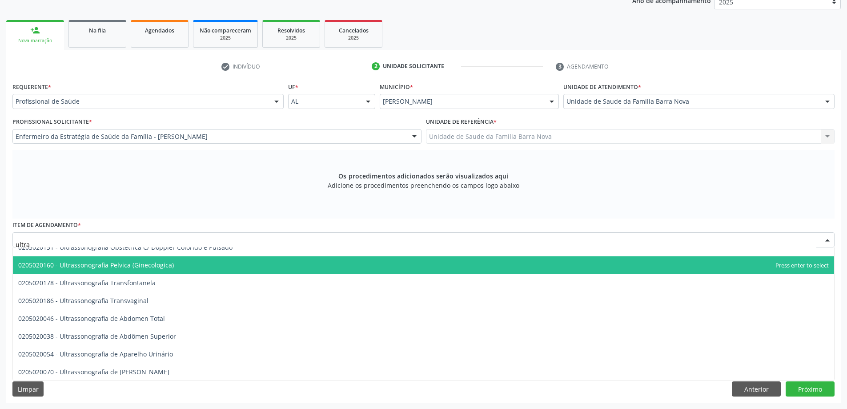
click at [214, 267] on span "0205020160 - Ultrassonografia Pelvica (Ginecologica)" at bounding box center [423, 265] width 821 height 18
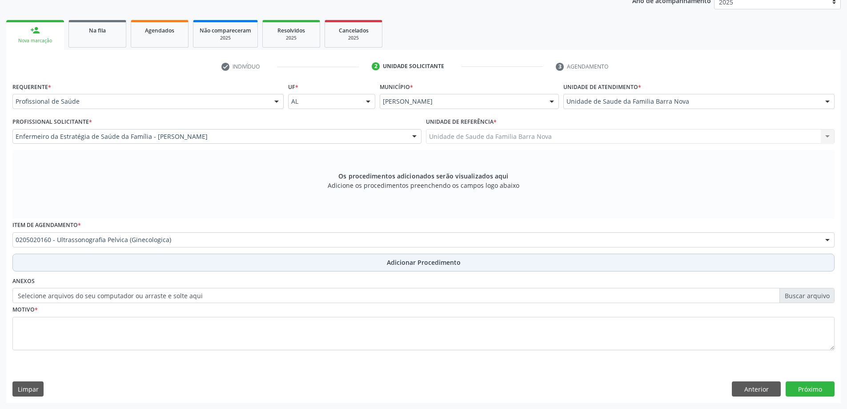
click at [332, 261] on button "Adicionar Procedimento" at bounding box center [423, 262] width 822 height 18
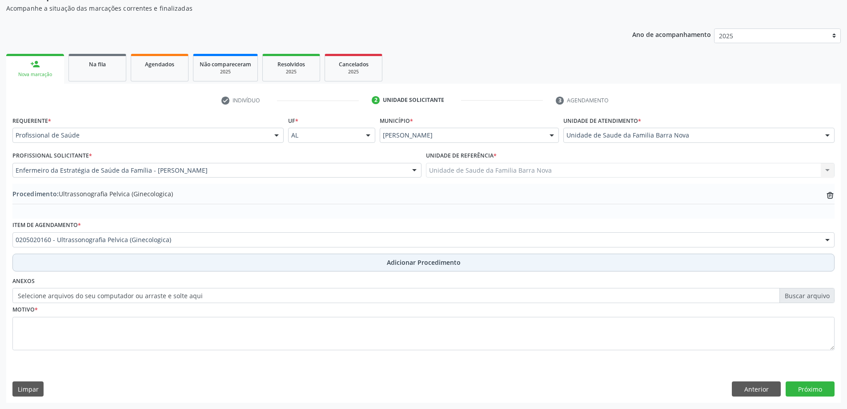
scroll to position [92, 0]
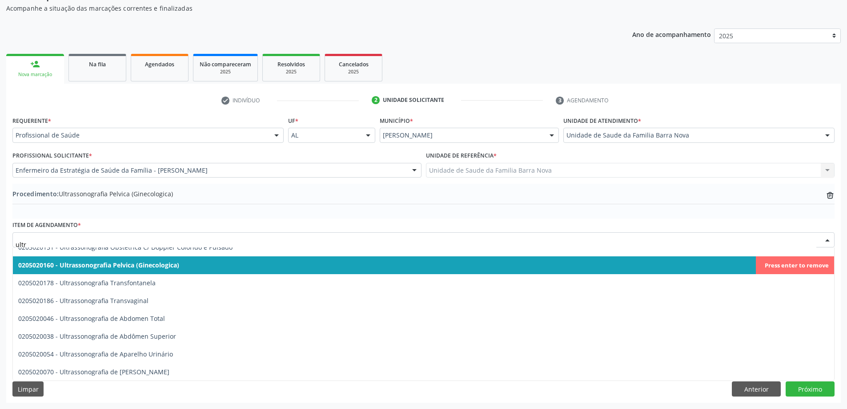
type input "ultra"
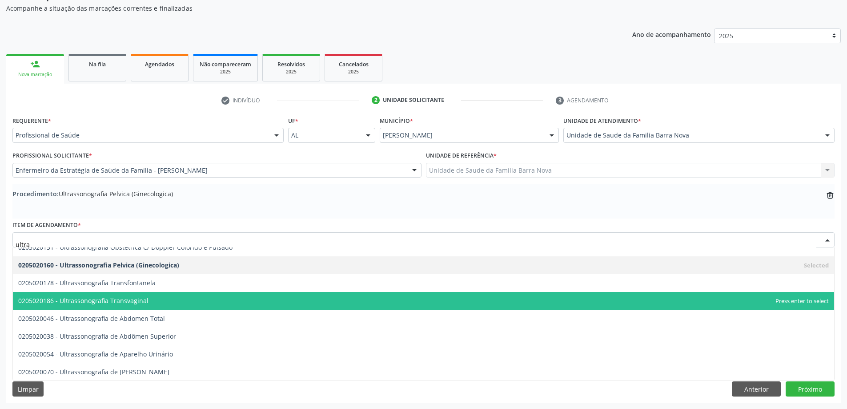
click at [200, 299] on span "0205020186 - Ultrassonografia Transvaginal" at bounding box center [423, 301] width 821 height 18
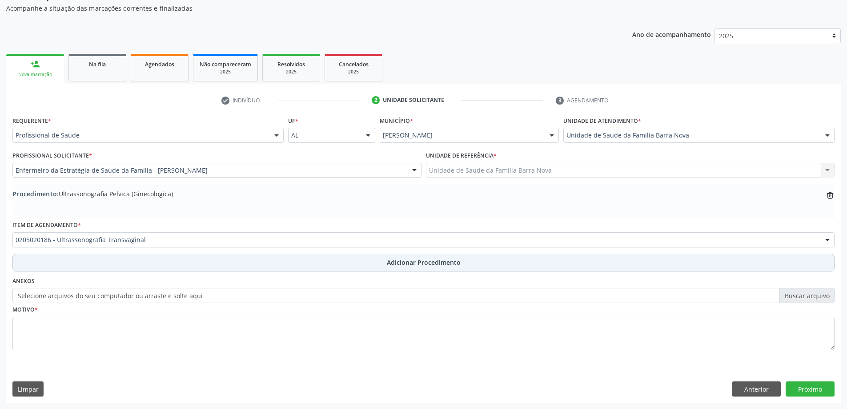
click at [410, 265] on span "Adicionar Procedimento" at bounding box center [424, 261] width 74 height 9
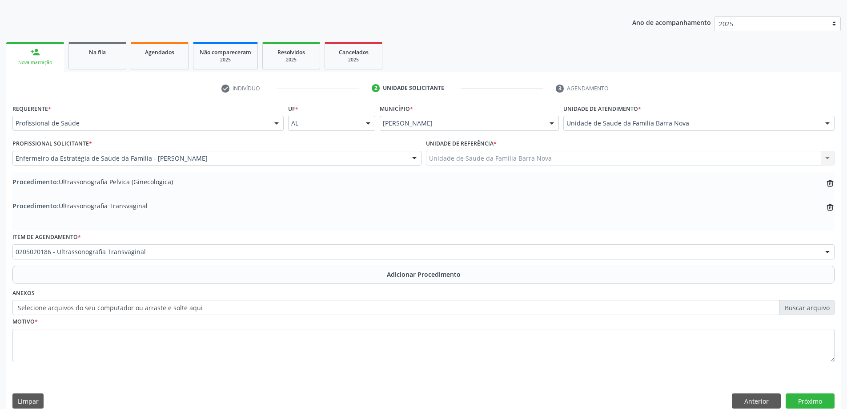
scroll to position [116, 0]
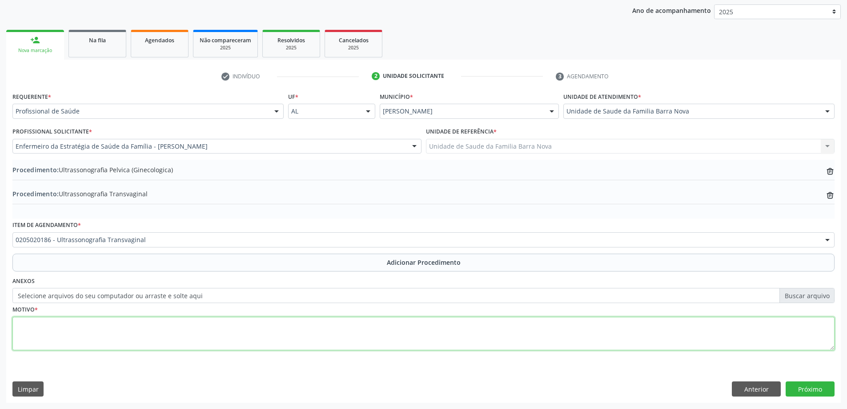
click at [145, 327] on textarea at bounding box center [423, 334] width 822 height 34
type textarea "Rotina."
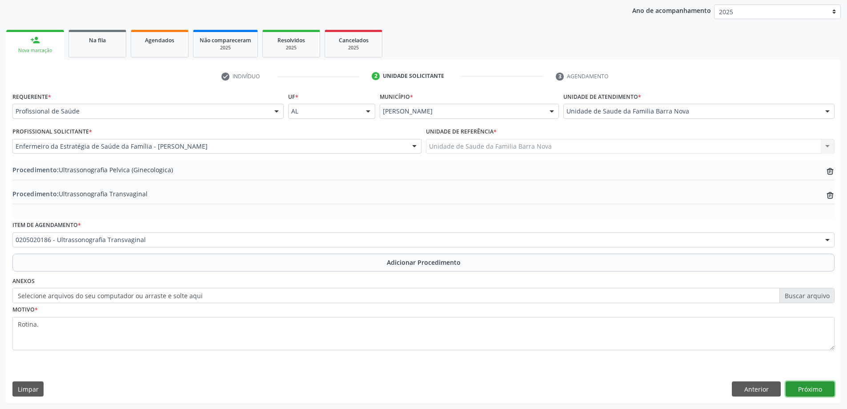
click at [814, 388] on button "Próximo" at bounding box center [810, 388] width 49 height 15
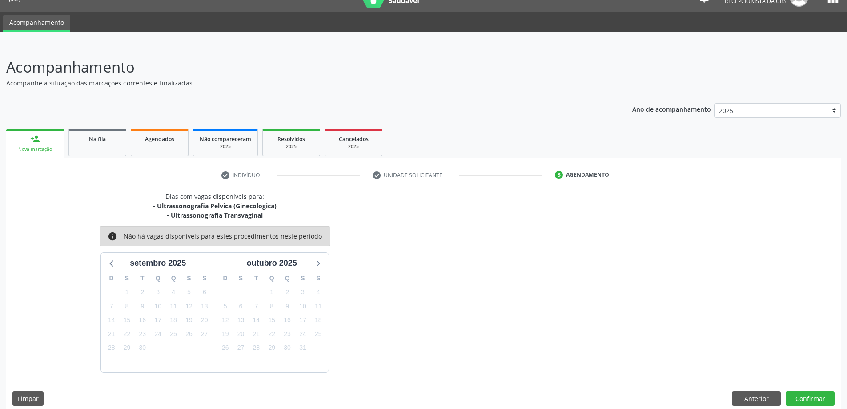
scroll to position [26, 0]
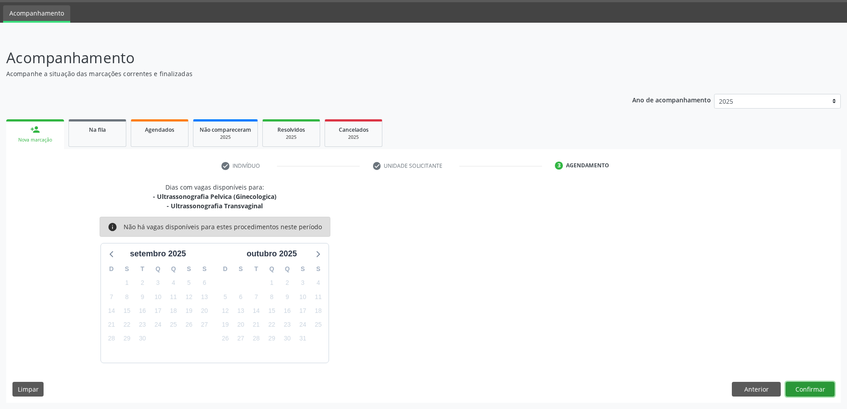
click at [813, 388] on button "Confirmar" at bounding box center [810, 389] width 49 height 15
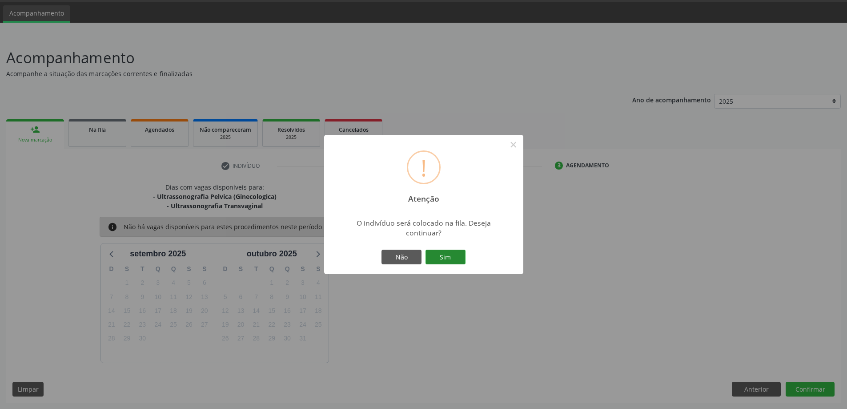
click at [440, 254] on button "Sim" at bounding box center [446, 256] width 40 height 15
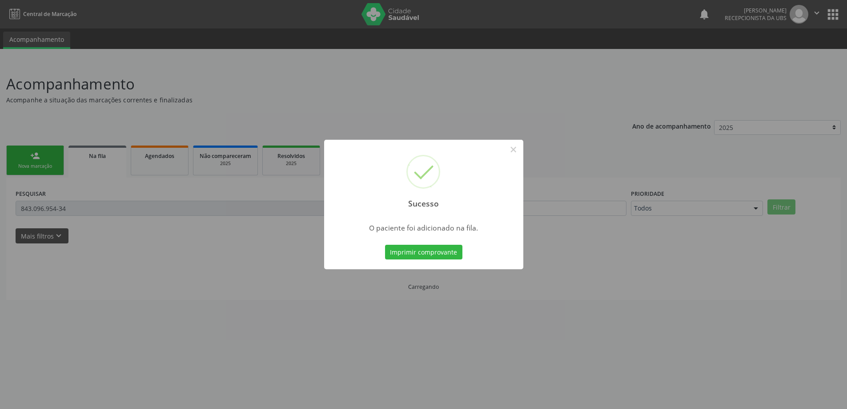
scroll to position [0, 0]
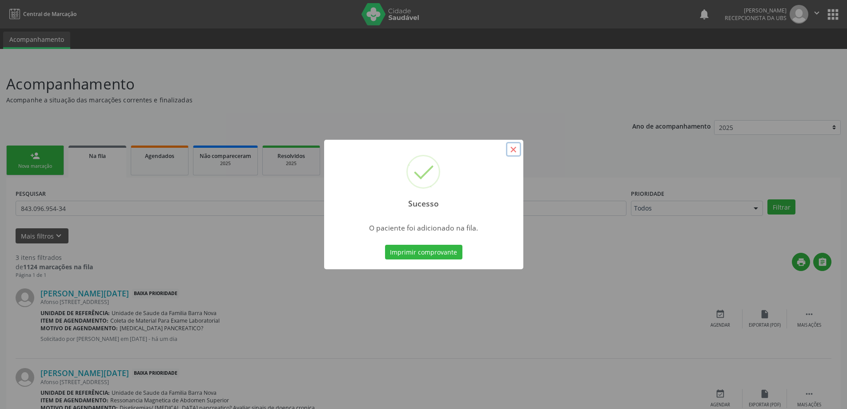
click at [515, 152] on button "×" at bounding box center [513, 149] width 15 height 15
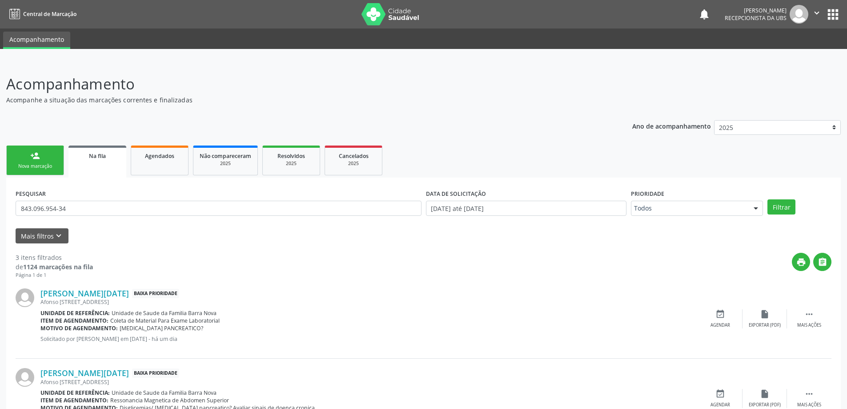
click at [37, 157] on div "person_add" at bounding box center [35, 156] width 10 height 10
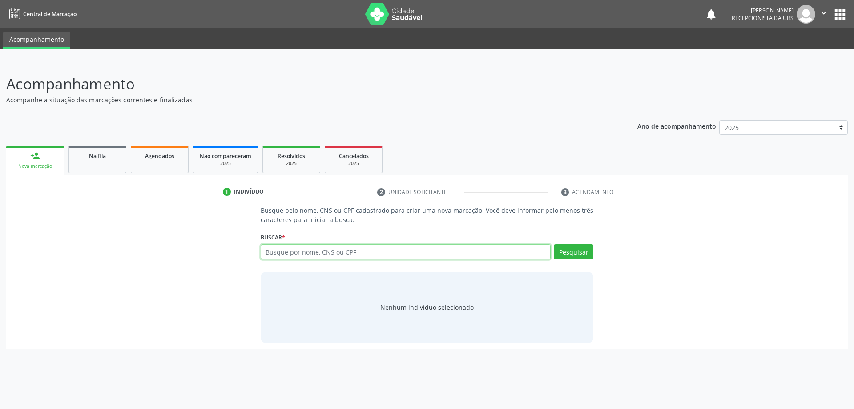
click at [314, 257] on input "text" at bounding box center [406, 251] width 290 height 15
click at [313, 257] on input "text" at bounding box center [406, 251] width 290 height 15
type input "[PERSON_NAME]"
click at [572, 251] on button "Pesquisar" at bounding box center [574, 251] width 40 height 15
type input "[PERSON_NAME]"
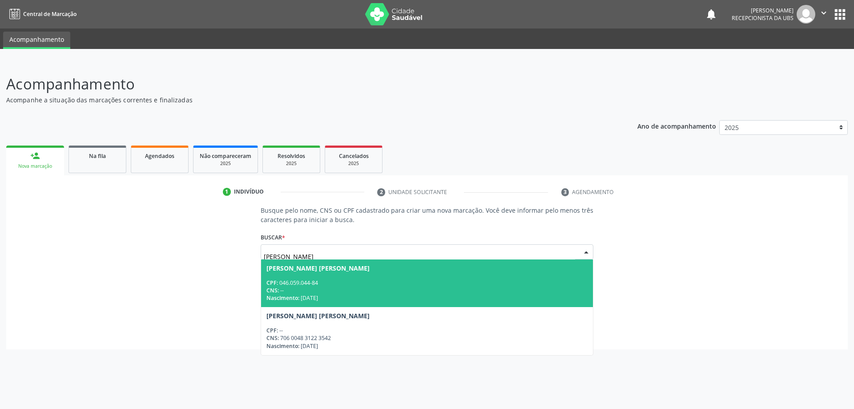
click at [451, 282] on div "CPF: 046.059.044-84" at bounding box center [427, 283] width 322 height 8
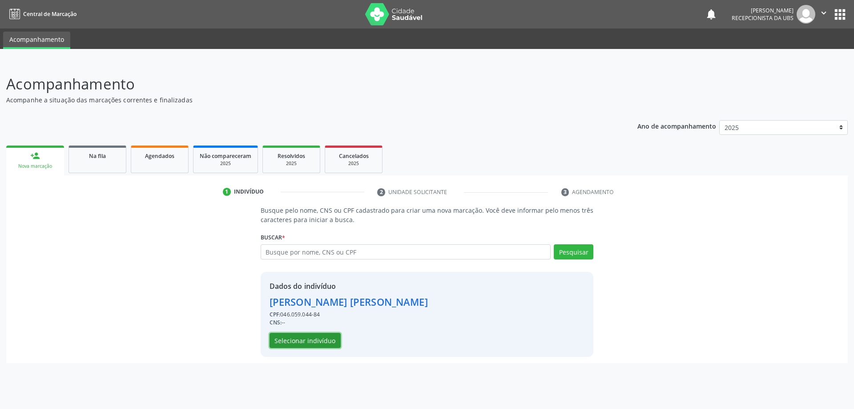
click at [312, 342] on button "Selecionar indivíduo" at bounding box center [305, 340] width 71 height 15
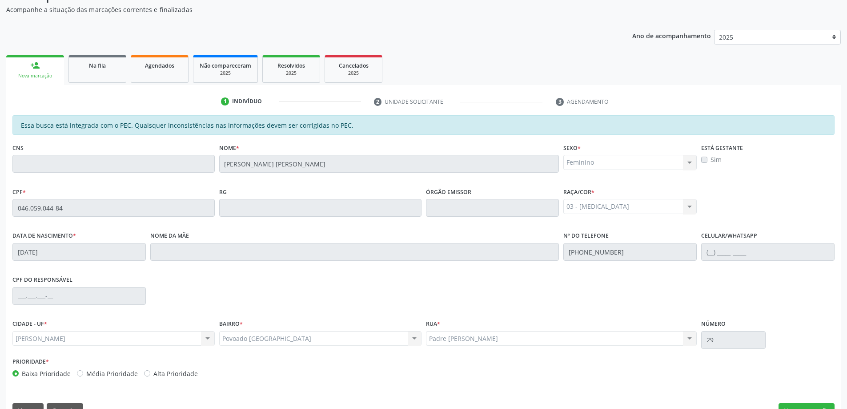
scroll to position [112, 0]
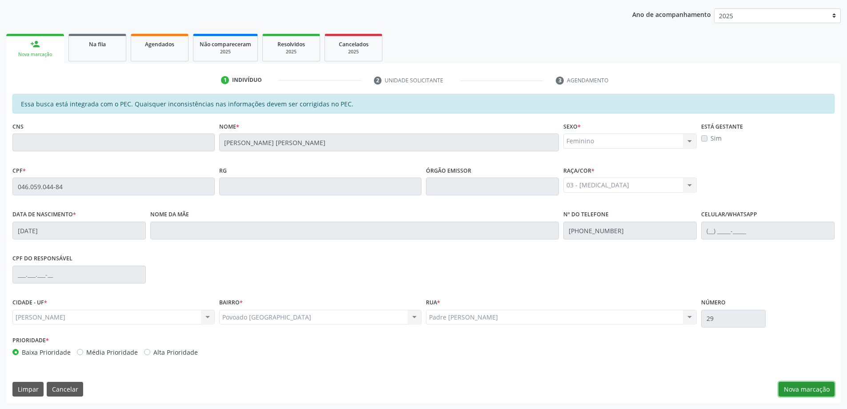
click at [819, 392] on button "Nova marcação" at bounding box center [807, 389] width 56 height 15
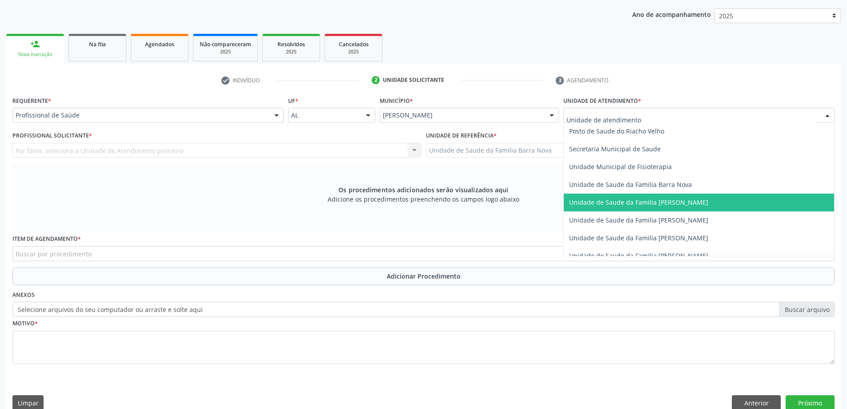
scroll to position [445, 0]
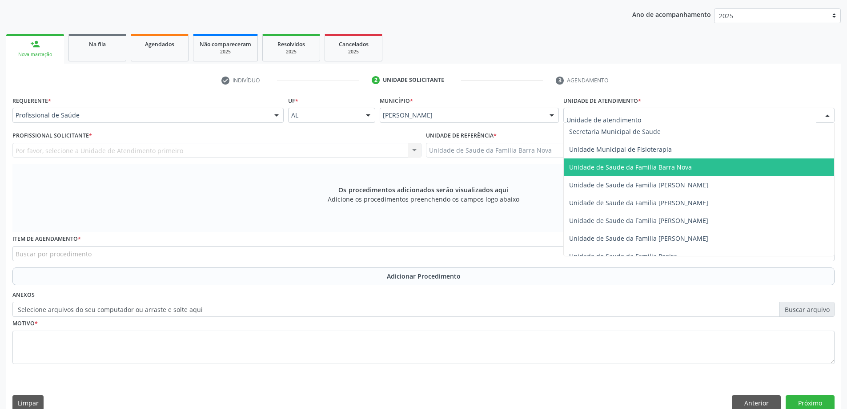
click at [663, 169] on span "Unidade de Saude da Familia Barra Nova" at bounding box center [630, 167] width 123 height 8
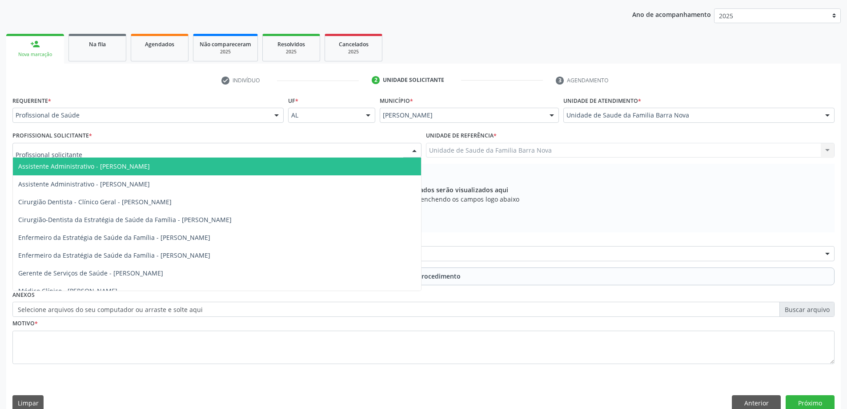
click at [280, 150] on div at bounding box center [216, 150] width 409 height 15
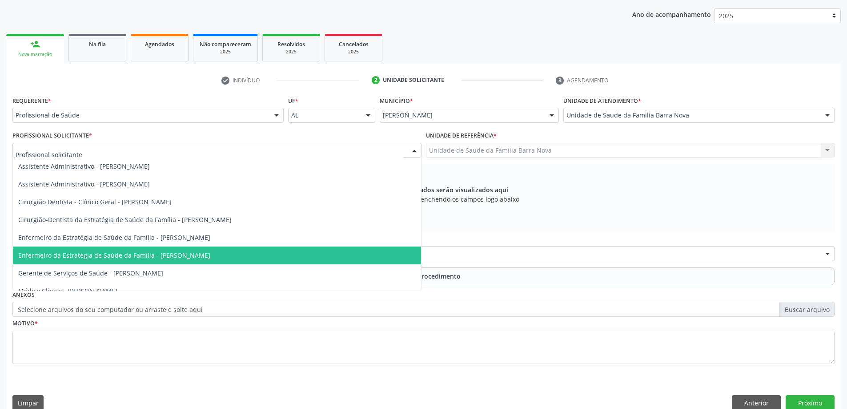
click at [263, 251] on span "Enfermeiro da Estratégia de Saúde da Família - [PERSON_NAME]" at bounding box center [217, 255] width 408 height 18
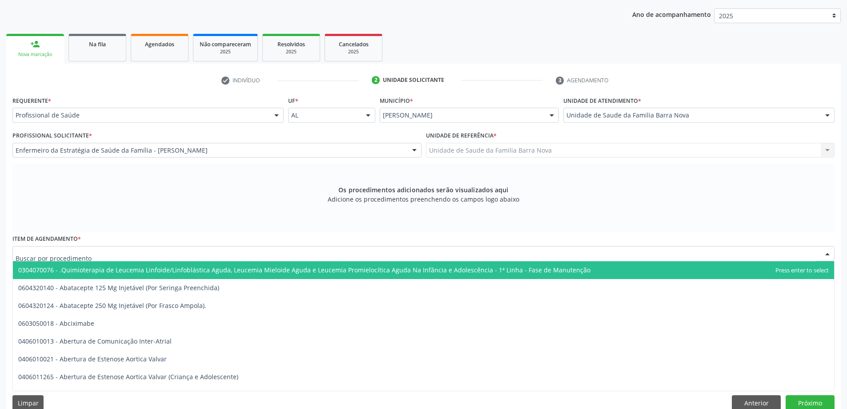
click at [257, 255] on div at bounding box center [423, 253] width 822 height 15
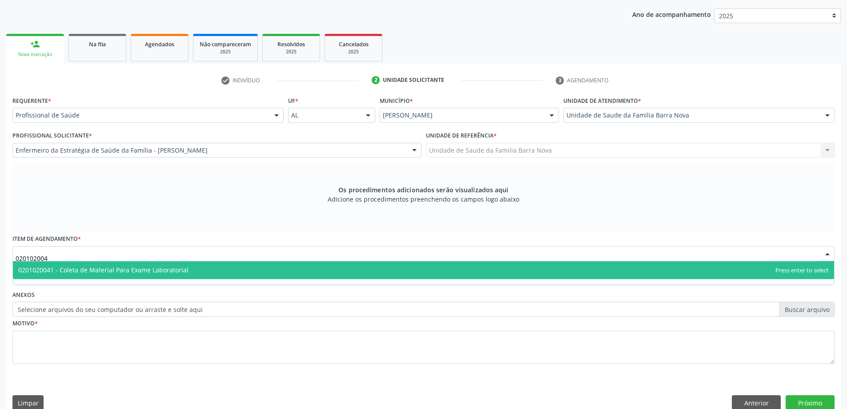
type input "0201020041"
click at [254, 271] on span "0201020041 - Coleta de Material Para Exame Laboratorial" at bounding box center [423, 270] width 821 height 18
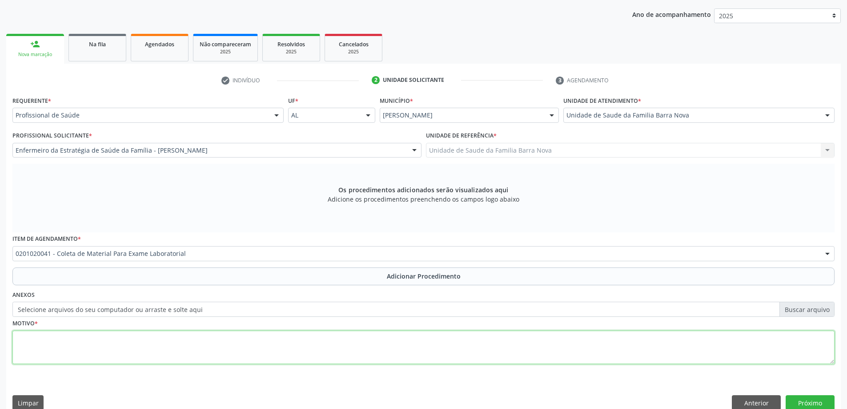
click at [203, 343] on textarea at bounding box center [423, 347] width 822 height 34
type textarea "Acompanhamento."
click at [816, 406] on button "Próximo" at bounding box center [810, 402] width 49 height 15
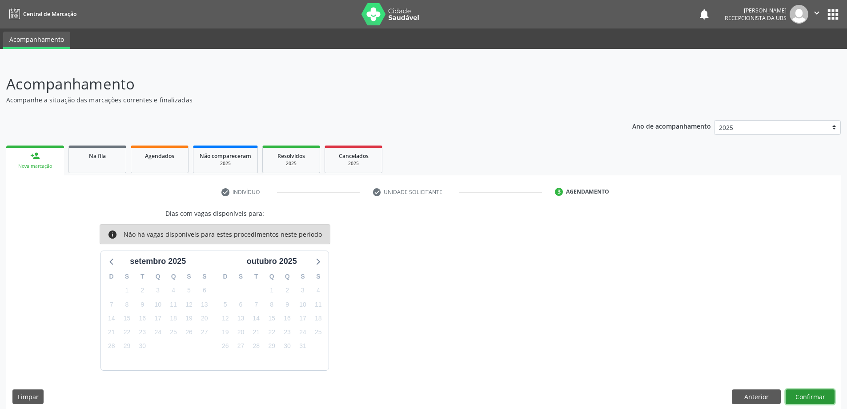
click at [817, 399] on button "Confirmar" at bounding box center [810, 396] width 49 height 15
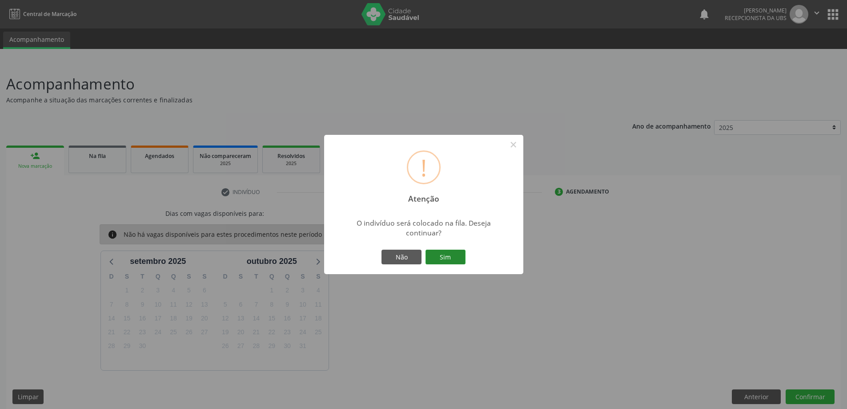
click at [446, 257] on button "Sim" at bounding box center [446, 256] width 40 height 15
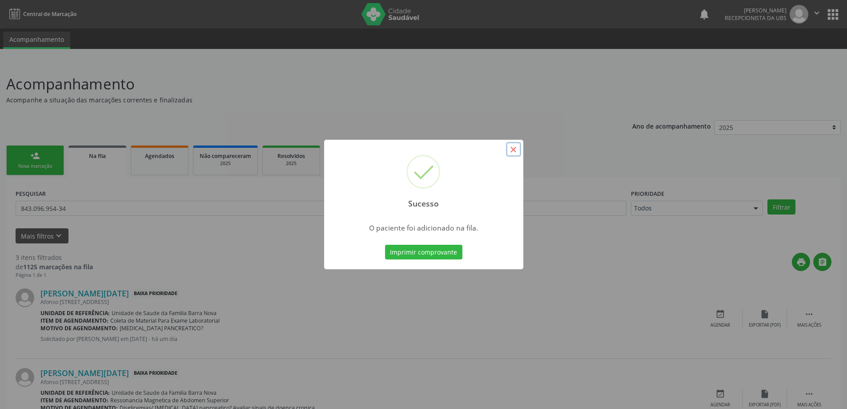
click at [511, 148] on button "×" at bounding box center [513, 149] width 15 height 15
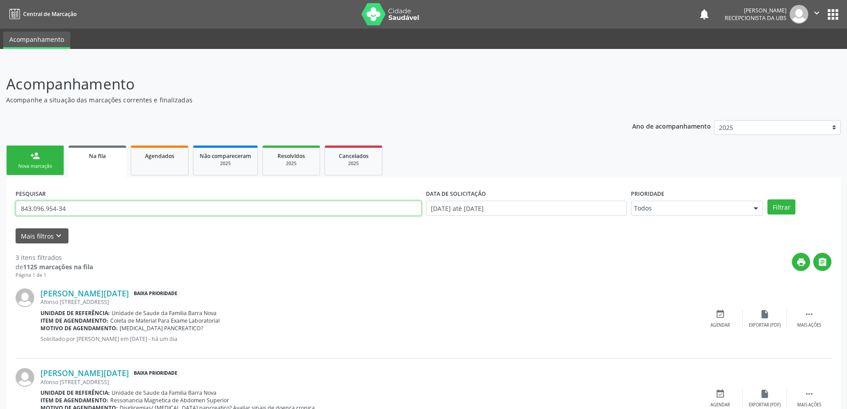
drag, startPoint x: 84, startPoint y: 212, endPoint x: 0, endPoint y: 209, distance: 83.7
click at [0, 209] on div "Acompanhamento Acompanhe a situação das marcações correntes e finalizadas Relat…" at bounding box center [423, 297] width 847 height 472
paste input "700502366875754"
type input "700502366875754"
click at [768, 199] on button "Filtrar" at bounding box center [782, 206] width 28 height 15
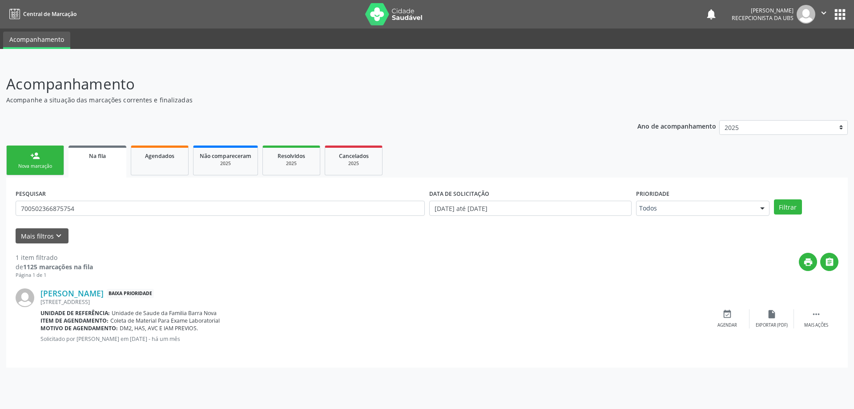
click at [42, 158] on link "person_add Nova marcação" at bounding box center [35, 160] width 58 height 30
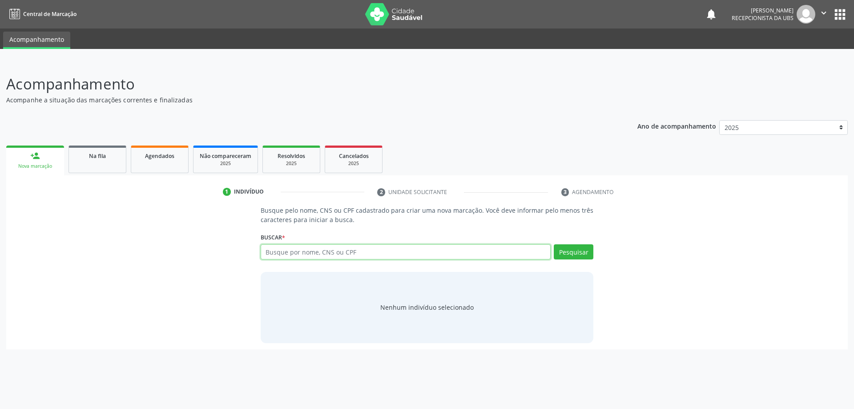
click at [313, 253] on input "text" at bounding box center [406, 251] width 290 height 15
type input "704"
click at [116, 161] on link "Na fila" at bounding box center [97, 159] width 58 height 28
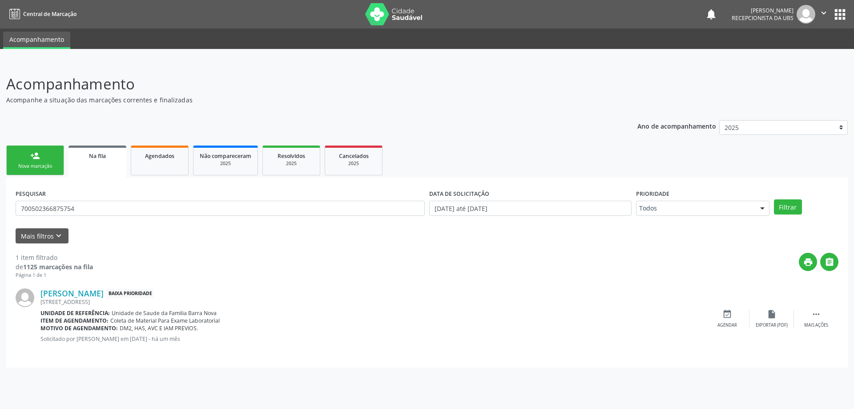
click at [37, 160] on div "person_add" at bounding box center [35, 156] width 10 height 10
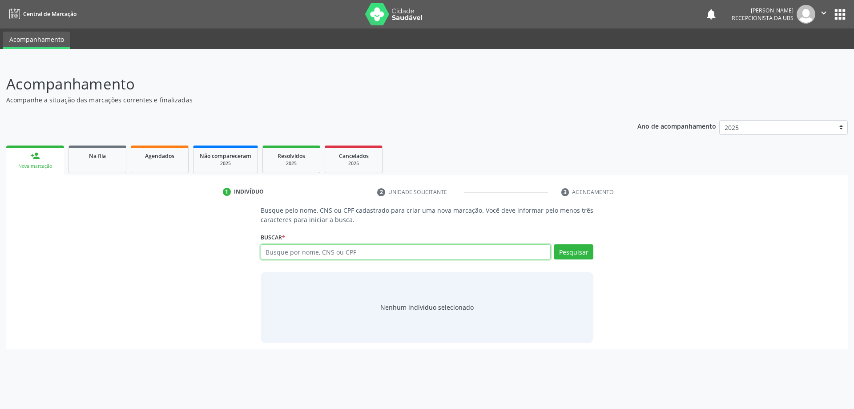
click at [314, 252] on input "text" at bounding box center [406, 251] width 290 height 15
type input "704609169738825"
click at [575, 254] on button "Pesquisar" at bounding box center [574, 251] width 40 height 15
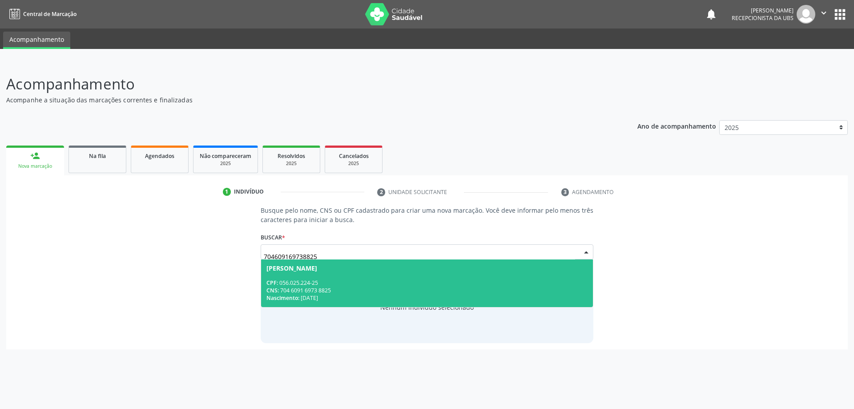
click at [428, 282] on div "CPF: 056.025.224-25" at bounding box center [427, 283] width 322 height 8
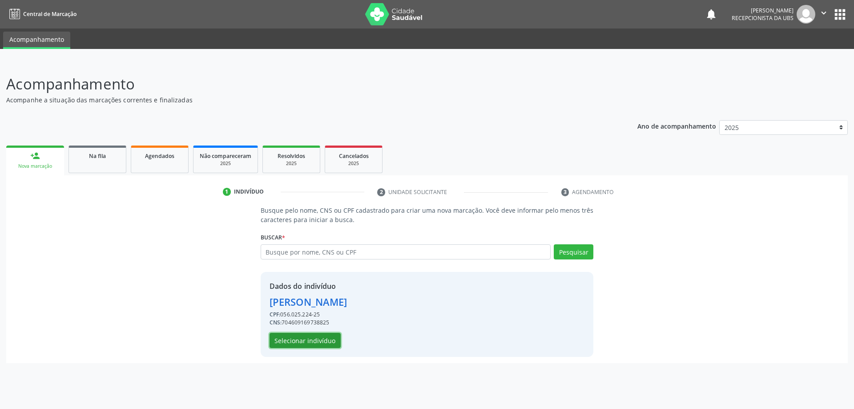
click at [298, 341] on button "Selecionar indivíduo" at bounding box center [305, 340] width 71 height 15
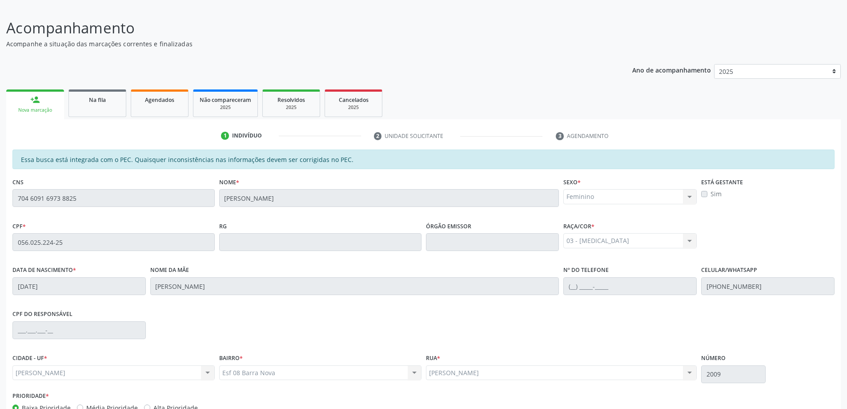
scroll to position [112, 0]
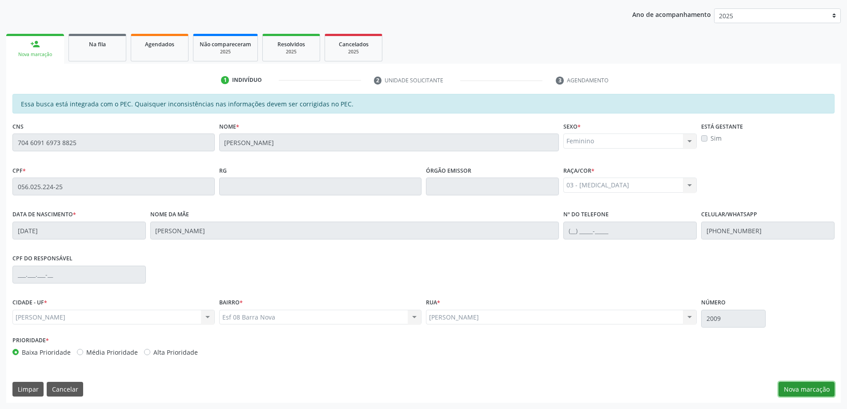
click at [799, 388] on button "Nova marcação" at bounding box center [807, 389] width 56 height 15
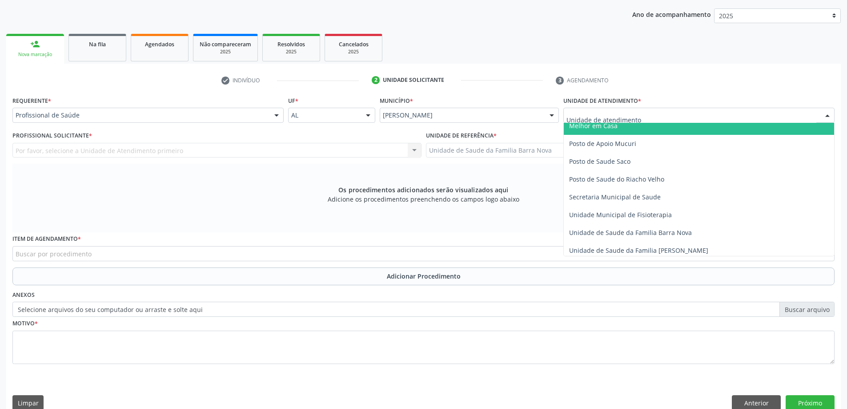
scroll to position [400, 0]
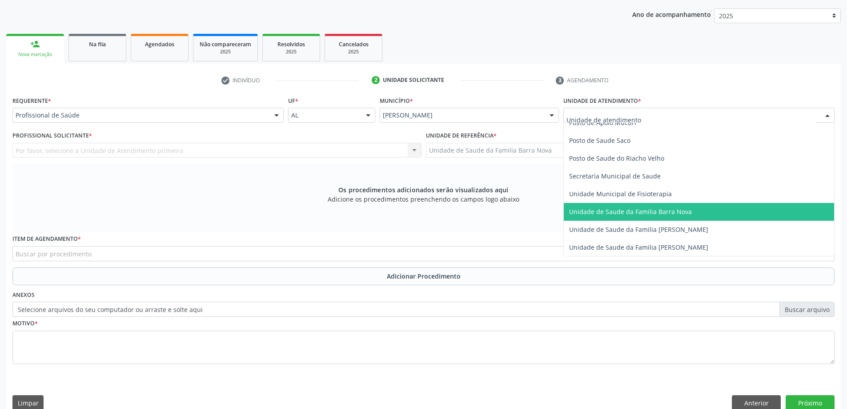
click at [643, 212] on span "Unidade de Saude da Familia Barra Nova" at bounding box center [630, 211] width 123 height 8
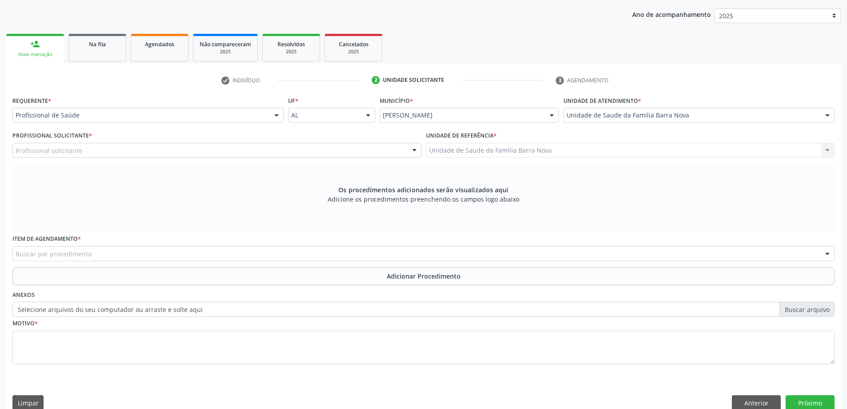
click at [285, 153] on div "Profissional solicitante" at bounding box center [216, 150] width 409 height 15
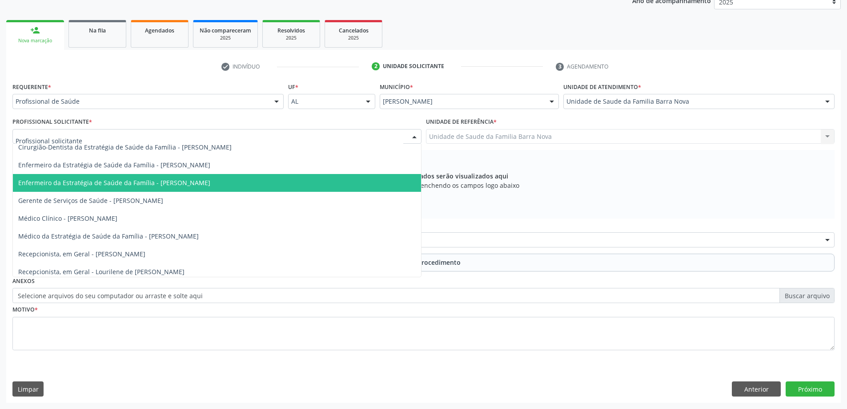
scroll to position [63, 0]
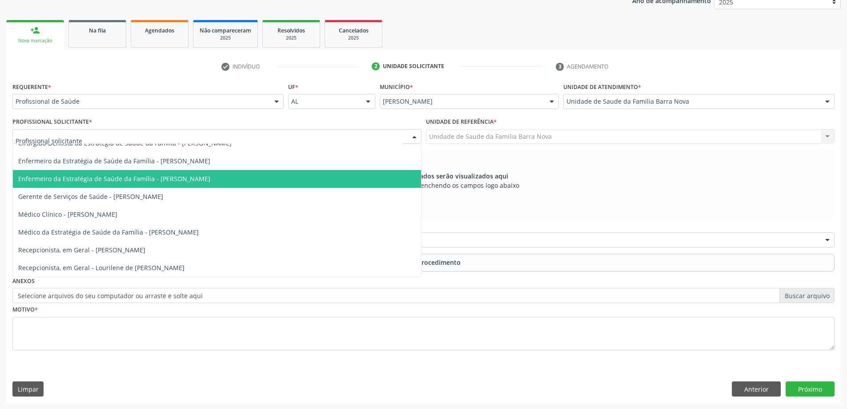
click at [206, 181] on span "Enfermeiro da Estratégia de Saúde da Família - [PERSON_NAME]" at bounding box center [114, 178] width 192 height 8
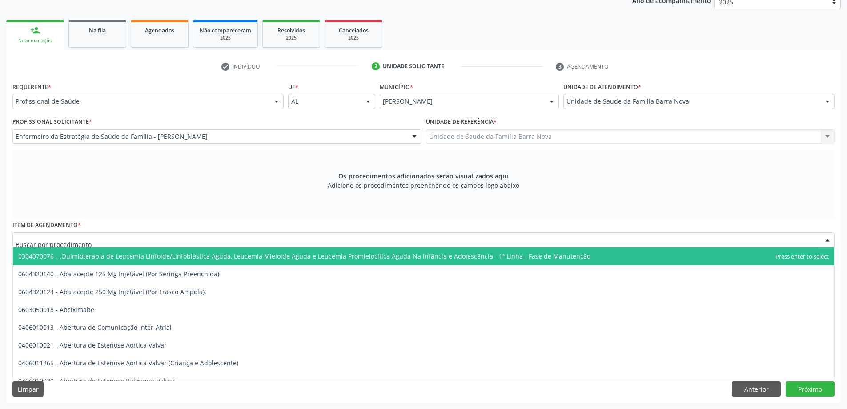
click at [334, 235] on div at bounding box center [423, 239] width 822 height 15
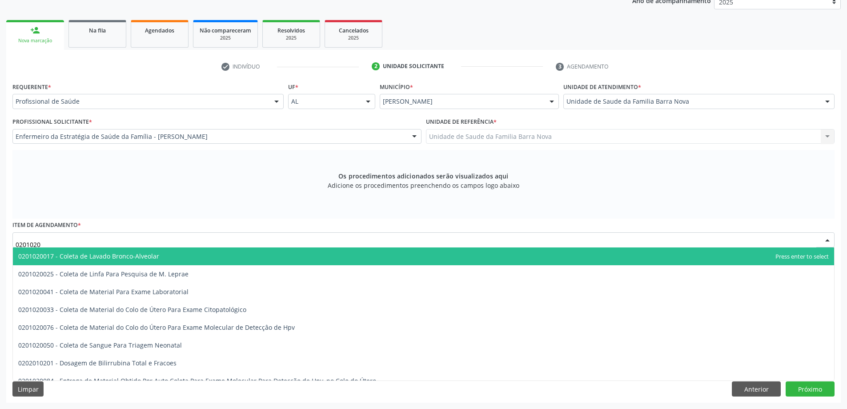
type input "02010200"
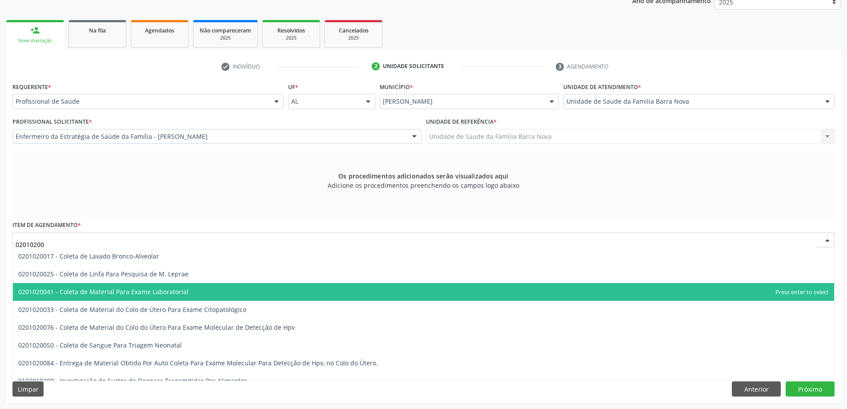
click at [269, 294] on span "0201020041 - Coleta de Material Para Exame Laboratorial" at bounding box center [423, 292] width 821 height 18
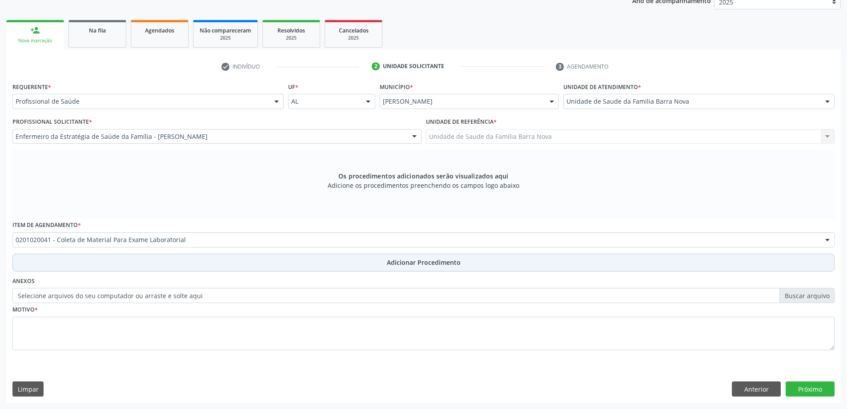
click at [421, 263] on span "Adicionar Procedimento" at bounding box center [424, 261] width 74 height 9
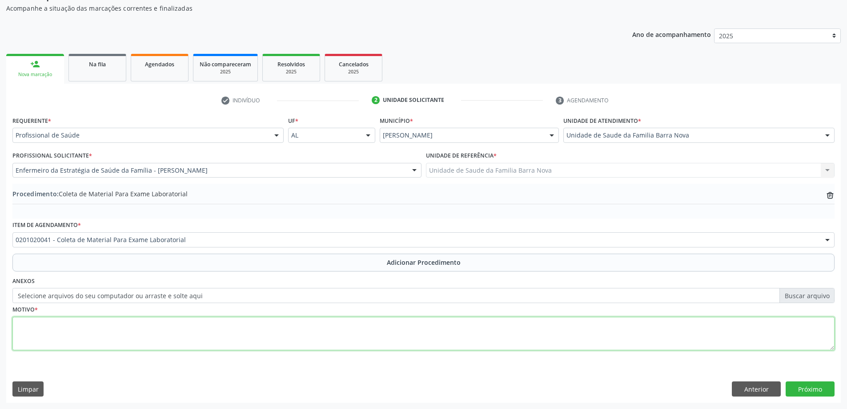
click at [202, 333] on textarea at bounding box center [423, 334] width 822 height 34
type textarea "Rotina."
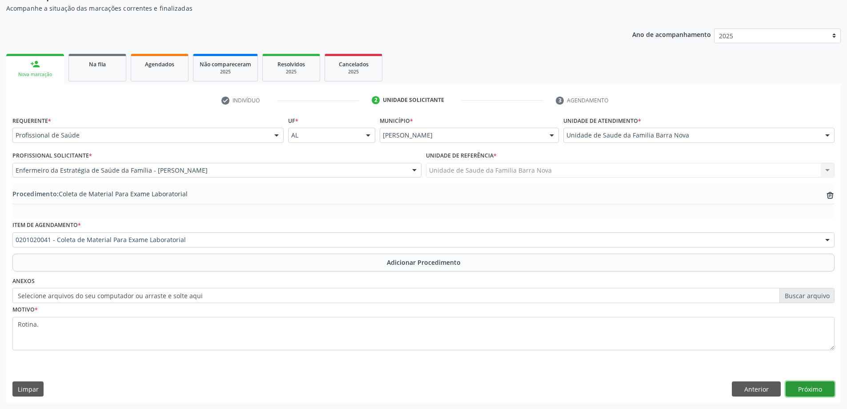
click at [803, 387] on button "Próximo" at bounding box center [810, 388] width 49 height 15
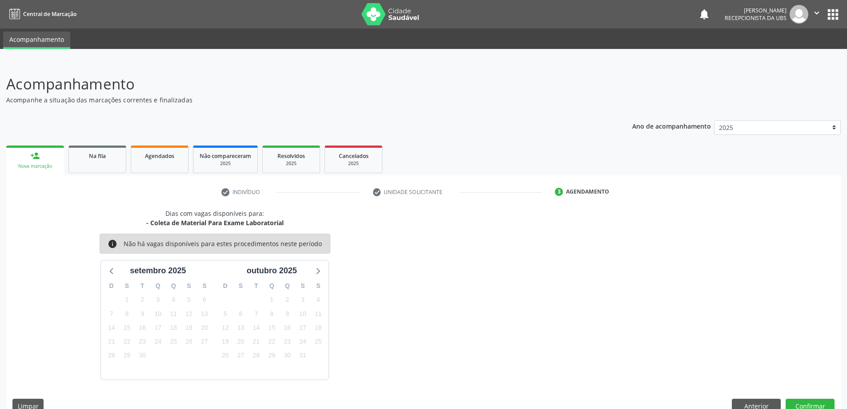
scroll to position [17, 0]
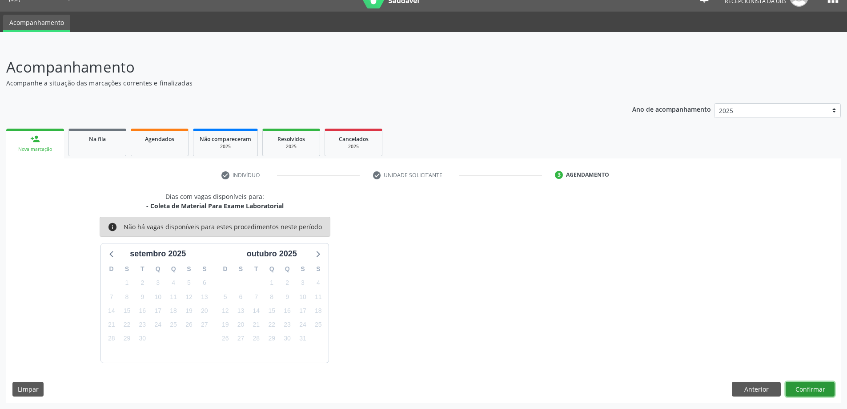
click at [810, 389] on button "Confirmar" at bounding box center [810, 389] width 49 height 15
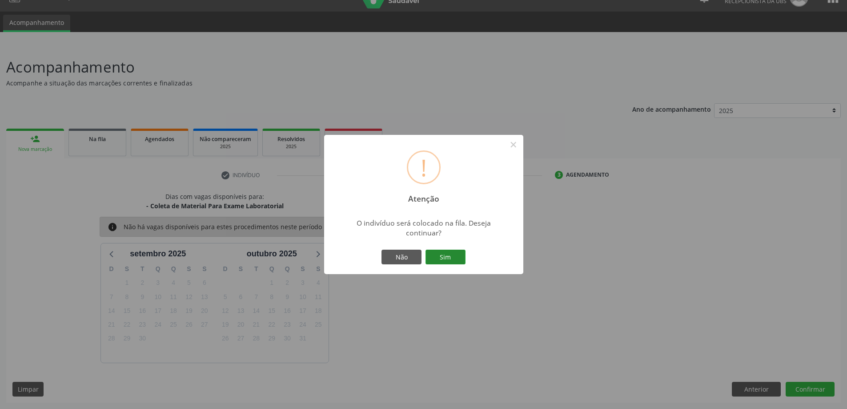
click at [438, 254] on button "Sim" at bounding box center [446, 256] width 40 height 15
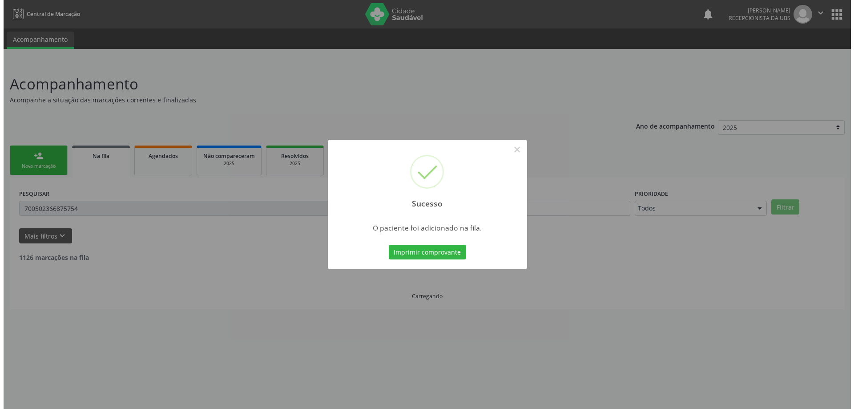
scroll to position [0, 0]
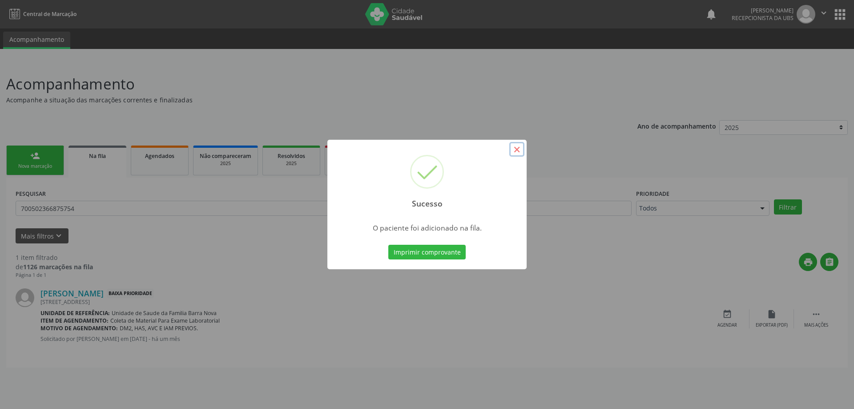
click at [516, 152] on button "×" at bounding box center [516, 149] width 15 height 15
